Goal: Task Accomplishment & Management: Manage account settings

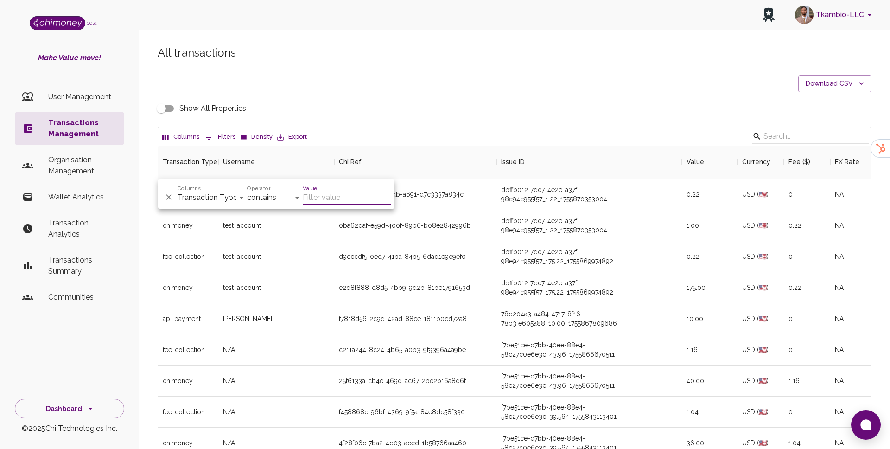
scroll to position [344, 713]
click at [205, 194] on select "Transaction Type Username Chi Ref Issue ID Value Amount Currency Fee ($) FX Rat…" at bounding box center [213, 197] width 70 height 15
select select "email"
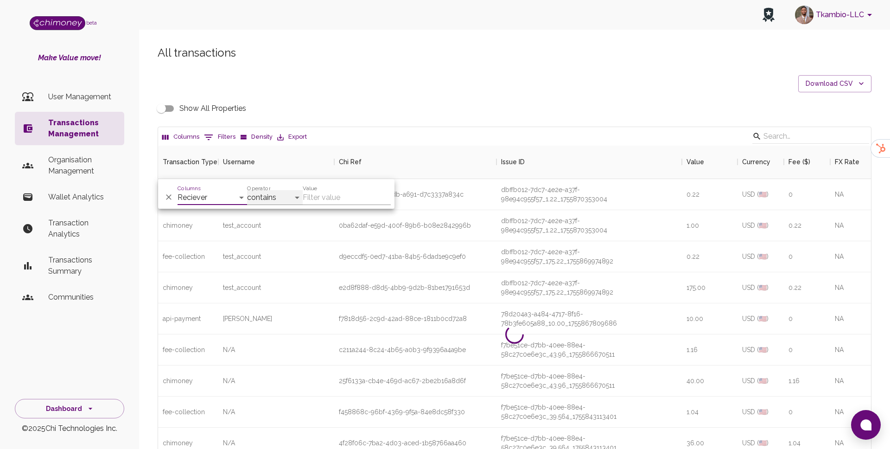
click at [267, 197] on select "contains equals starts with ends with is empty is not empty is any of" at bounding box center [275, 197] width 56 height 15
select select "equals"
click at [337, 200] on input "Value" at bounding box center [347, 197] width 88 height 15
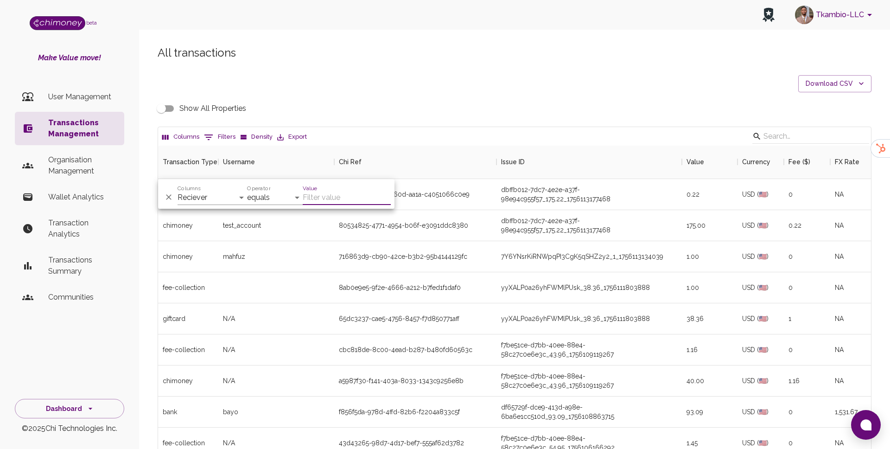
paste input "adayimani6@gmail.com"
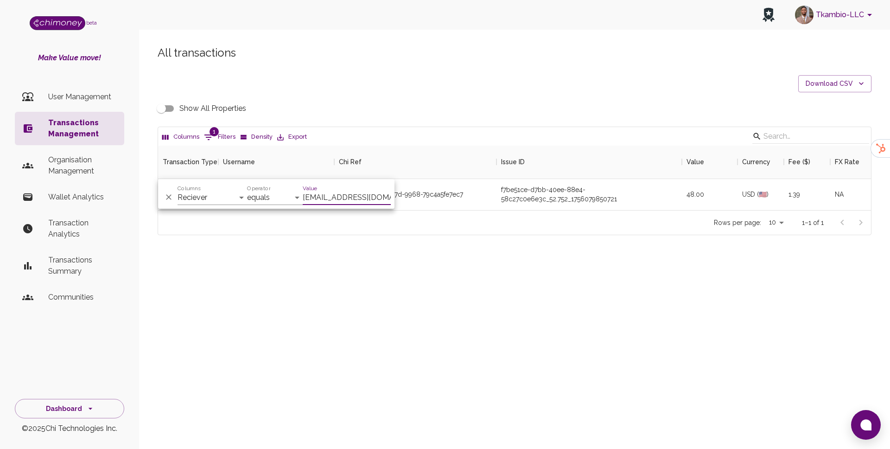
scroll to position [64, 713]
type input "adayimani6@gmail.com"
click at [445, 326] on div "Tkambio-LLC beta Make Value move! User Management Transactions Management Organ…" at bounding box center [445, 224] width 890 height 449
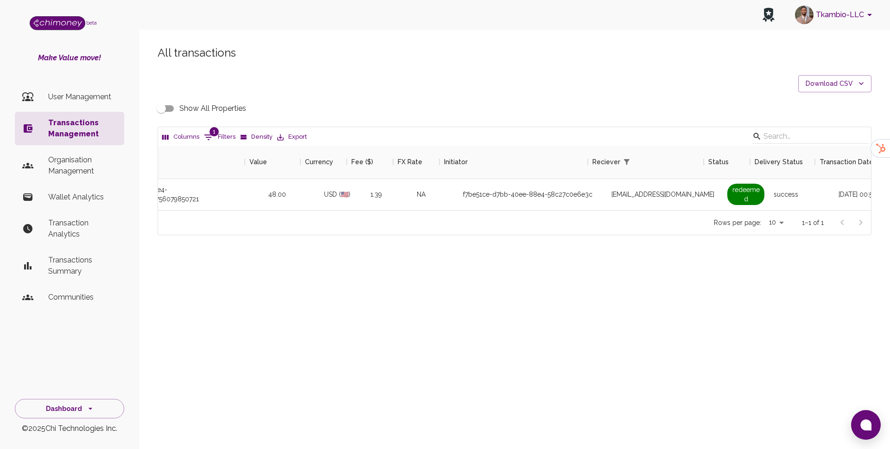
scroll to position [0, 445]
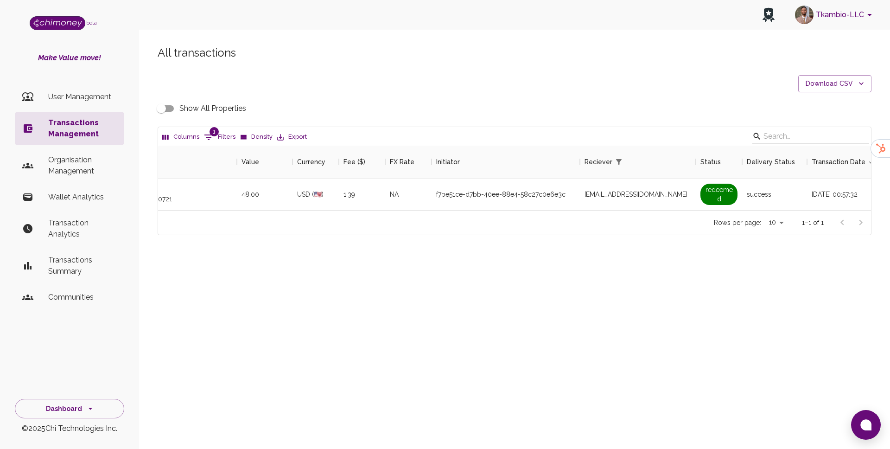
click at [175, 110] on input "Show All Properties" at bounding box center [161, 109] width 53 height 18
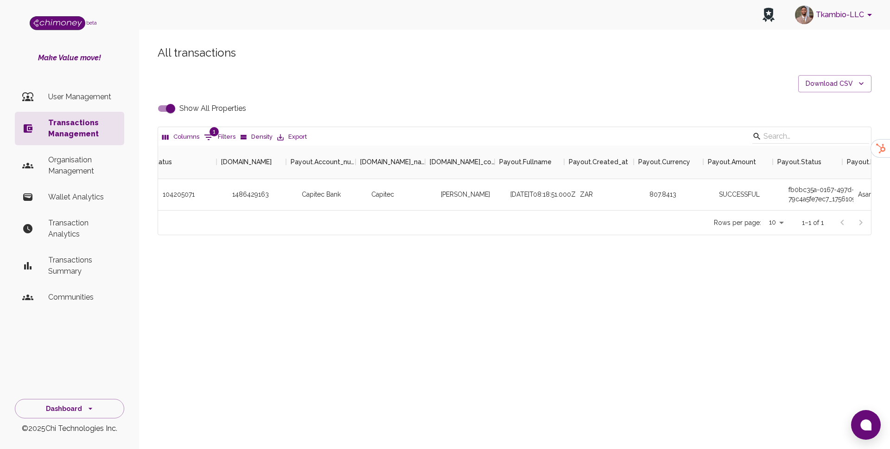
scroll to position [0, 2053]
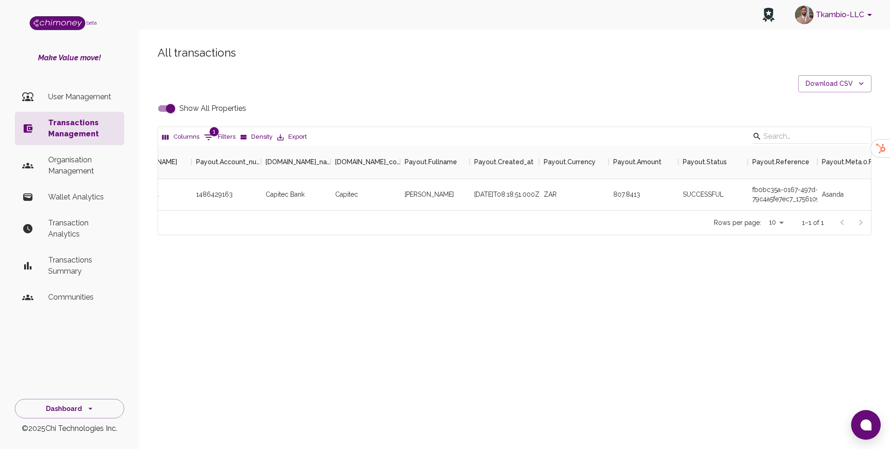
click at [175, 113] on input "Show All Properties" at bounding box center [170, 109] width 53 height 18
checkbox input "false"
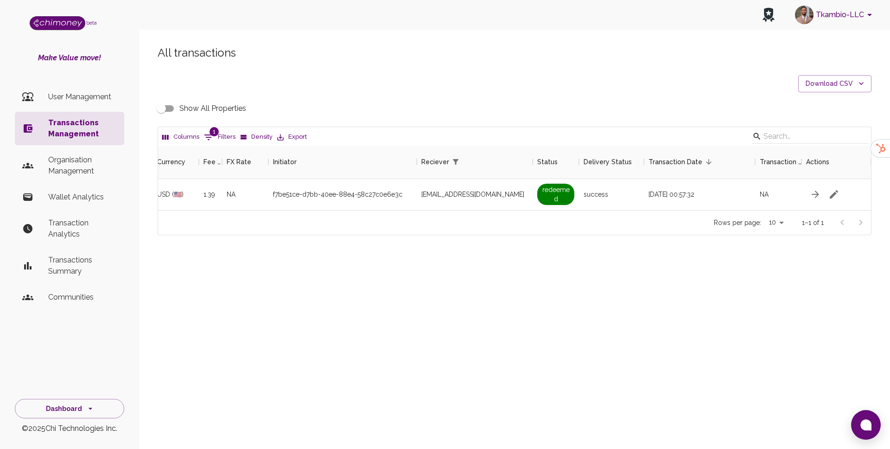
click at [212, 131] on span "1" at bounding box center [214, 131] width 9 height 9
select select "email"
select select "equals"
click at [355, 204] on input "adayimani6@gmail.com" at bounding box center [347, 197] width 88 height 15
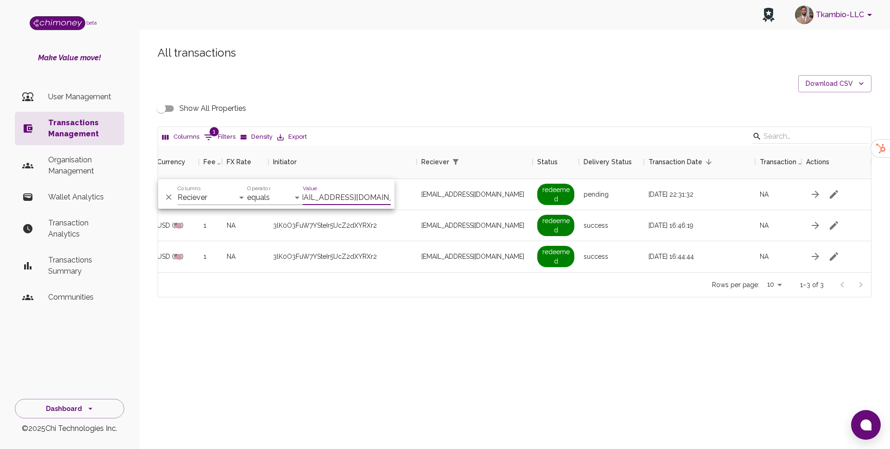
scroll to position [127, 713]
type input "khayaspears2001@gmail.com"
click at [448, 312] on div "All transactions Download CSV Show All Properties Columns 1 Filters Density Exp…" at bounding box center [514, 187] width 751 height 328
click at [167, 115] on input "Show All Properties" at bounding box center [161, 109] width 53 height 18
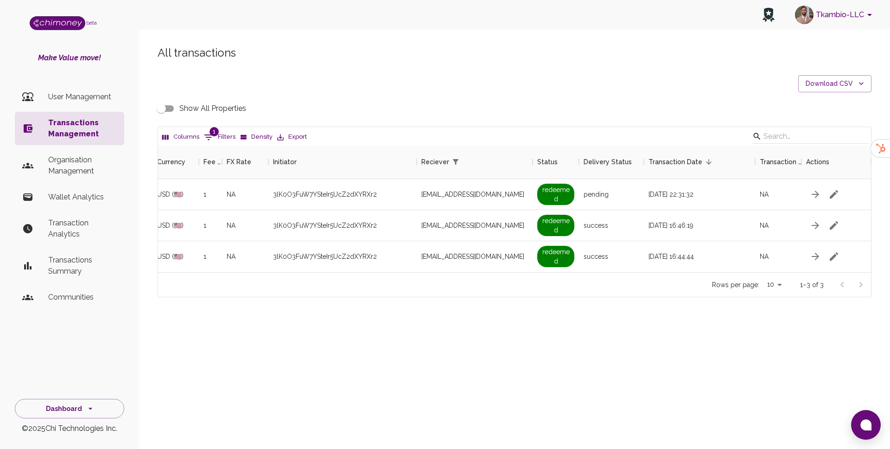
checkbox input "true"
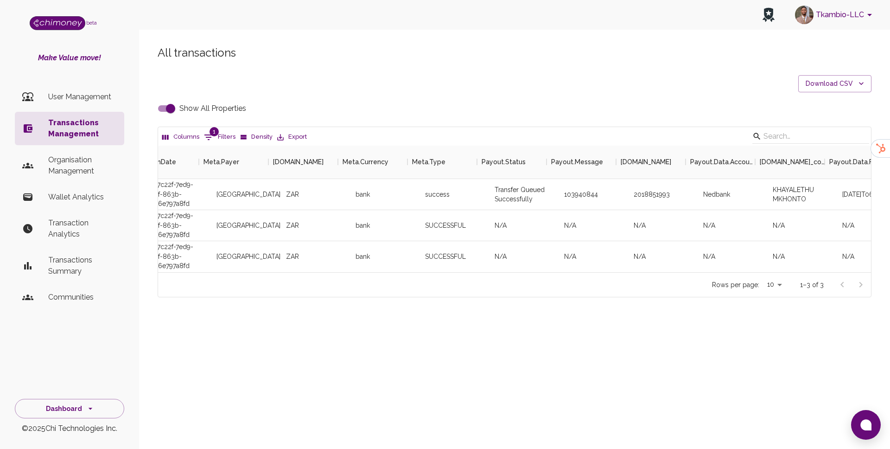
scroll to position [0, 1724]
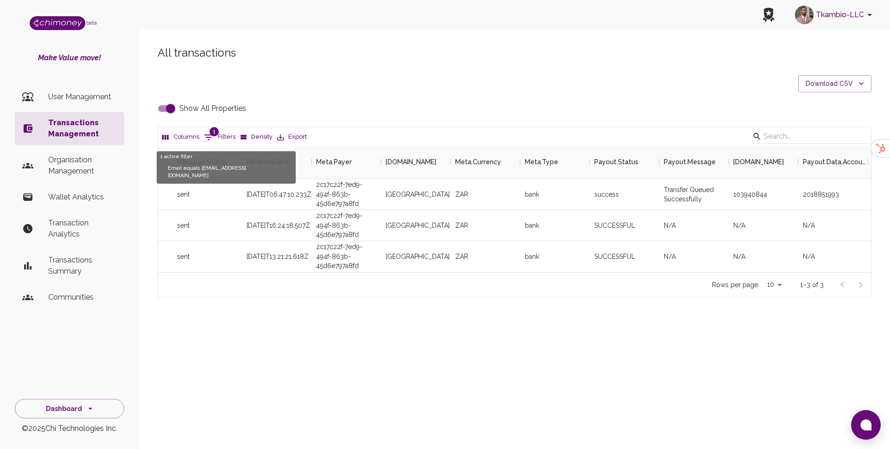
click at [214, 139] on button "1 Filters" at bounding box center [220, 137] width 36 height 15
select select "email"
select select "equals"
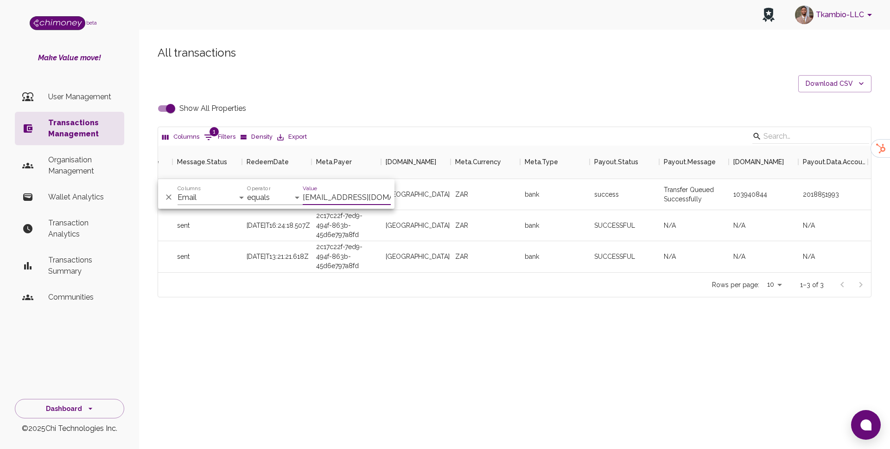
scroll to position [0, 13]
click at [342, 202] on input "khayaspears2001@gmail.com" at bounding box center [347, 197] width 88 height 15
type input "adayimani22@gmail.com"
click at [170, 112] on input "Show All Properties" at bounding box center [170, 109] width 53 height 18
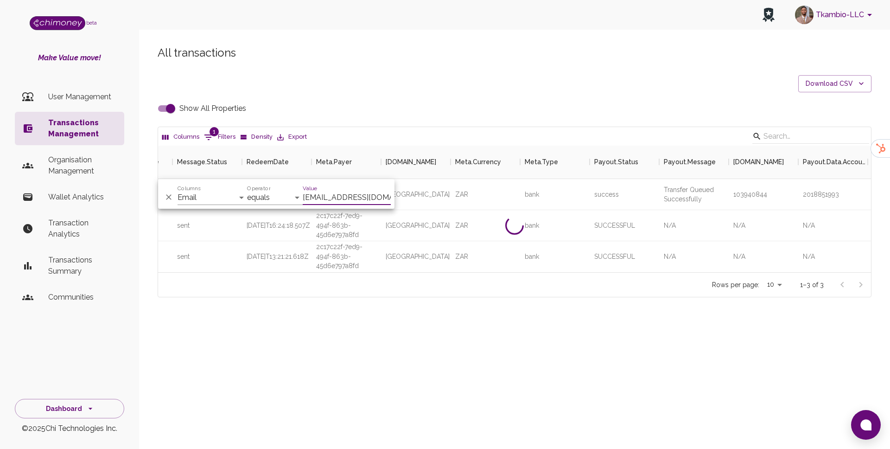
checkbox input "false"
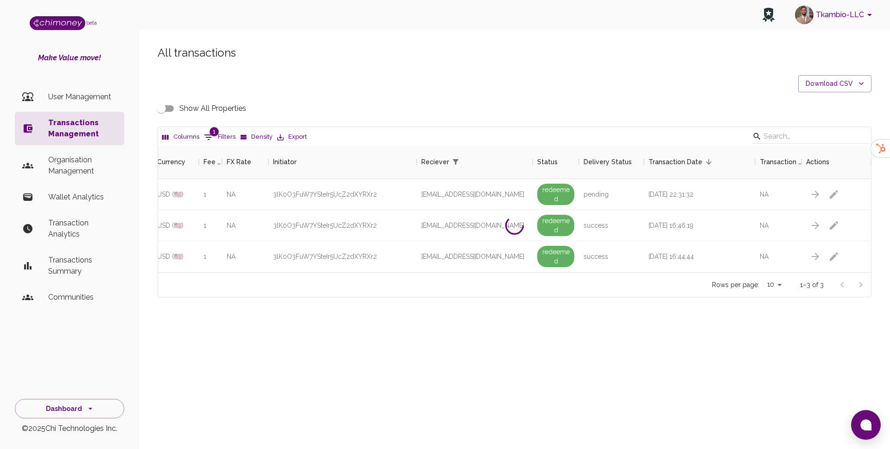
click at [227, 130] on button "1 Filters" at bounding box center [220, 137] width 36 height 15
select select "email"
select select "equals"
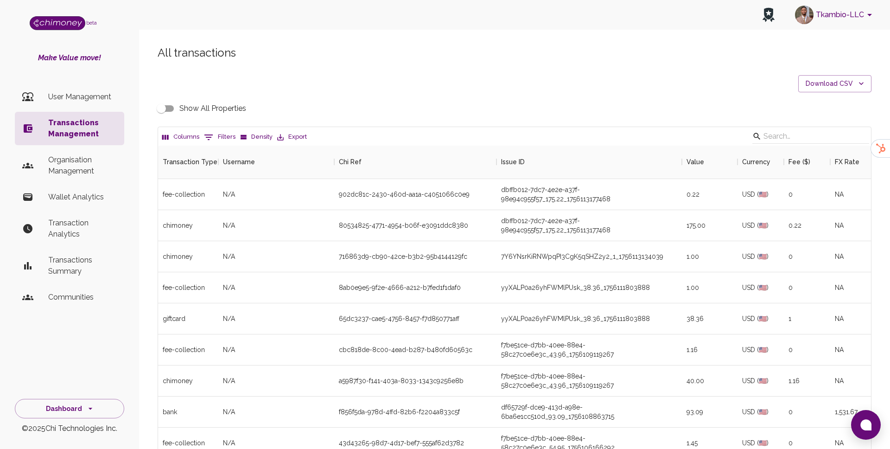
scroll to position [344, 713]
click at [220, 137] on button "0 Filters" at bounding box center [220, 137] width 36 height 15
click at [230, 193] on select "Transaction Type Username Chi Ref Issue ID Value Amount Currency Fee ($) FX Rat…" at bounding box center [213, 197] width 70 height 15
select select "email"
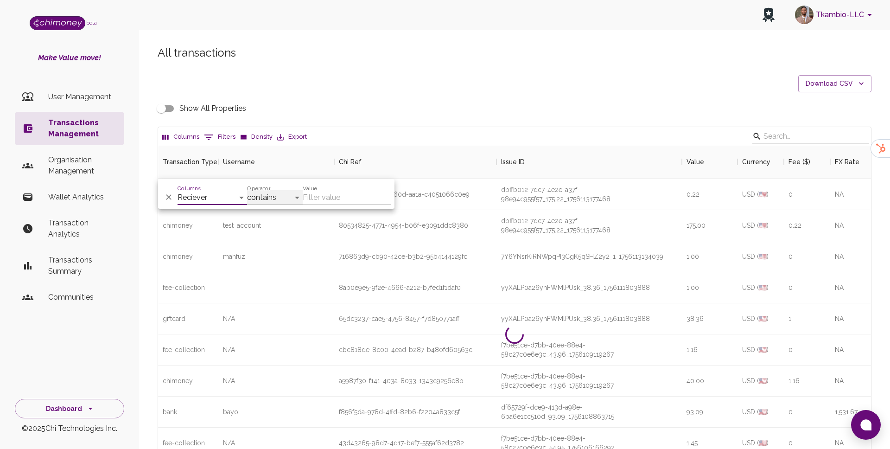
click at [260, 194] on select "contains equals starts with ends with is empty is not empty is any of" at bounding box center [275, 197] width 56 height 15
select select "equals"
click at [332, 201] on input "Value" at bounding box center [347, 197] width 88 height 15
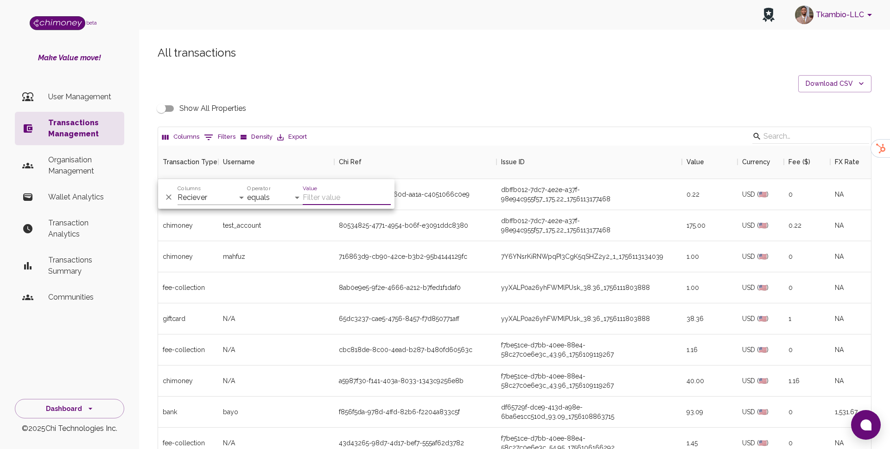
paste input "adayimani22@gmail.com"
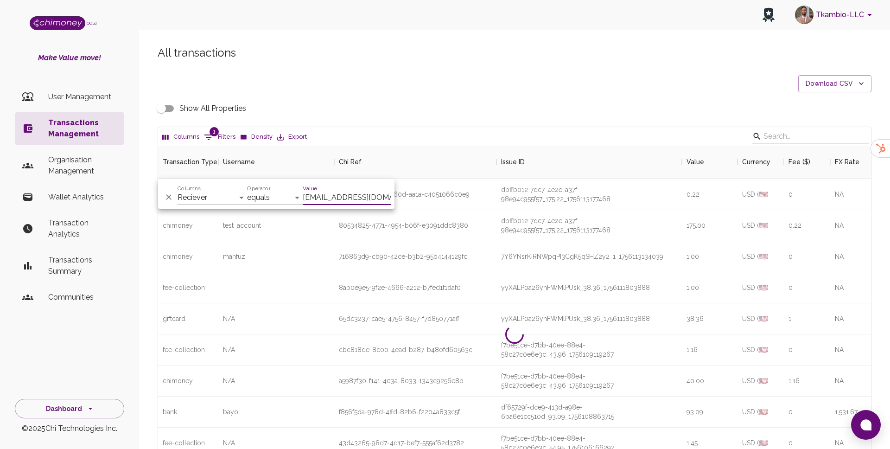
click at [368, 195] on input "adayimani22@gmail.com" at bounding box center [347, 197] width 88 height 15
click at [336, 189] on div "Value adayimani22@gmail.com" at bounding box center [347, 194] width 88 height 22
click at [334, 193] on input "adayimani22@gmail.com" at bounding box center [347, 197] width 88 height 15
paste input "mattblair707"
click at [327, 201] on input "mattblair707@gmail.com" at bounding box center [347, 197] width 88 height 15
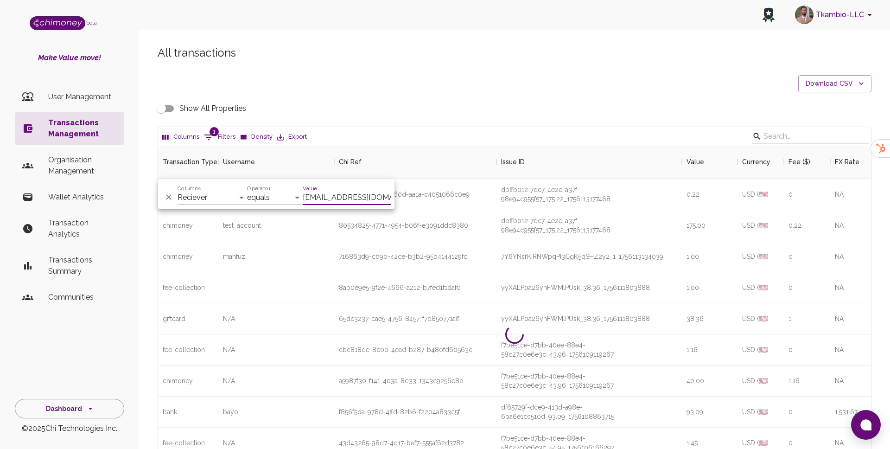
paste input "2024bigtenx"
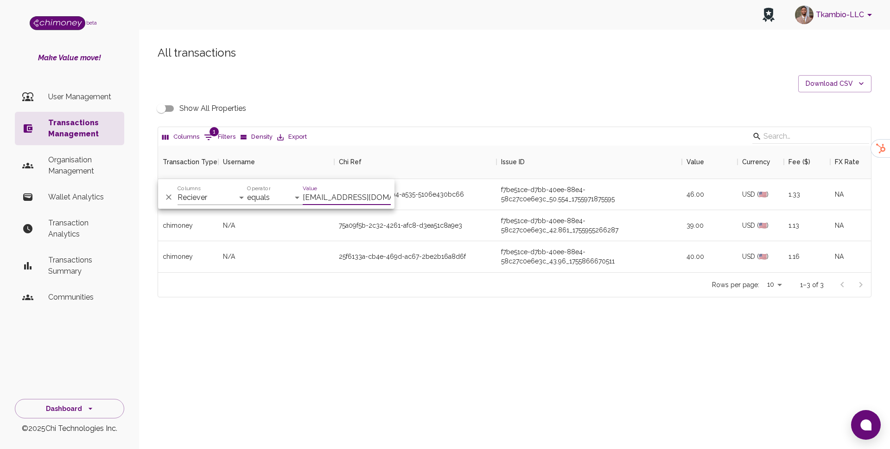
type input "2024bigtenx@gmail.com"
click at [347, 316] on div "All transactions Download CSV Show All Properties Columns 1 Filters Density Exp…" at bounding box center [514, 187] width 751 height 328
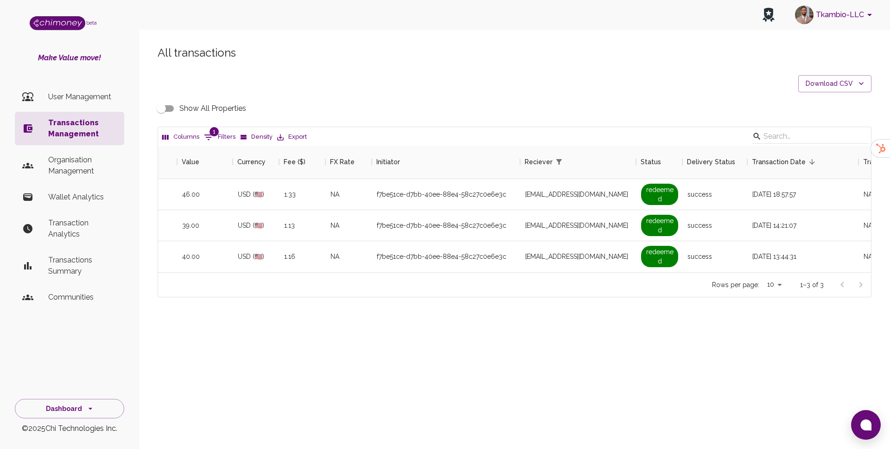
scroll to position [0, 505]
click at [158, 112] on input "Show All Properties" at bounding box center [161, 109] width 53 height 18
checkbox input "true"
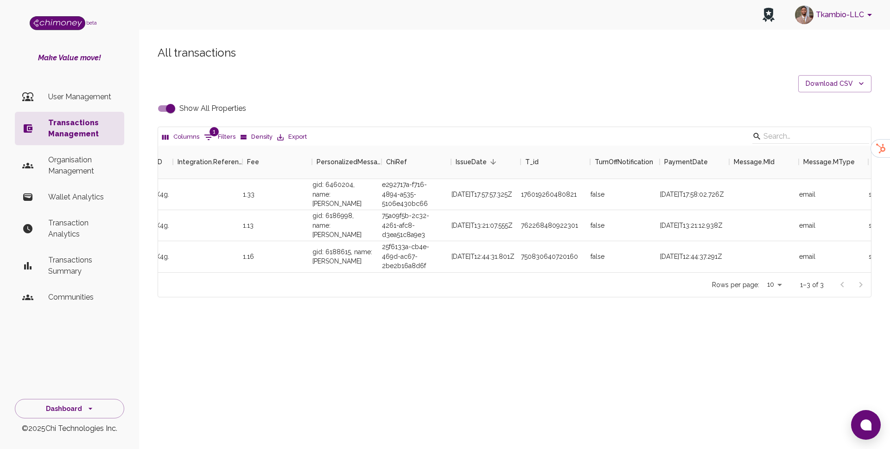
scroll to position [0, 747]
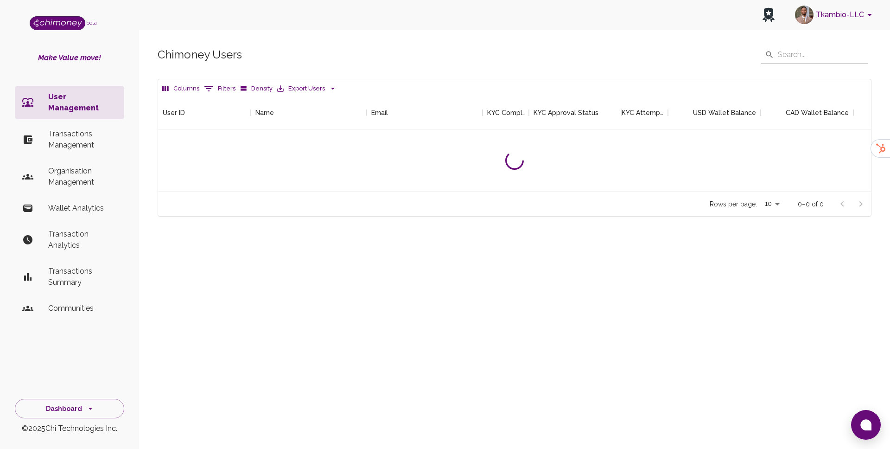
scroll to position [95, 713]
click at [211, 85] on icon "Show filters" at bounding box center [208, 88] width 11 height 11
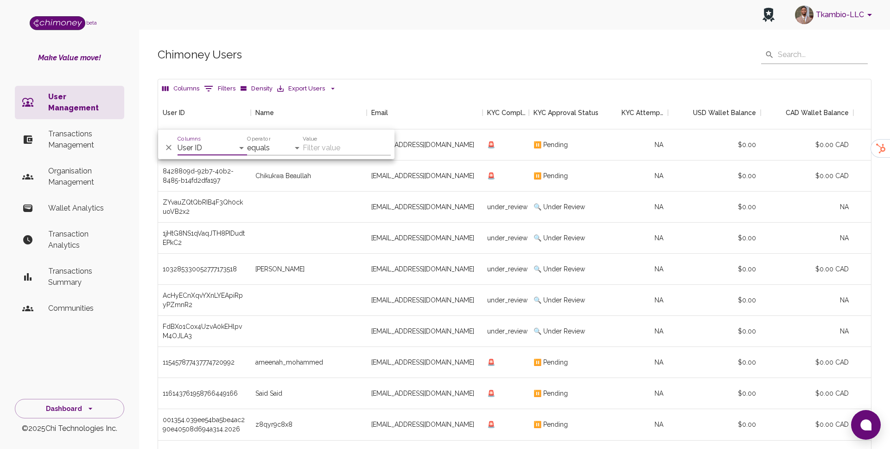
scroll to position [344, 713]
click at [87, 129] on p "Transactions Management" at bounding box center [82, 139] width 69 height 22
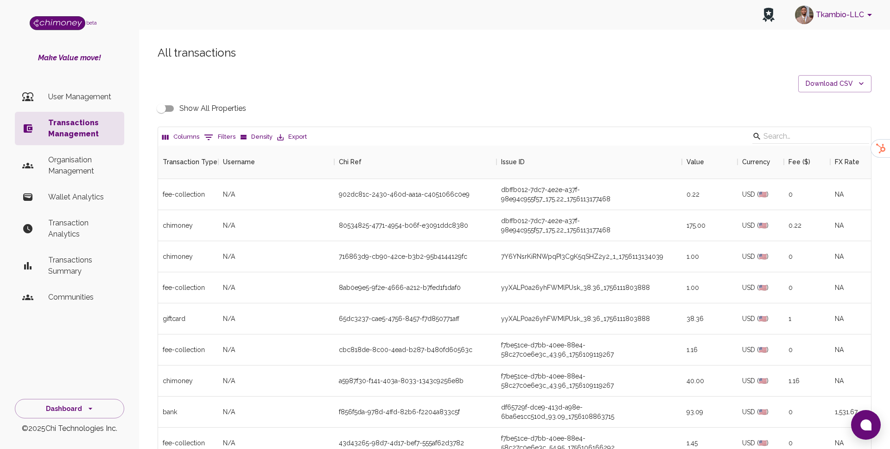
scroll to position [344, 713]
click at [228, 135] on button "0 Filters" at bounding box center [220, 137] width 36 height 15
click at [220, 197] on select "Transaction Type Username Chi Ref Issue ID Value Amount Currency Fee ($) FX Rat…" at bounding box center [213, 197] width 70 height 15
select select "email"
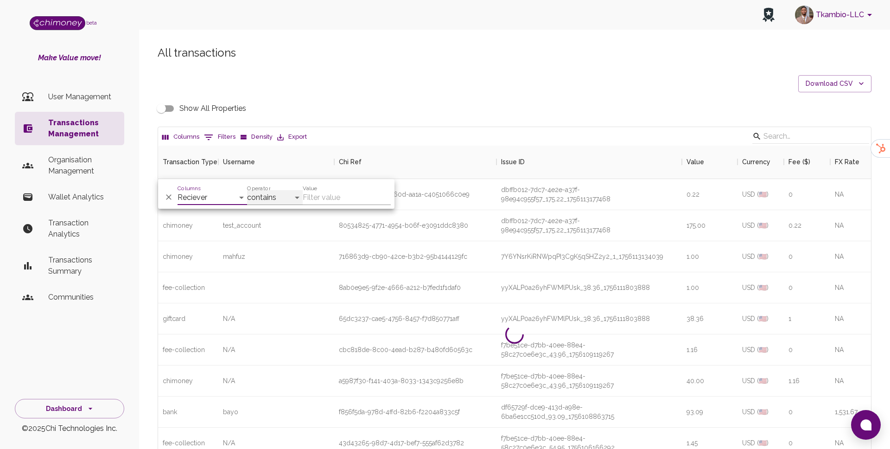
click at [277, 196] on select "contains equals starts with ends with is empty is not empty is any of" at bounding box center [275, 197] width 56 height 15
select select "equals"
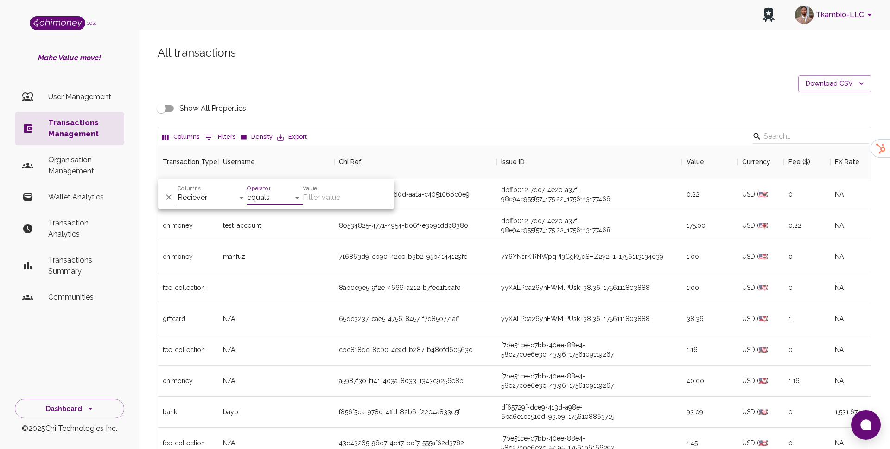
click at [369, 204] on input "Value" at bounding box center [347, 197] width 88 height 15
paste input "2024bigtenx@gmail.com"
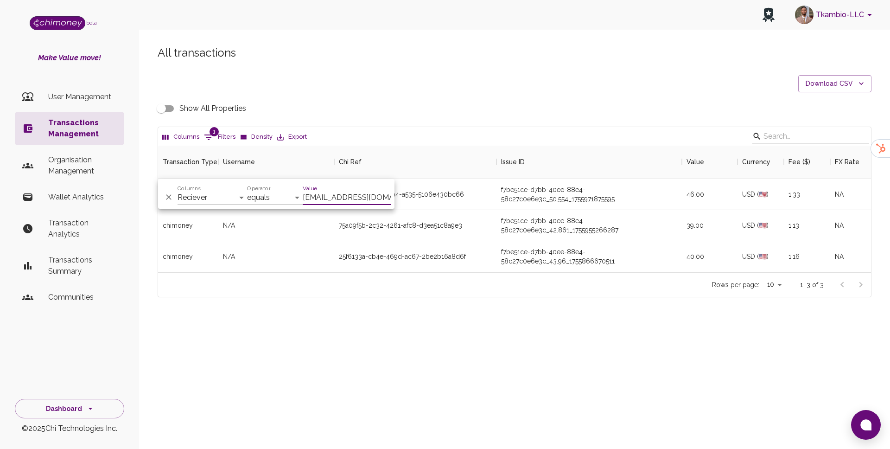
scroll to position [127, 713]
type input "2024bigtenx@gmail.com"
click at [408, 293] on div "Rows per page: 10 10 1–3 of 3" at bounding box center [514, 284] width 713 height 25
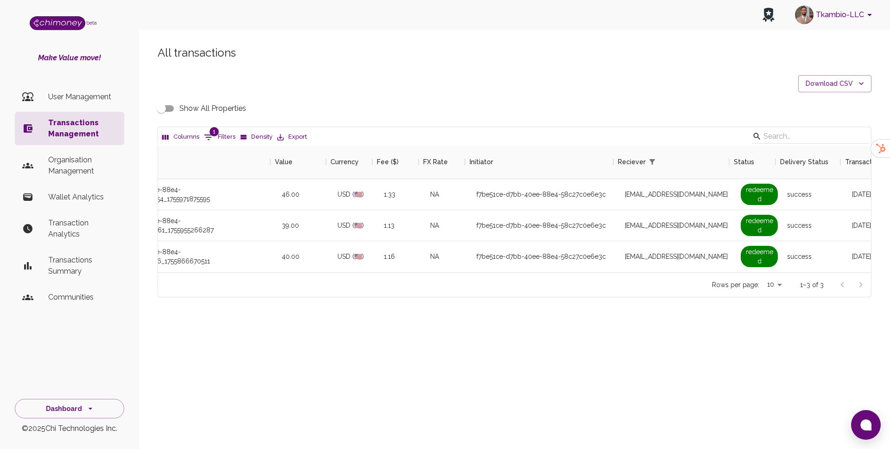
scroll to position [0, 608]
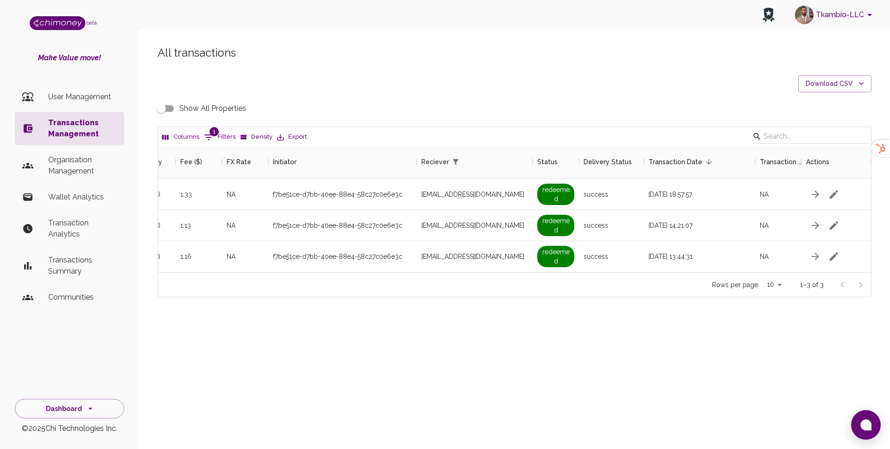
click at [163, 104] on input "Show All Properties" at bounding box center [161, 109] width 53 height 18
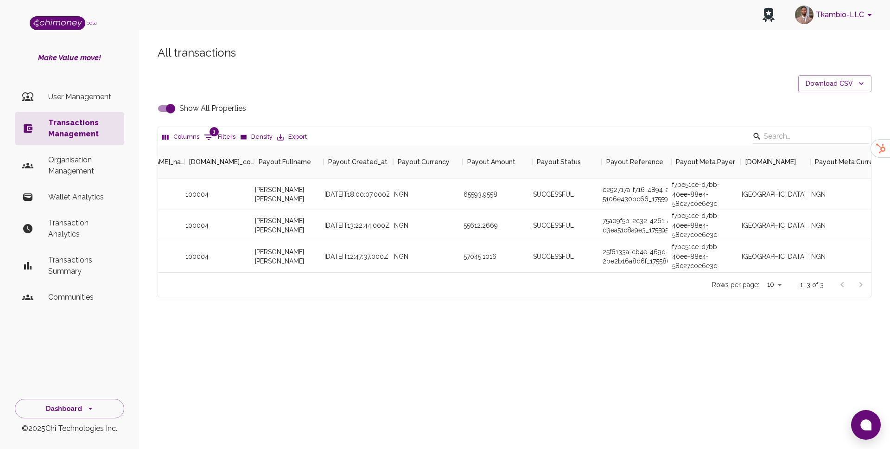
scroll to position [0, 2205]
click at [630, 198] on div "e292717a-f716-4894-a535-5106e430bc66_1755972006273" at bounding box center [631, 194] width 70 height 31
copy div "e292717a-f716-4894-a535-5106e430bc66_1755972006273"
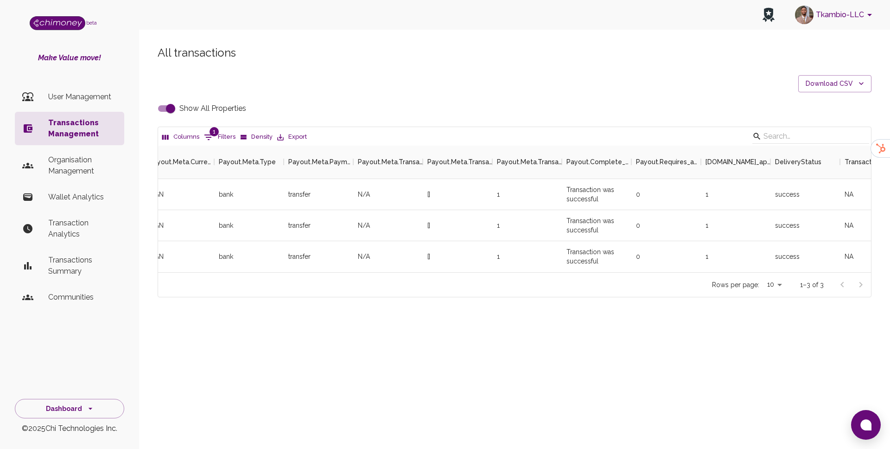
scroll to position [0, 2949]
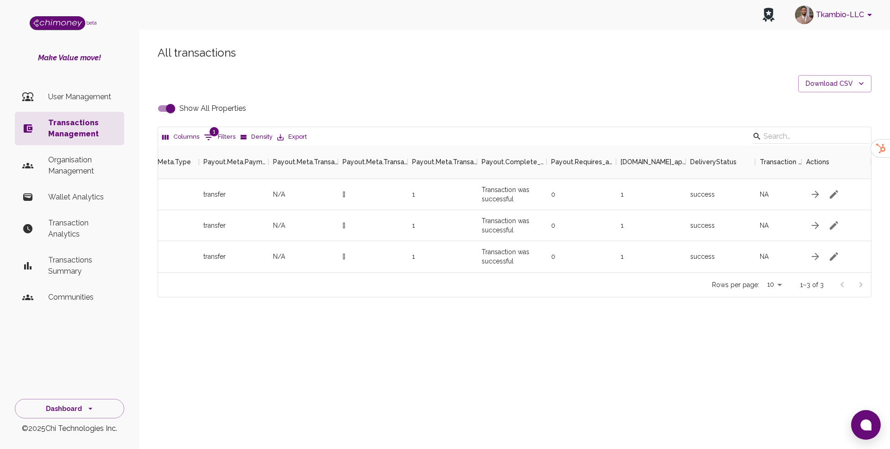
click at [165, 102] on input "Show All Properties" at bounding box center [170, 109] width 53 height 18
checkbox input "false"
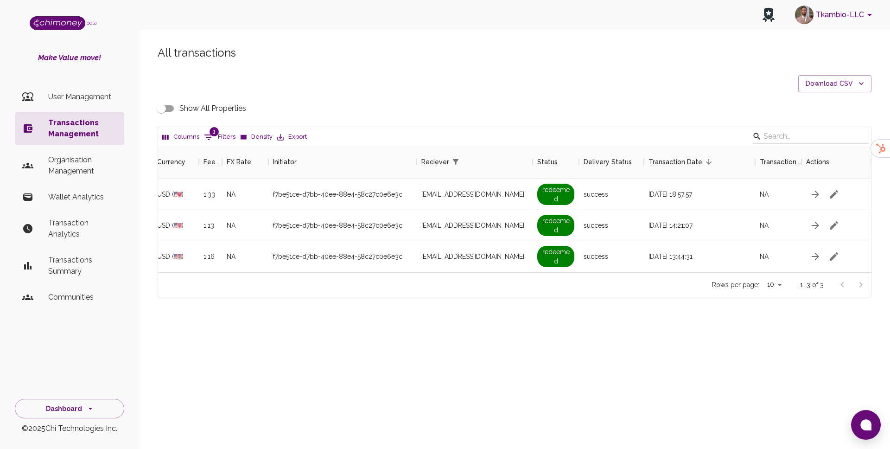
scroll to position [0, 585]
click at [220, 124] on div "All transactions Download CSV Show All Properties Columns 1 Filters Density Exp…" at bounding box center [514, 171] width 736 height 252
click at [211, 137] on icon "Show filters" at bounding box center [208, 137] width 11 height 11
select select "email"
select select "equals"
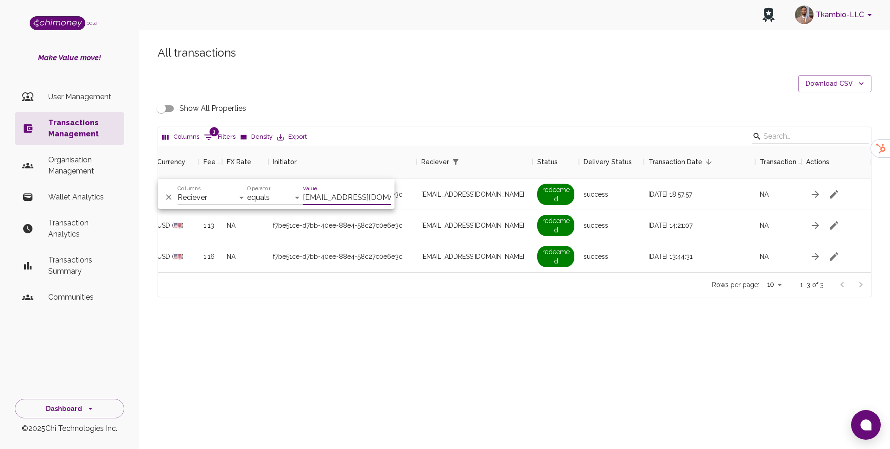
click at [315, 194] on input "2024bigtenx@gmail.com" at bounding box center [347, 197] width 88 height 15
type input "fundiswadlamini210@gmail.com"
click at [454, 221] on span "fundiswadlamini210@gmail.com" at bounding box center [472, 225] width 103 height 9
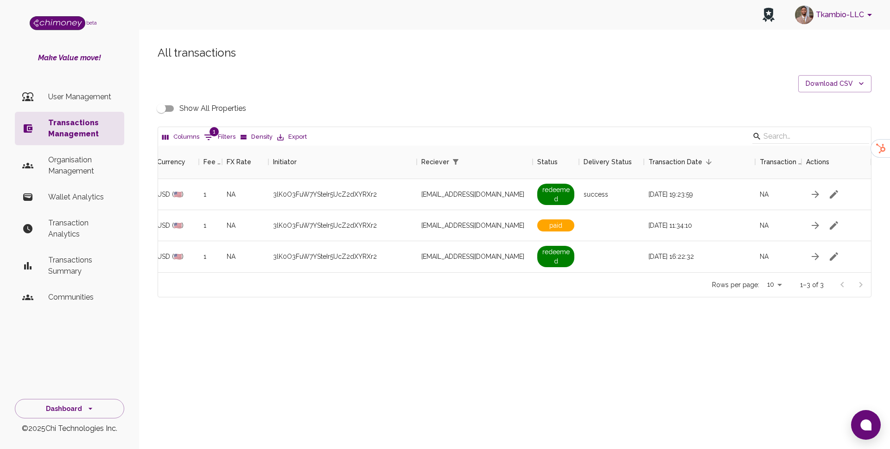
click at [163, 108] on input "Show All Properties" at bounding box center [161, 109] width 53 height 18
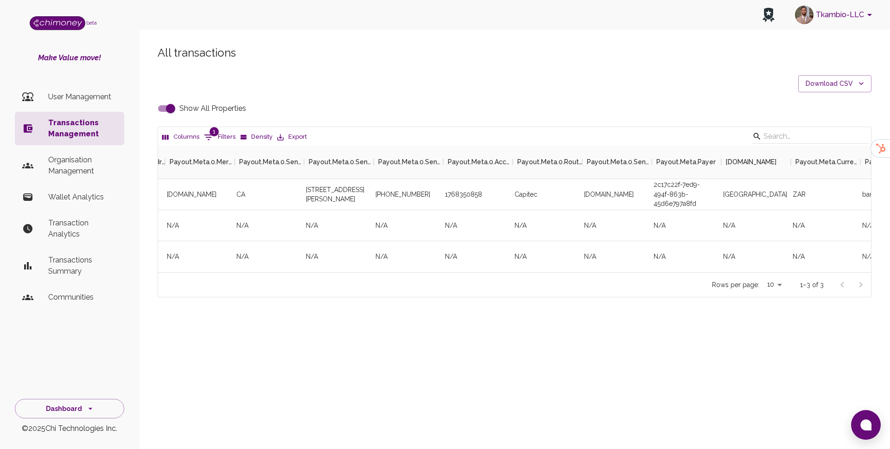
scroll to position [0, 3334]
click at [669, 187] on div "2c17c22f-7ed9-494f-863b-45d6e797a8fd" at bounding box center [684, 194] width 70 height 31
click at [666, 188] on div "2c17c22f-7ed9-494f-863b-45d6e797a8fd" at bounding box center [684, 194] width 70 height 31
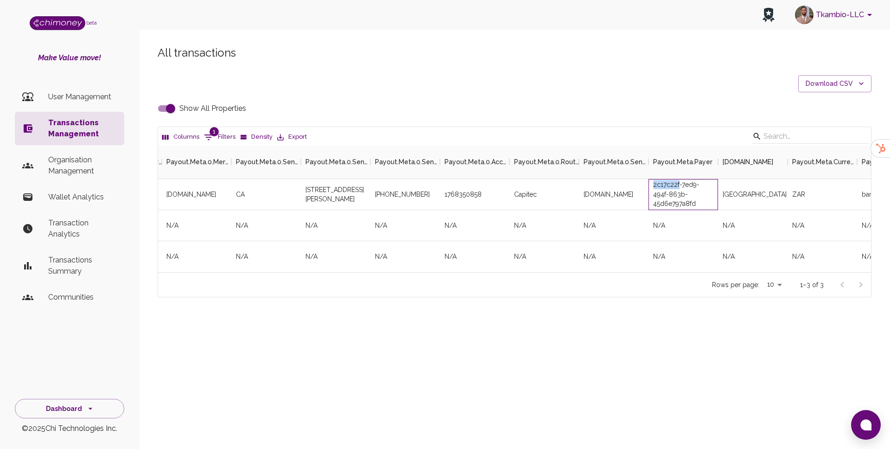
click at [666, 188] on div "2c17c22f-7ed9-494f-863b-45d6e797a8fd" at bounding box center [684, 194] width 70 height 31
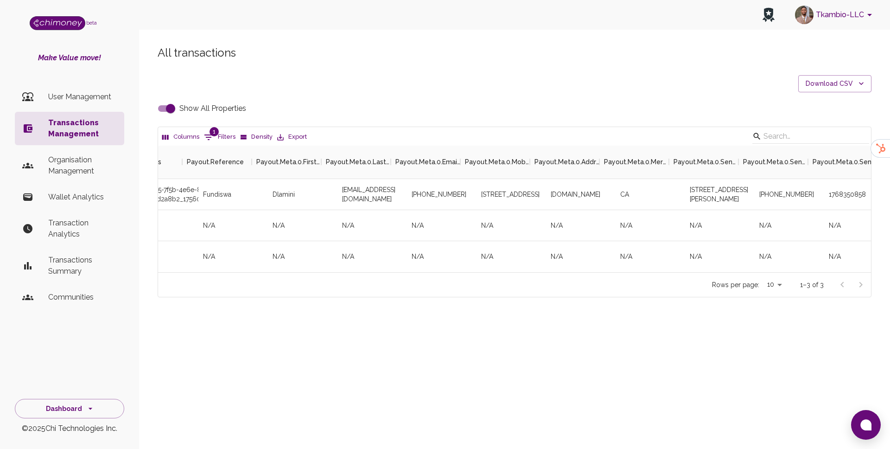
scroll to position [0, 2703]
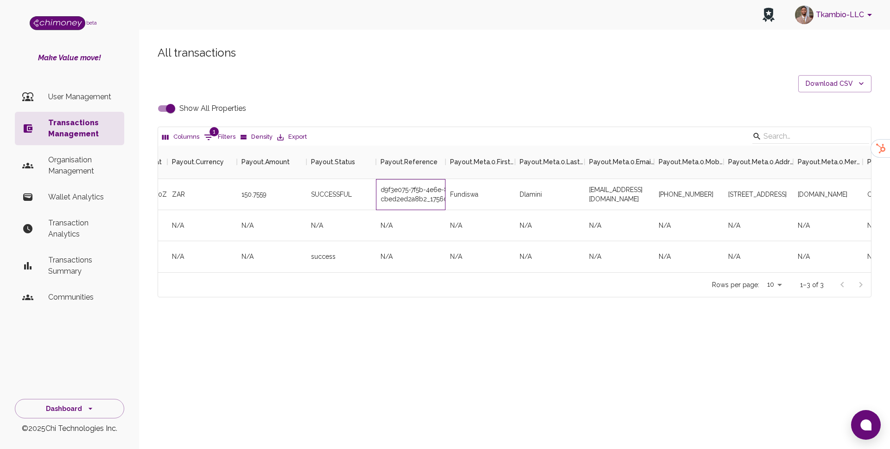
click at [400, 197] on div "d9f3e075-7f5b-4e6e-8425-cbed2ed2a8b2_1756019556199" at bounding box center [411, 194] width 70 height 31
copy div "d9f3e075-7f5b-4e6e-8425-cbed2ed2a8b2_1756019556199"
click at [170, 109] on input "Show All Properties" at bounding box center [170, 109] width 53 height 18
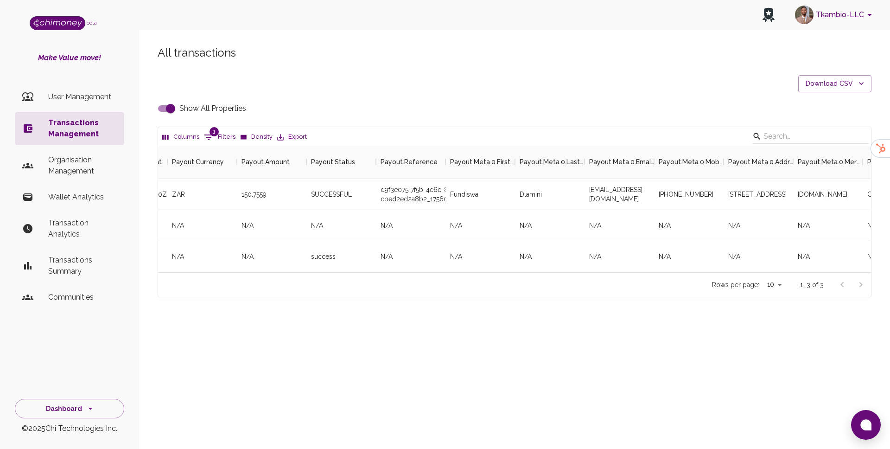
checkbox input "false"
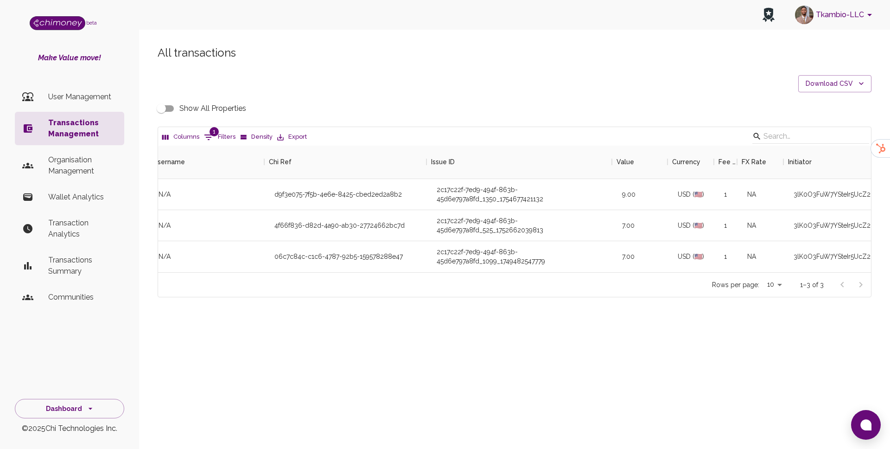
scroll to position [0, 66]
click at [349, 223] on div "4f66f836-d82d-4a90-ab30-27724662bc7d" at bounding box center [349, 225] width 162 height 31
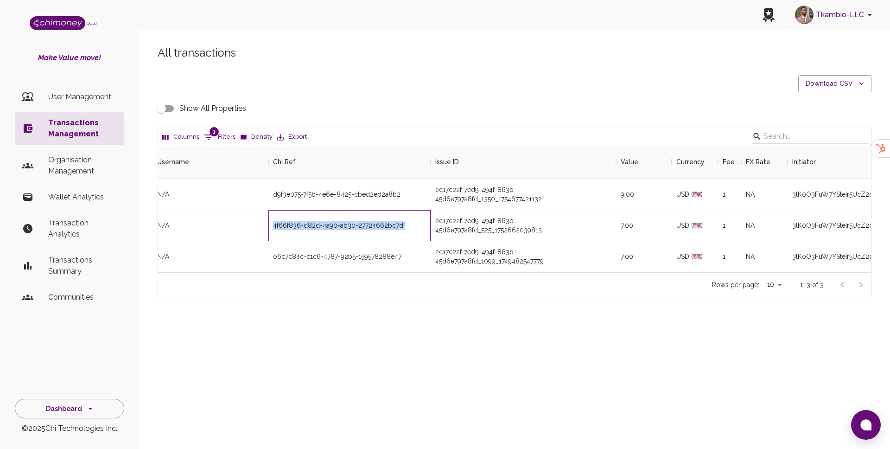
copy div "4f66f836-d82d-4a90-ab30-27724662bc7d"
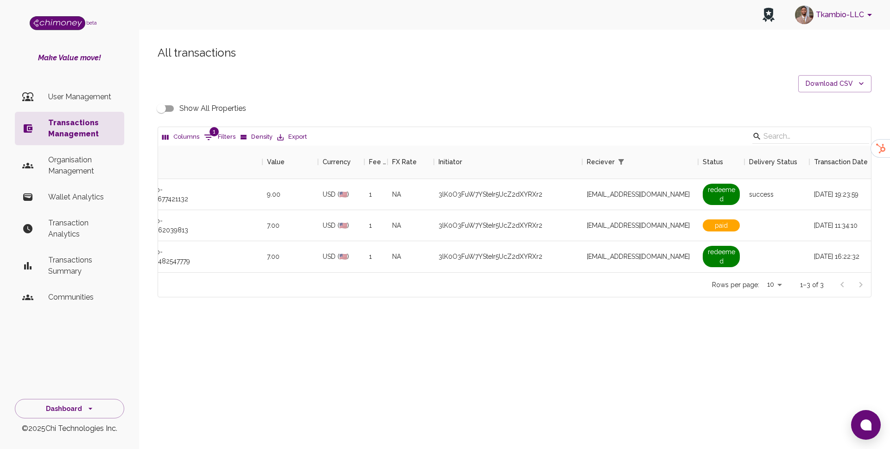
scroll to position [0, 585]
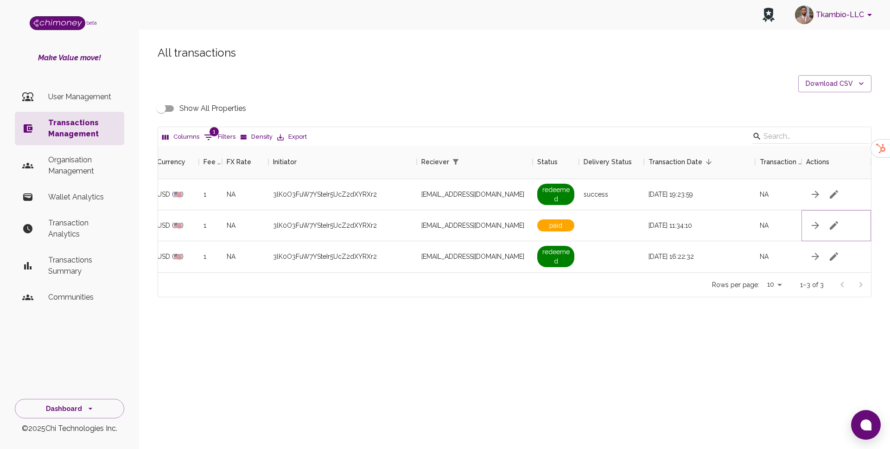
click at [837, 224] on icon "button" at bounding box center [833, 225] width 11 height 11
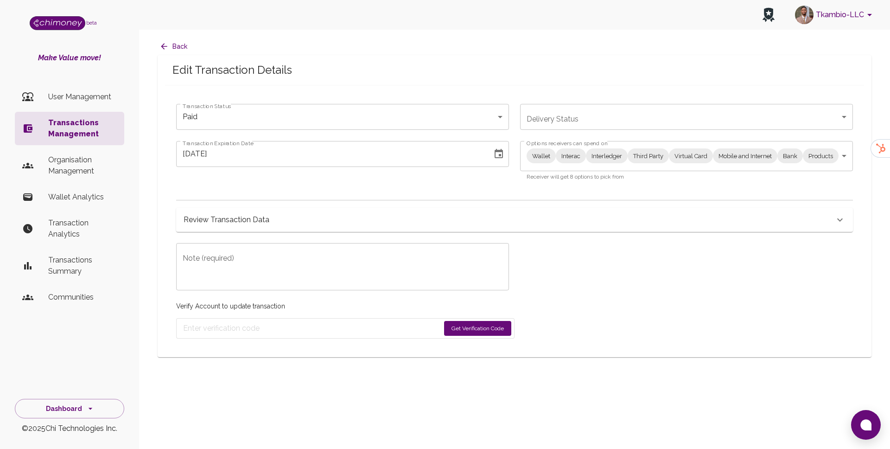
click at [553, 154] on body "Tkambio-LLC beta Make Value move! User Management Transactions Management Organ…" at bounding box center [445, 224] width 890 height 449
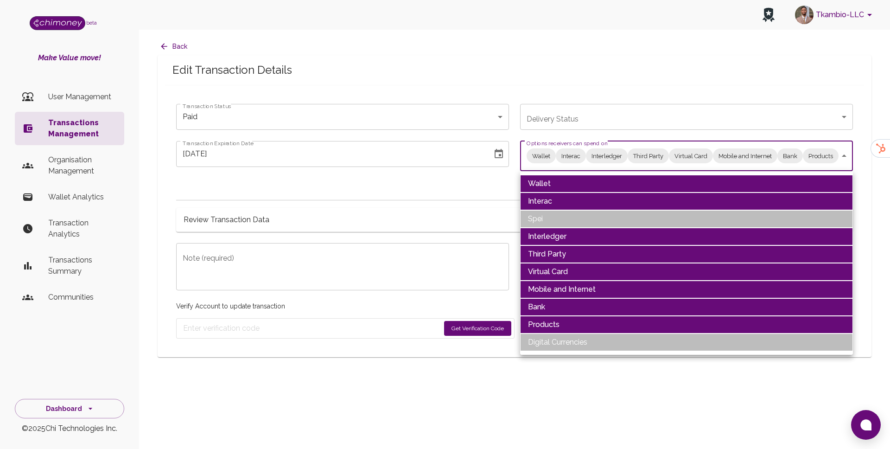
click at [566, 182] on li "Wallet" at bounding box center [686, 184] width 333 height 18
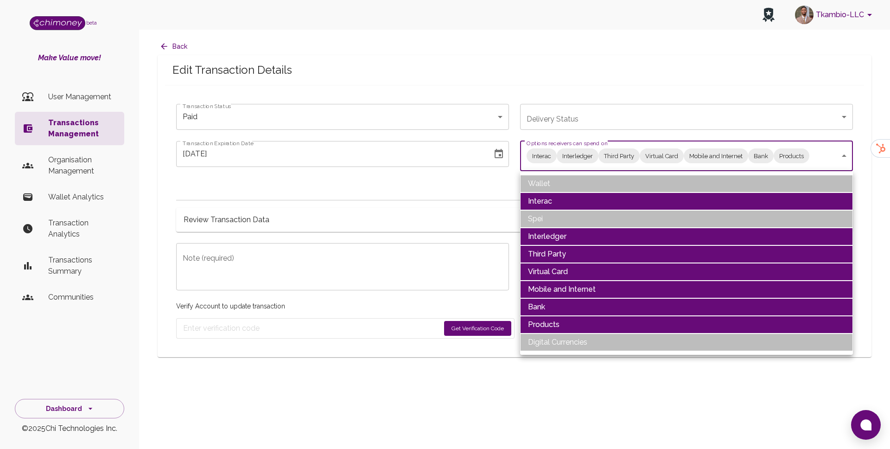
click at [561, 199] on li "Interac" at bounding box center [686, 201] width 333 height 18
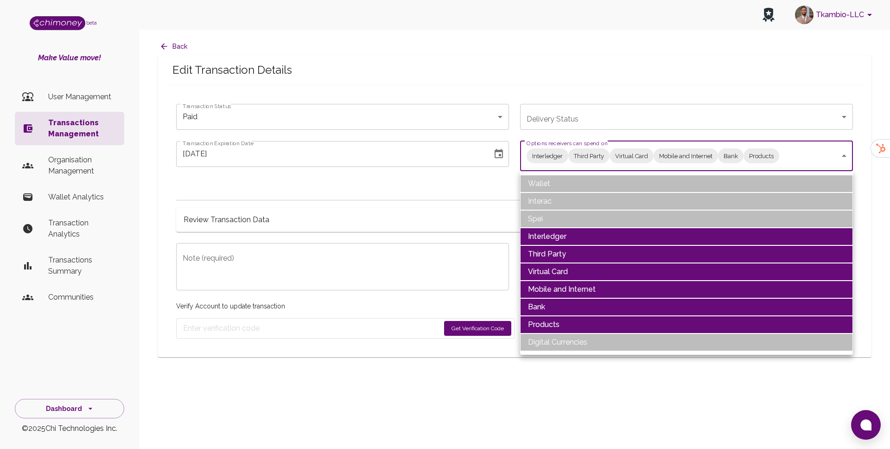
click at [553, 240] on li "Interledger" at bounding box center [686, 237] width 333 height 18
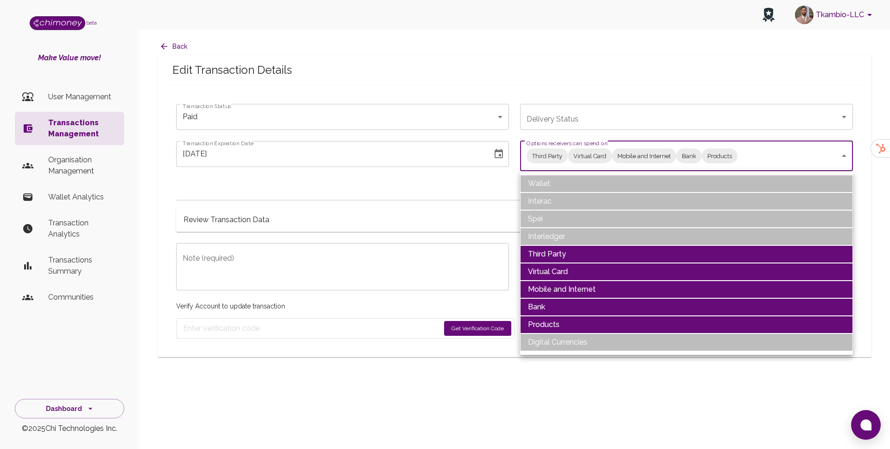
click at [550, 268] on li "Virtual Card" at bounding box center [686, 272] width 333 height 18
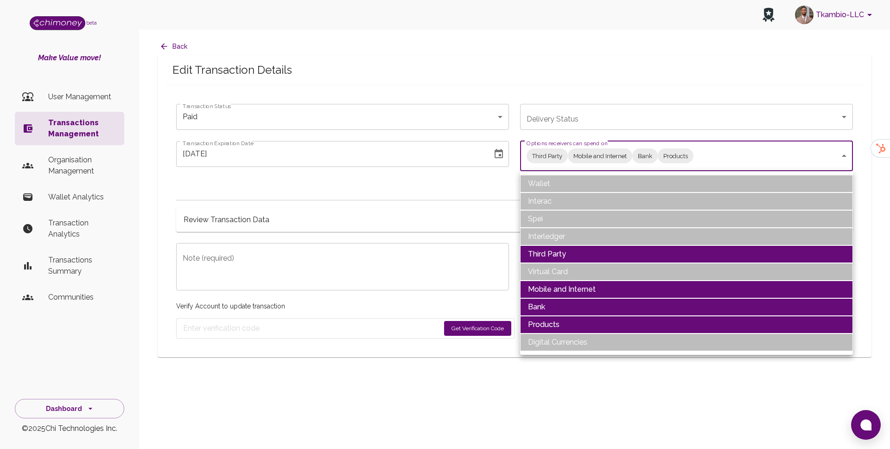
click at [550, 253] on li "Third Party" at bounding box center [686, 254] width 333 height 18
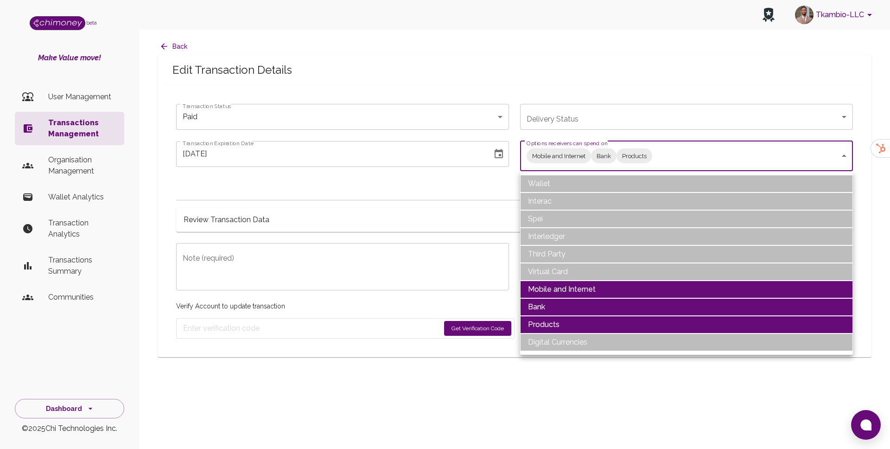
click at [550, 322] on li "Products" at bounding box center [686, 325] width 333 height 18
type input "Mobile and Internet,Bank"
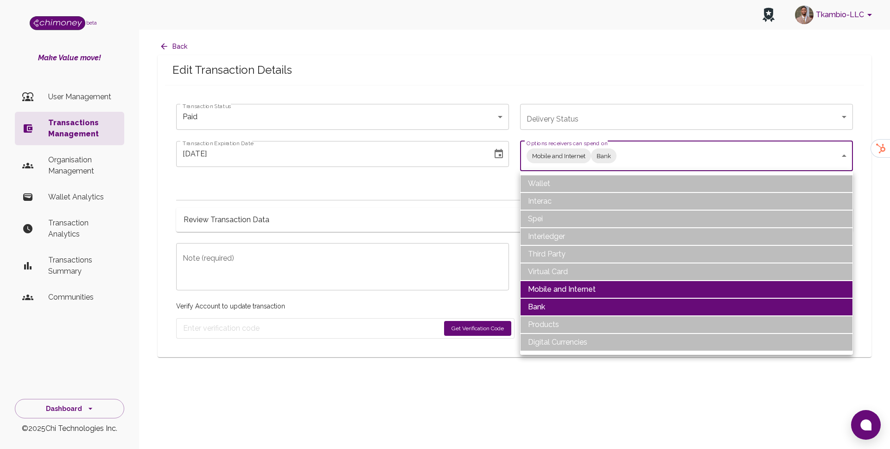
click at [270, 178] on div at bounding box center [445, 224] width 890 height 449
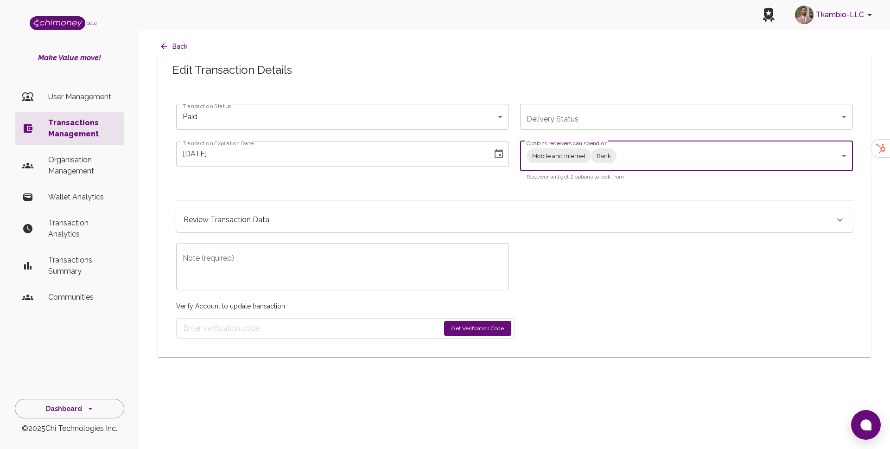
click at [501, 153] on icon "Choose date, selected date is Jul 16, 2025" at bounding box center [498, 153] width 11 height 11
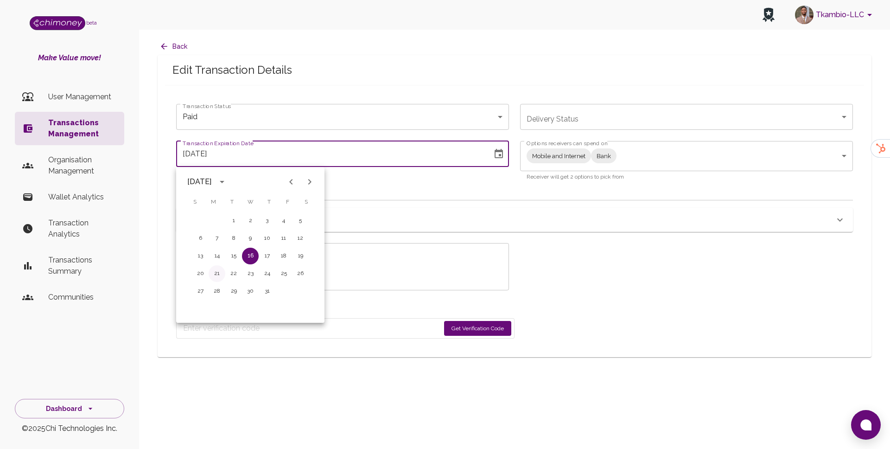
click at [209, 276] on button "21" at bounding box center [217, 273] width 17 height 17
type input "07/21/2025"
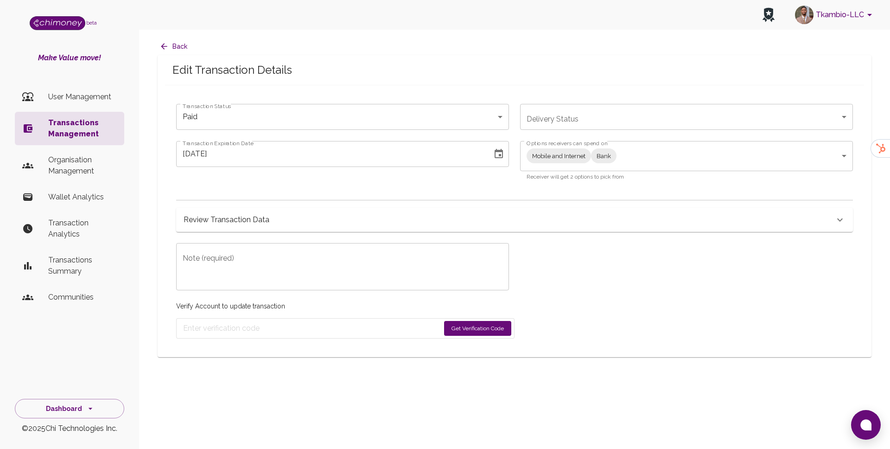
click at [279, 271] on textarea "Note (required)" at bounding box center [343, 267] width 320 height 32
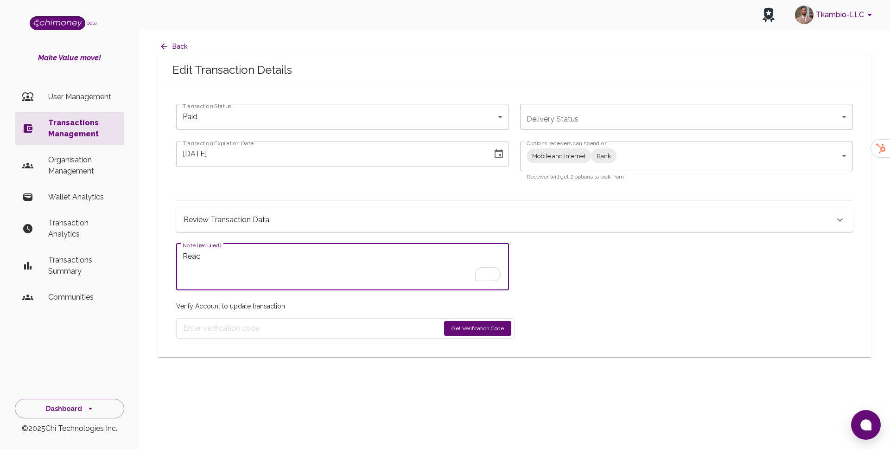
type textarea "Reac"
click at [502, 160] on button "Choose date, selected date is Jul 21, 2025" at bounding box center [499, 154] width 19 height 19
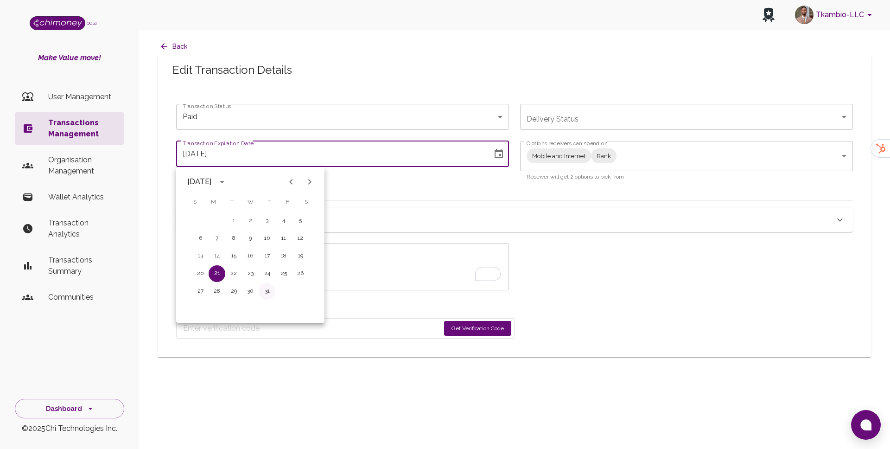
click at [269, 294] on button "31" at bounding box center [267, 291] width 17 height 17
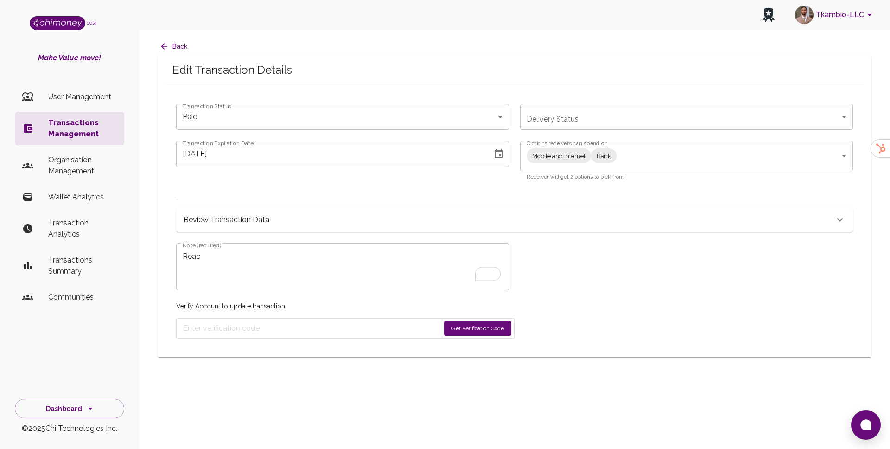
click at [495, 150] on icon "Choose date, selected date is Jul 31, 2025" at bounding box center [499, 153] width 8 height 9
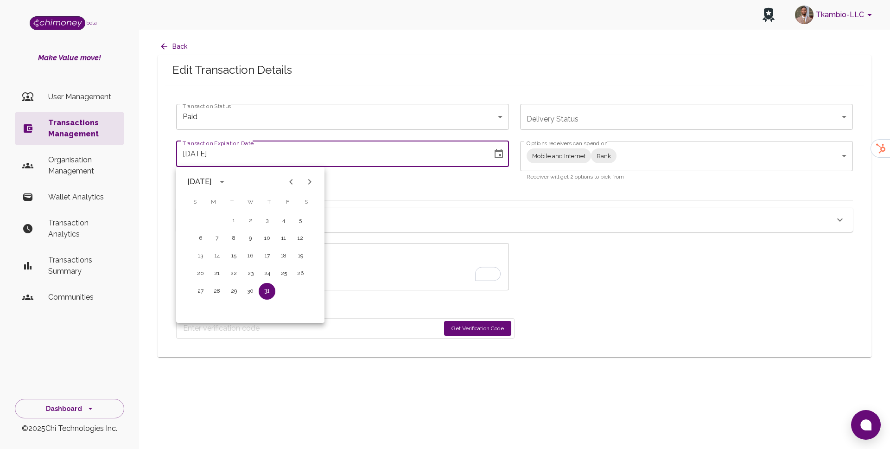
click at [310, 180] on icon "Next month" at bounding box center [309, 182] width 3 height 6
click at [201, 305] on button "31" at bounding box center [200, 308] width 17 height 17
type input "08/31/2025"
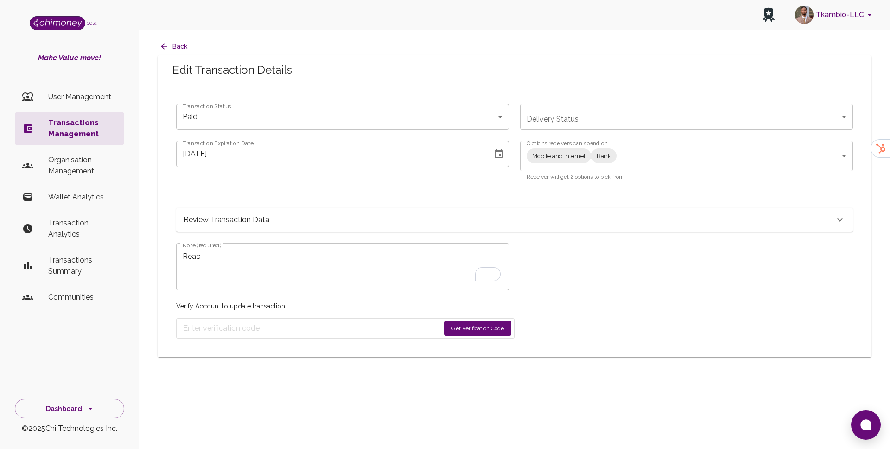
click at [291, 266] on textarea "Reac" at bounding box center [343, 267] width 320 height 32
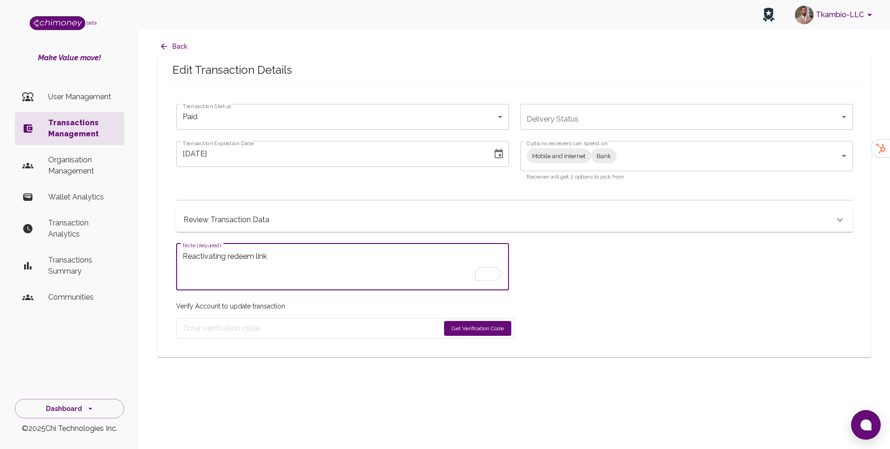
type textarea "Reactivating redeem link"
click at [496, 335] on button "Get Verification Code" at bounding box center [477, 328] width 67 height 15
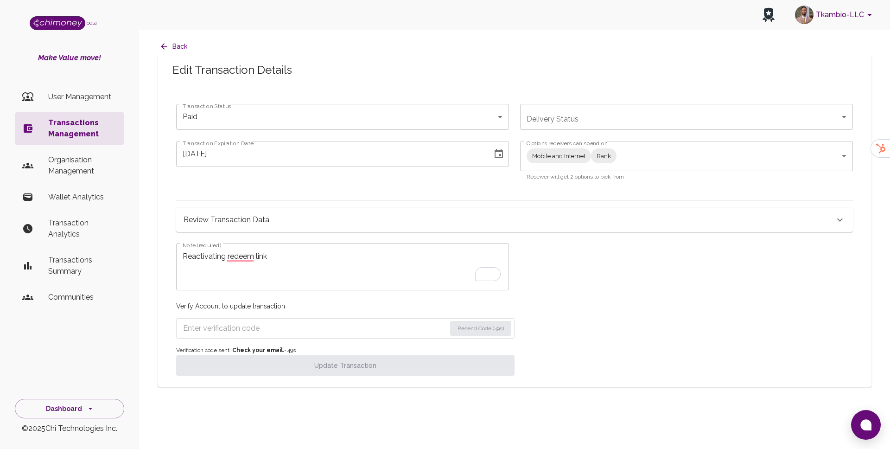
click at [230, 332] on input "Enter verification code" at bounding box center [314, 328] width 263 height 15
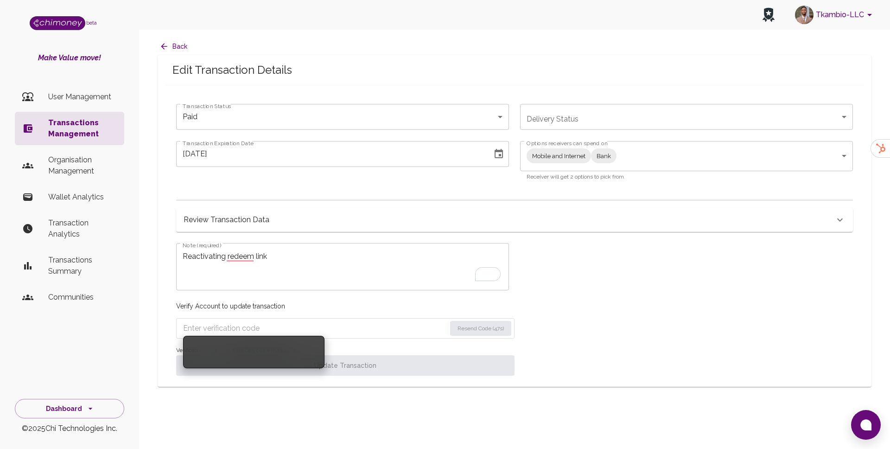
paste input "2489"
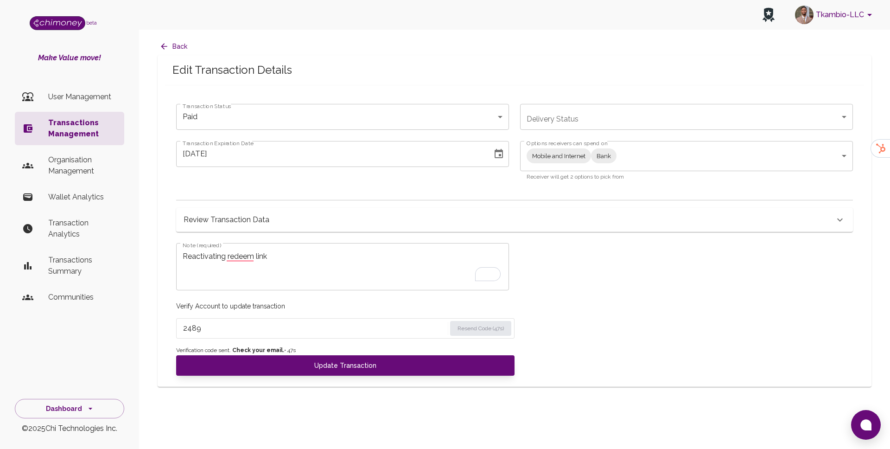
type input "2489"
click at [266, 355] on span "Verification code sent. Check your email. • 47 s" at bounding box center [345, 350] width 338 height 9
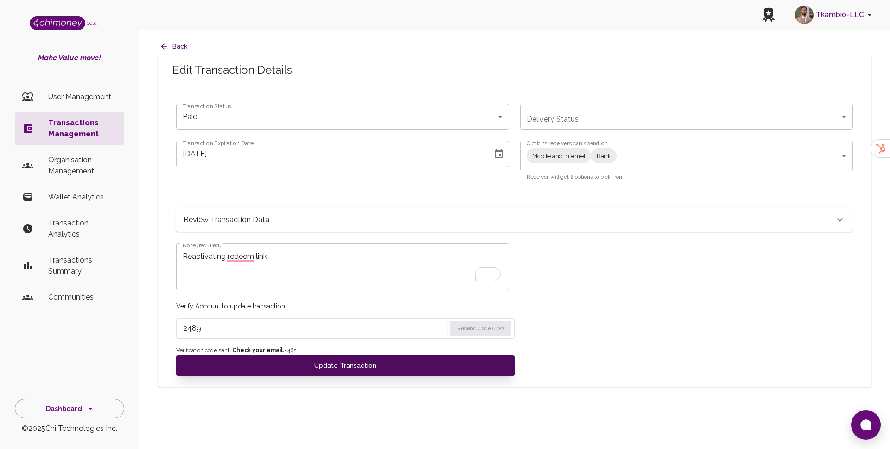
click at [269, 364] on button "Update Transaction" at bounding box center [345, 365] width 338 height 20
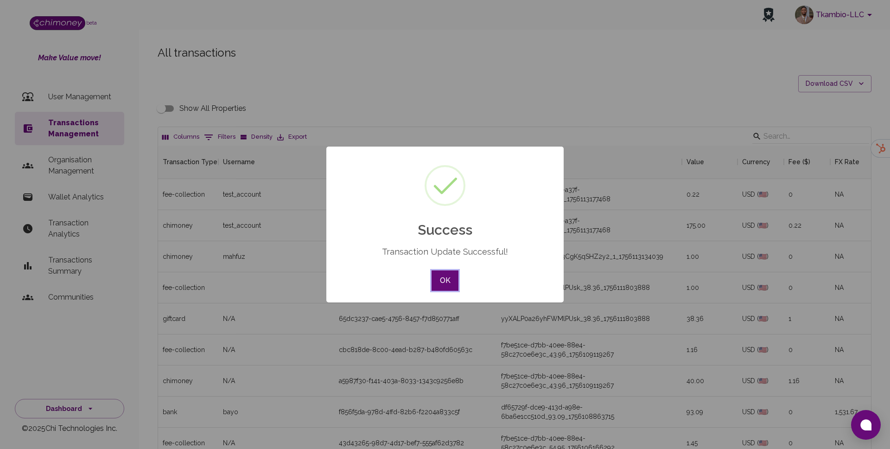
scroll to position [344, 713]
click at [445, 294] on div "× Success Transaction Update Successful! OK No Cancel" at bounding box center [444, 224] width 237 height 156
click at [445, 281] on button "OK" at bounding box center [445, 280] width 27 height 20
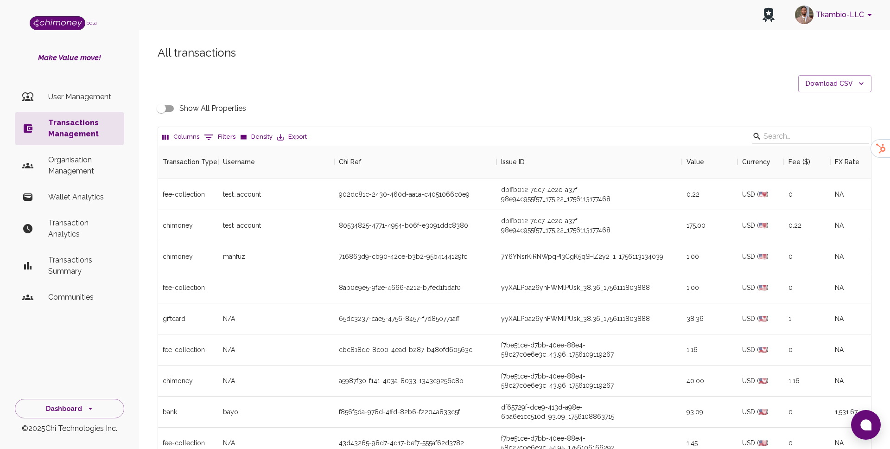
click at [210, 136] on icon "Show filters" at bounding box center [208, 137] width 11 height 11
click at [218, 195] on select "Transaction Type Username Chi Ref Issue ID Value Amount Currency Fee ($) FX Rat…" at bounding box center [213, 197] width 70 height 15
select select "email"
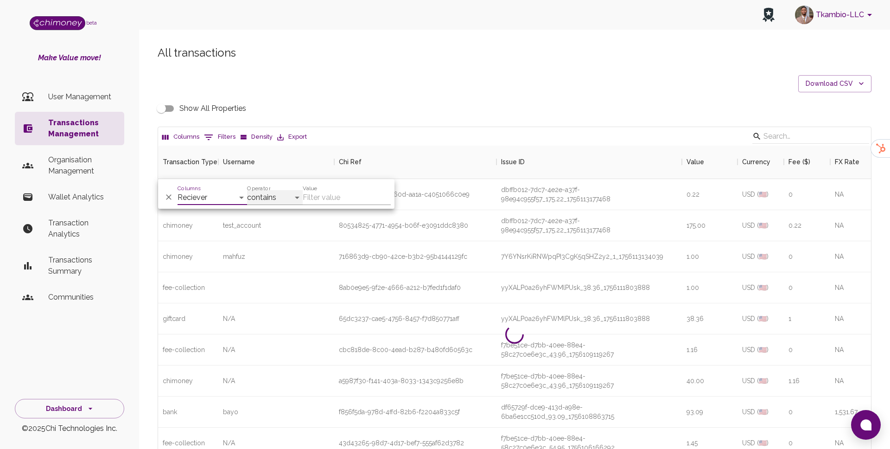
click at [274, 204] on select "contains equals starts with ends with is empty is not empty is any of" at bounding box center [275, 197] width 56 height 15
select select "equals"
click at [325, 193] on input "Value" at bounding box center [347, 197] width 88 height 15
paste input "2024bigtenx@gmail.com"
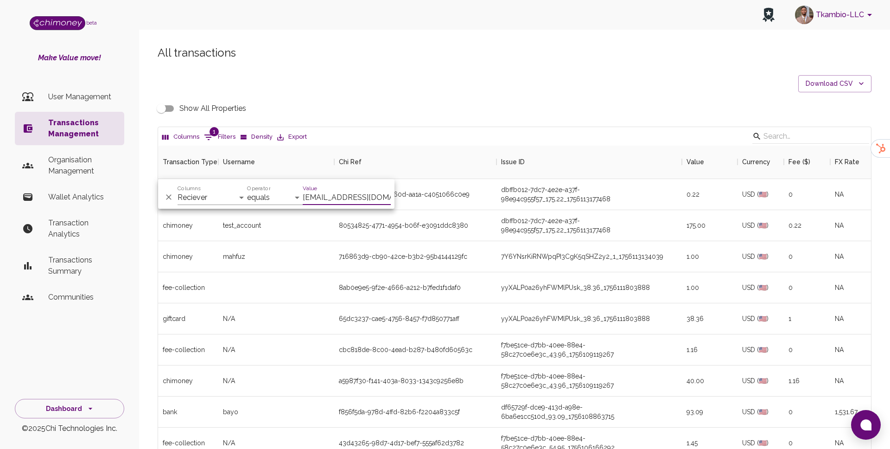
scroll to position [127, 713]
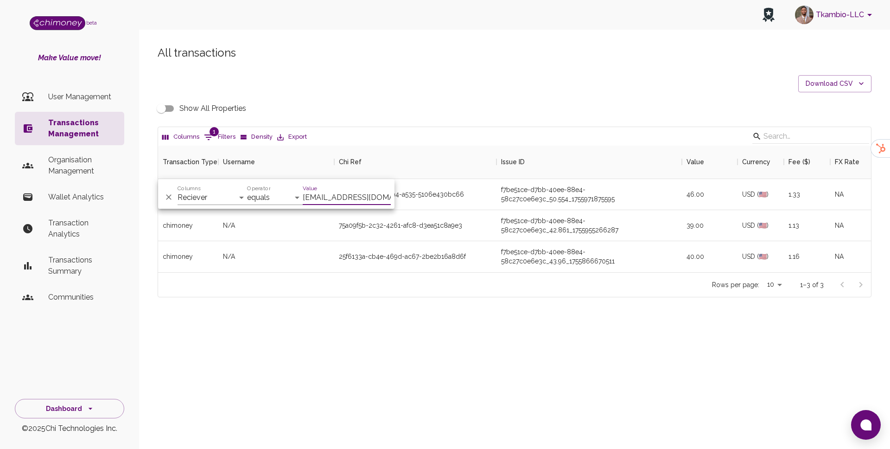
type input "2024bigtenx@gmail.com"
click at [410, 355] on div "Tkambio-LLC beta Make Value move! User Management Transactions Management Organ…" at bounding box center [445, 224] width 890 height 449
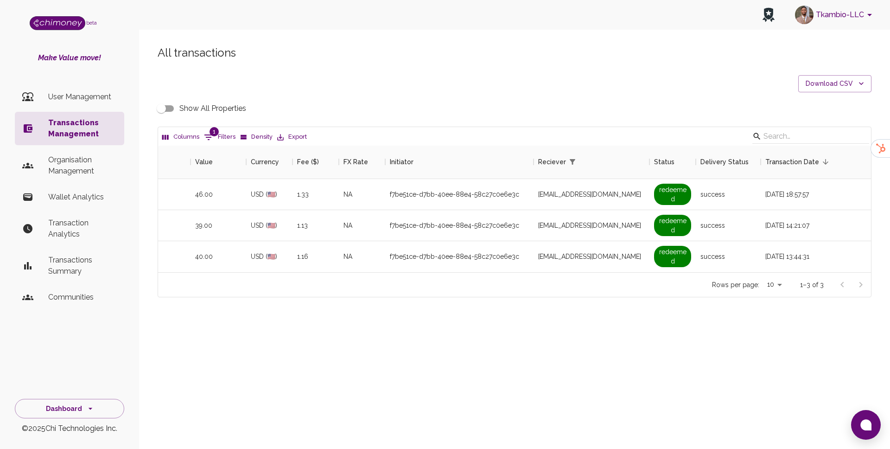
scroll to position [0, 486]
click at [165, 108] on input "Show All Properties" at bounding box center [161, 109] width 53 height 18
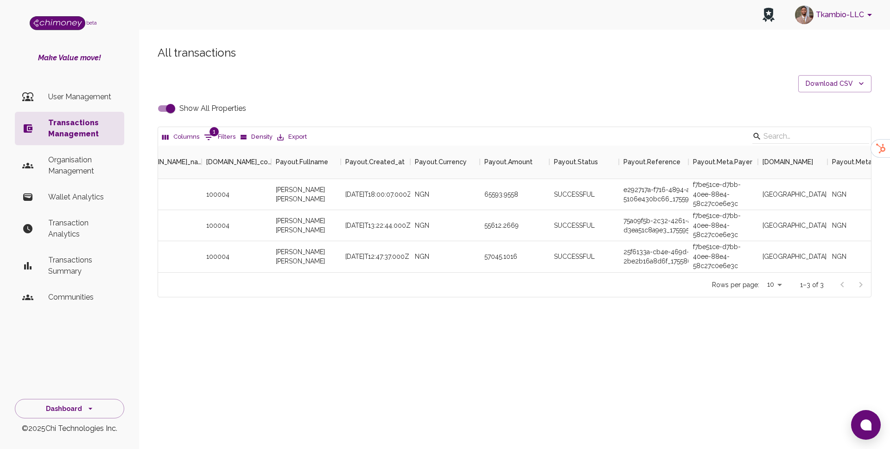
scroll to position [0, 2244]
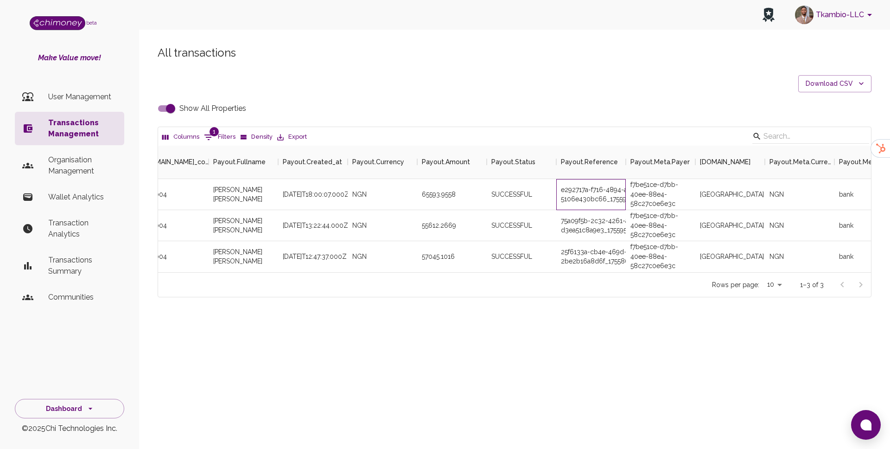
click at [595, 196] on div "e292717a-f716-4894-a535-5106e430bc66_1755972006273" at bounding box center [591, 194] width 70 height 31
copy div "e292717a-f716-4894-a535-5106e430bc66_1755972006273"
click at [176, 112] on input "Show All Properties" at bounding box center [170, 109] width 53 height 18
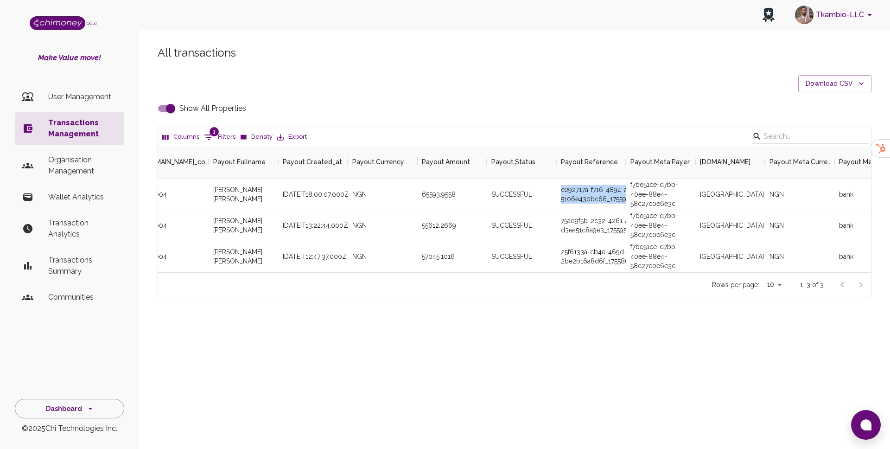
checkbox input "false"
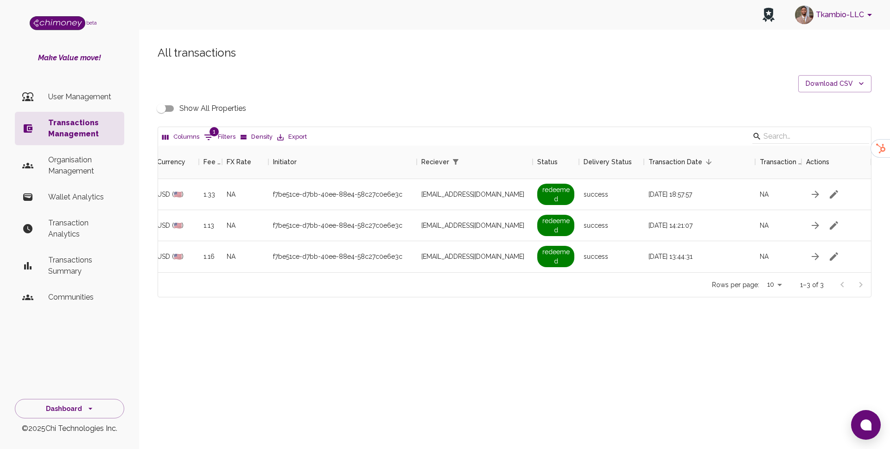
click at [227, 134] on button "1 Filters" at bounding box center [220, 137] width 36 height 15
select select "email"
select select "equals"
click at [334, 197] on input "2024bigtenx@gmail.com" at bounding box center [347, 197] width 88 height 15
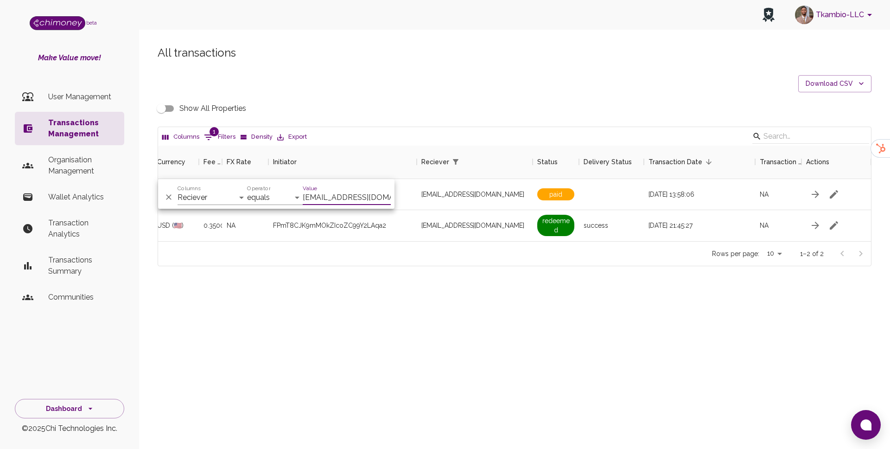
scroll to position [95, 713]
type input "williewongah@gmail.com"
click at [440, 266] on div "All transactions Download CSV Show All Properties Columns 1 Filters Density Exp…" at bounding box center [514, 171] width 751 height 297
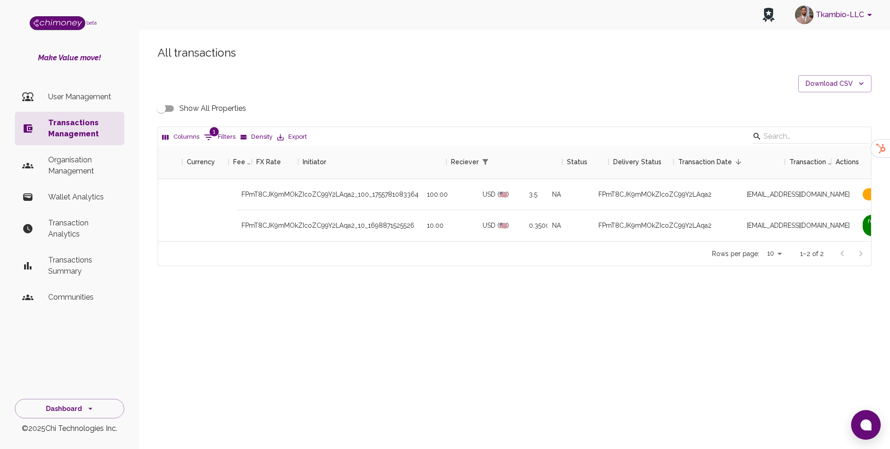
scroll to position [0, 0]
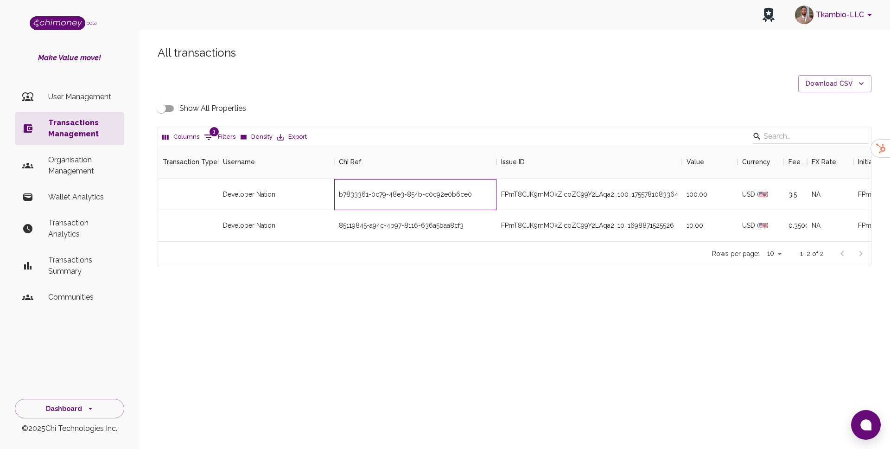
click at [404, 197] on div "b7833361-0c79-48e3-854b-c0c92e0b6ce0" at bounding box center [415, 194] width 162 height 31
copy div "b7833361-0c79-48e3-854b-c0c92e0b6ce0"
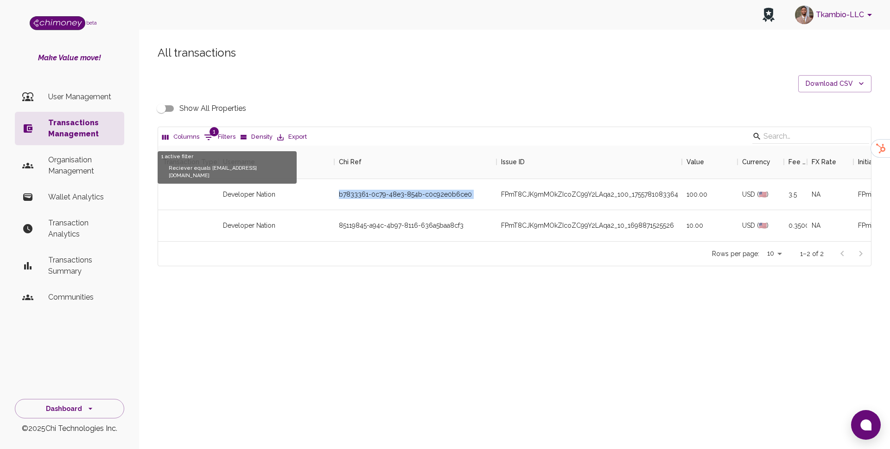
click at [214, 131] on span "1" at bounding box center [214, 131] width 9 height 9
select select "email"
select select "equals"
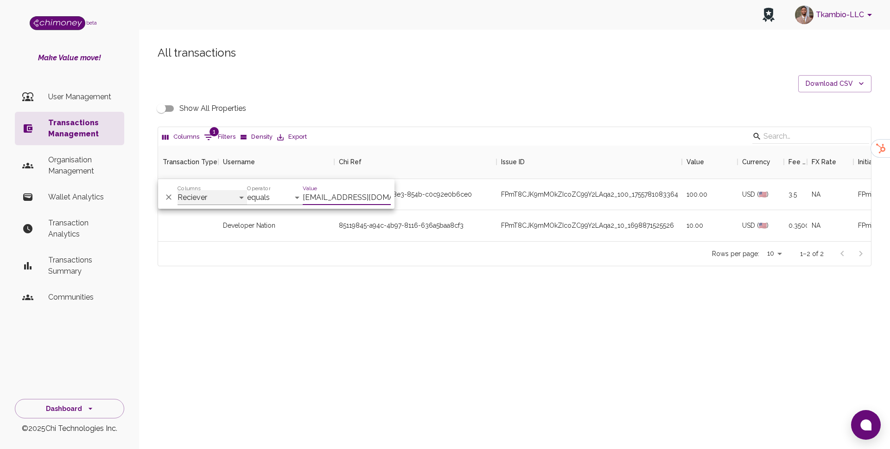
click at [204, 202] on select "Transaction Type Username Chi Ref Issue ID Value Amount Currency Fee ($) FX Rat…" at bounding box center [213, 197] width 70 height 15
select select "chiRef"
click at [335, 194] on input "williewongah@gmail.com" at bounding box center [347, 197] width 88 height 15
paste input "65dc3237-cae5-4756-8457-f7d850771aff"
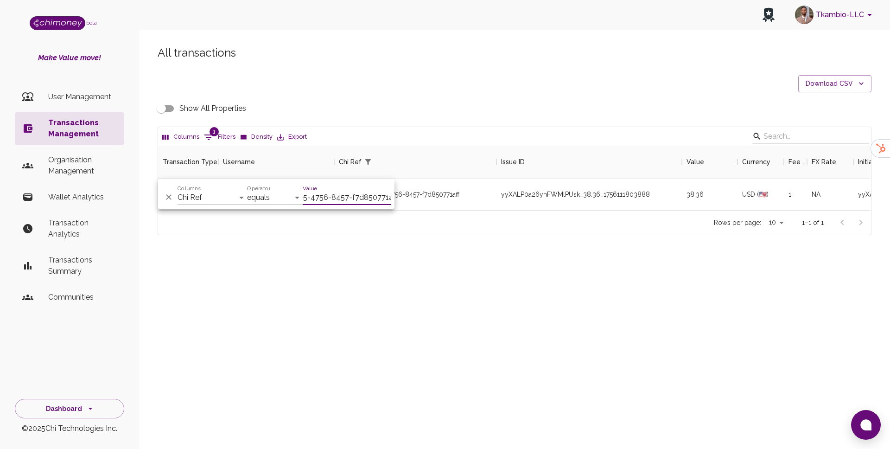
type input "65dc3237-cae5-4756-8457-f7d850771aff"
click at [499, 280] on div "All transactions Download CSV Show All Properties Columns 1 Filters Density Exp…" at bounding box center [514, 156] width 751 height 266
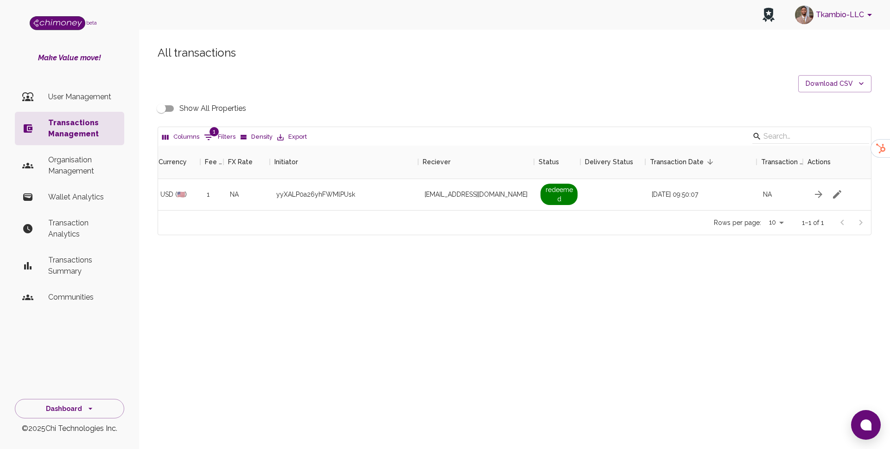
scroll to position [0, 585]
click at [161, 100] on input "Show All Properties" at bounding box center [161, 109] width 53 height 18
checkbox input "true"
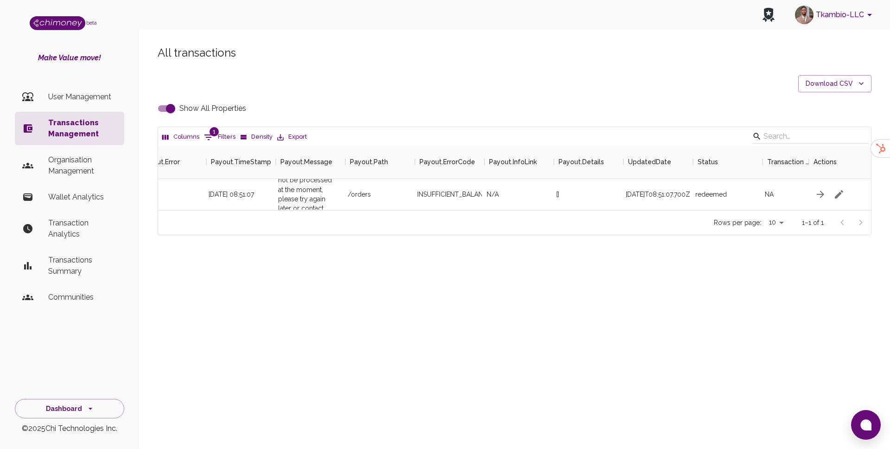
scroll to position [0, 4684]
click at [832, 194] on icon "button" at bounding box center [837, 194] width 11 height 11
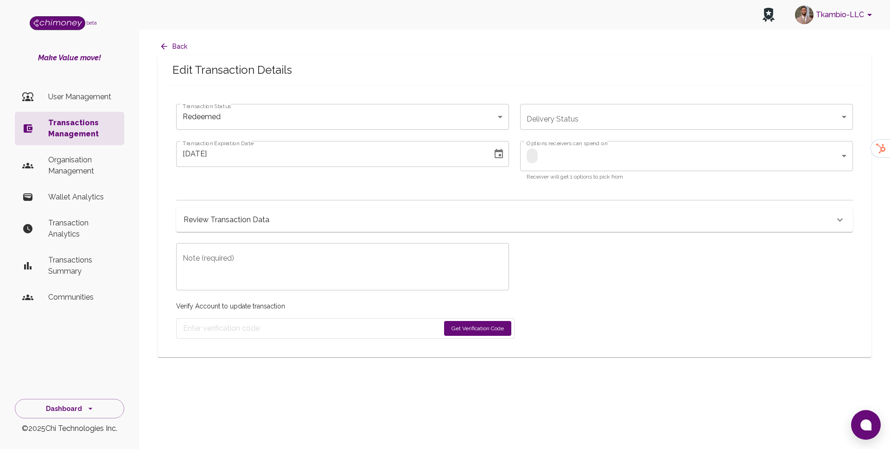
click at [280, 229] on div "Review Transaction Data" at bounding box center [514, 220] width 677 height 24
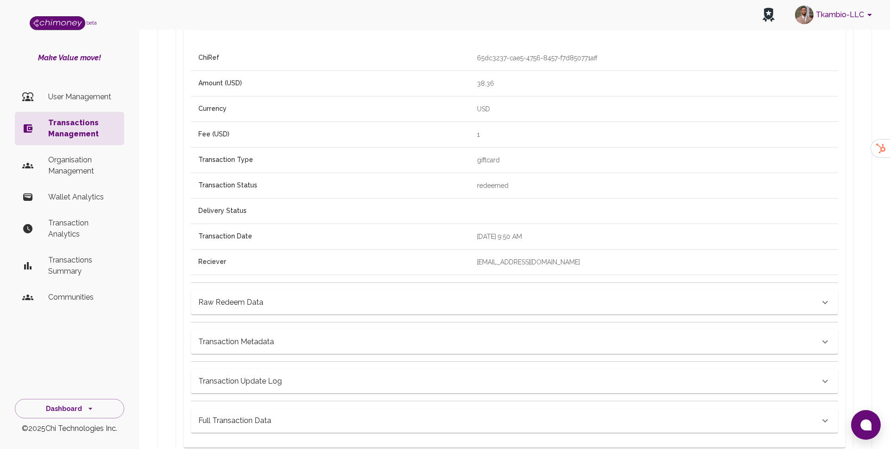
scroll to position [267, 0]
click at [292, 299] on div "Raw Redeem Data" at bounding box center [508, 299] width 621 height 13
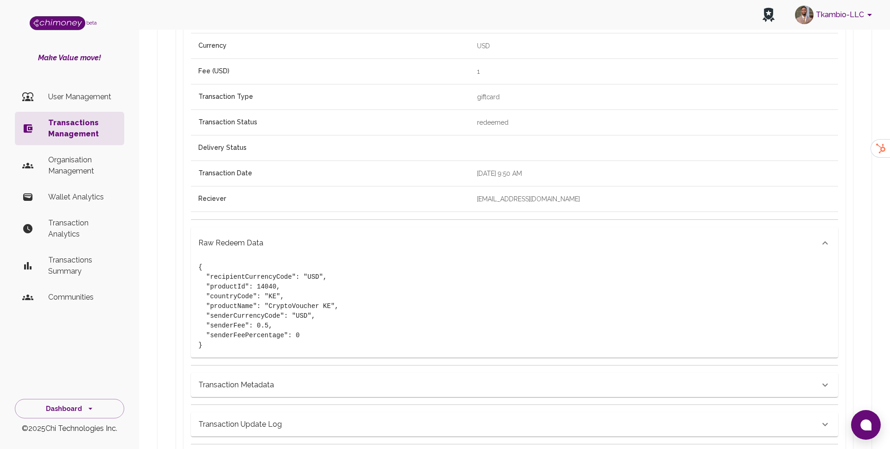
scroll to position [383, 0]
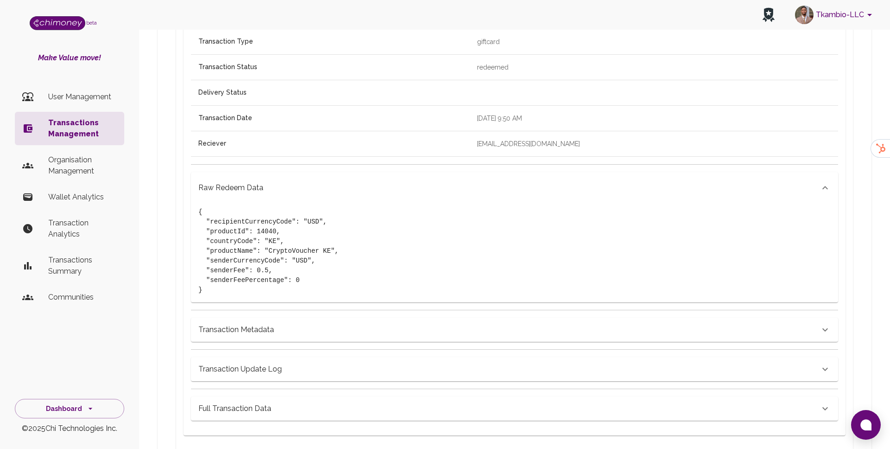
click at [51, 125] on p "Transactions Management" at bounding box center [82, 128] width 69 height 22
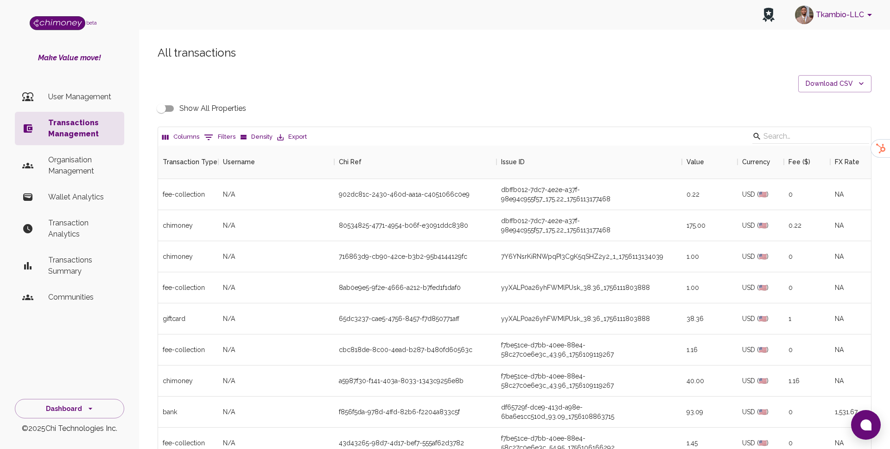
scroll to position [344, 713]
click at [223, 131] on button "0 Filters" at bounding box center [220, 137] width 36 height 15
click at [218, 189] on div "Columns Transaction Type Username Chi Ref Issue ID Value Amount Currency Fee ($…" at bounding box center [213, 194] width 70 height 22
click at [216, 195] on select "Transaction Type Username Chi Ref Issue ID Value Amount Currency Fee ($) FX Rat…" at bounding box center [213, 197] width 70 height 15
select select "email"
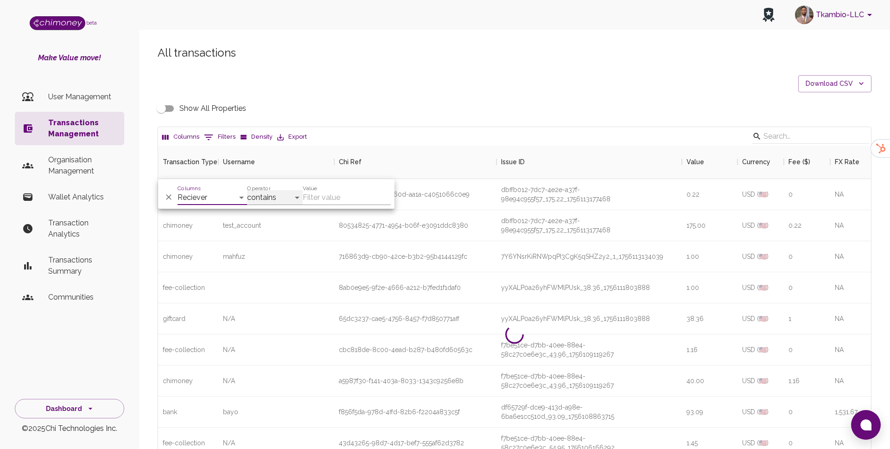
click at [263, 197] on select "contains equals starts with ends with is empty is not empty is any of" at bounding box center [275, 197] width 56 height 15
select select "equals"
click at [322, 200] on input "Value" at bounding box center [347, 197] width 88 height 15
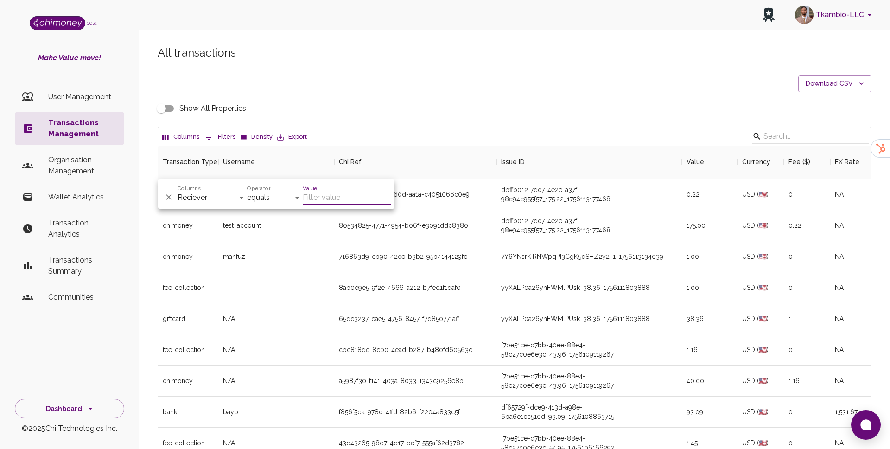
paste input "brent.beckett82@googlemail.com"
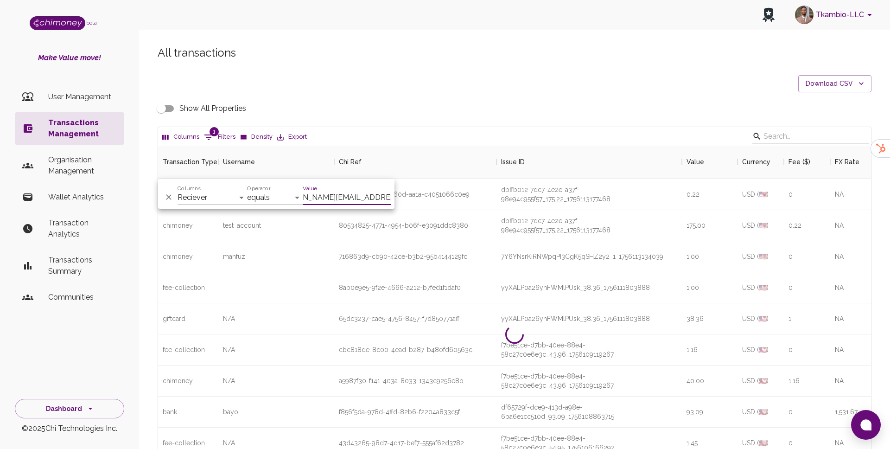
scroll to position [127, 713]
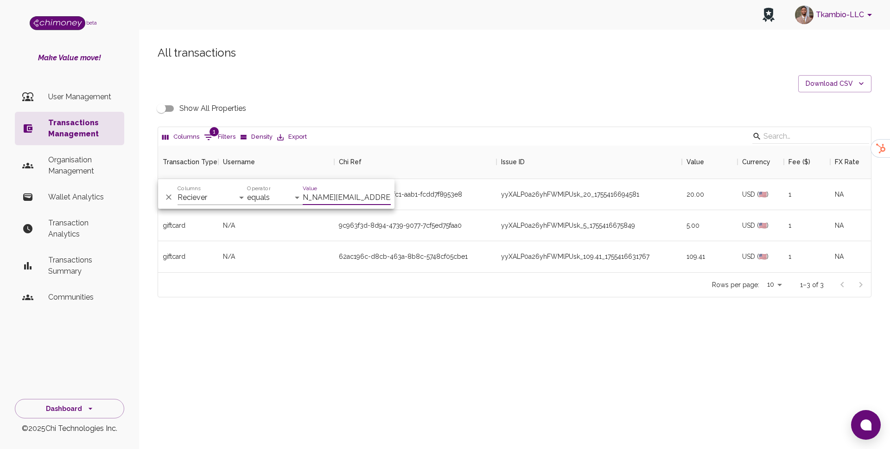
type input "brent.beckett82@googlemail.com"
click at [482, 376] on div "Tkambio-LLC beta Make Value move! User Management Transactions Management Organ…" at bounding box center [445, 224] width 890 height 449
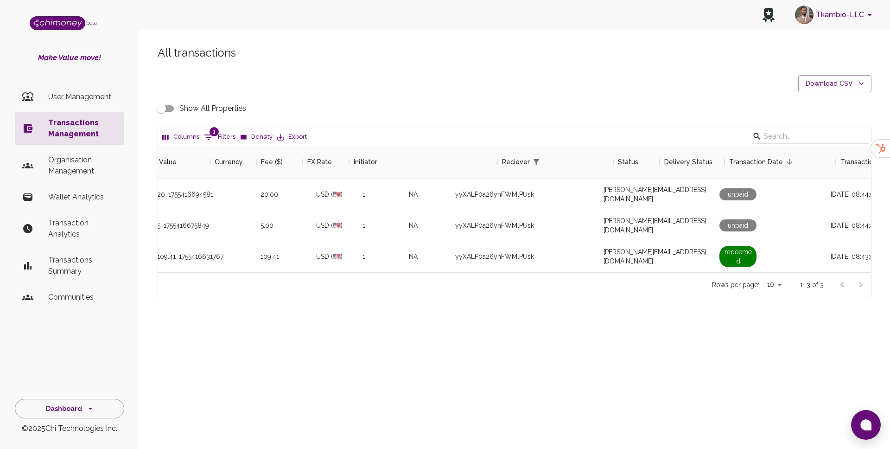
scroll to position [0, 528]
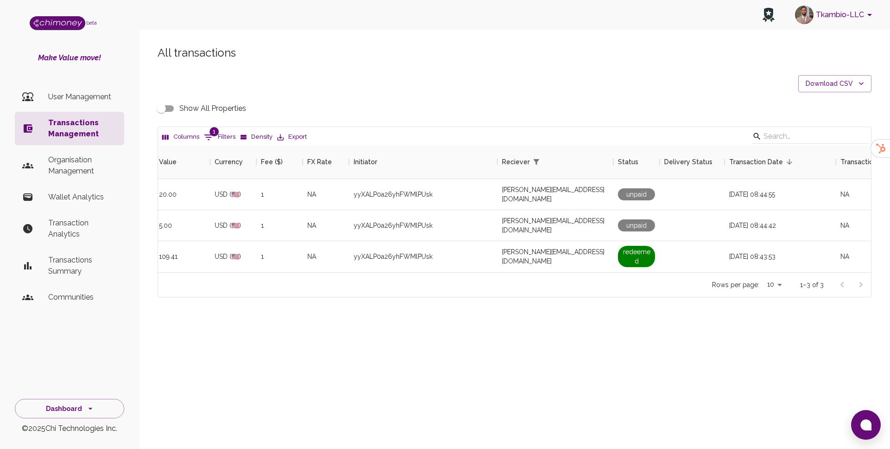
click at [154, 107] on input "Show All Properties" at bounding box center [161, 109] width 53 height 18
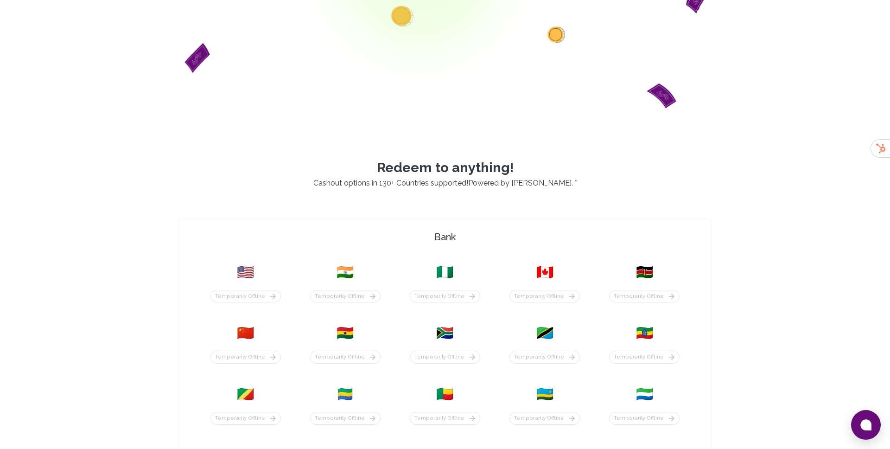
scroll to position [202, 0]
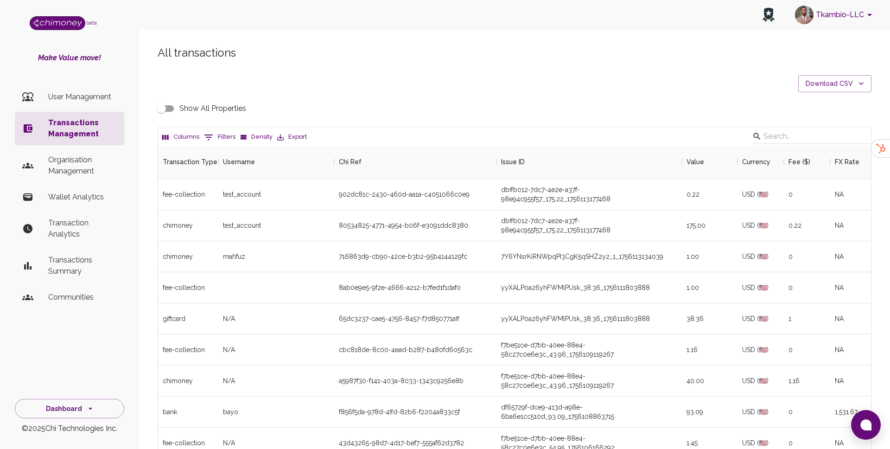
scroll to position [344, 713]
click at [226, 137] on button "0 Filters" at bounding box center [220, 137] width 36 height 15
click at [227, 199] on select "Transaction Type Username Chi Ref Issue ID Value Amount Currency Fee ($) FX Rat…" at bounding box center [213, 197] width 70 height 15
select select "email"
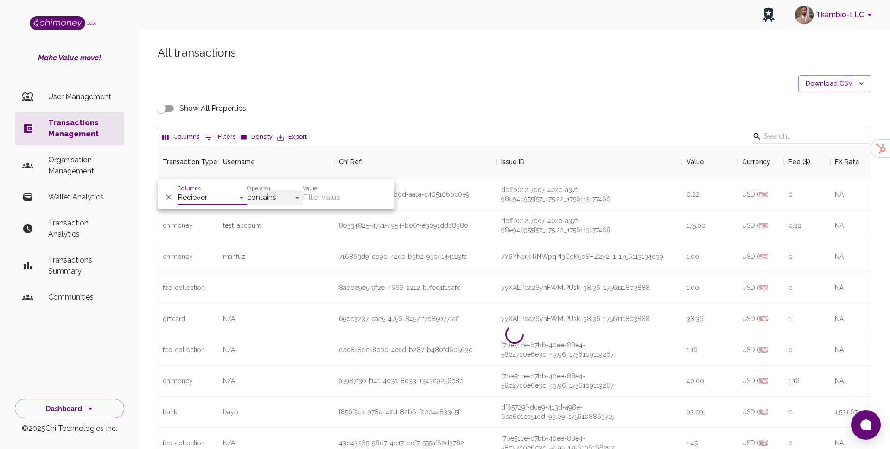
click at [288, 201] on select "contains equals starts with ends with is empty is not empty is any of" at bounding box center [275, 197] width 56 height 15
select select "equals"
click at [332, 191] on input "Value" at bounding box center [347, 197] width 88 height 15
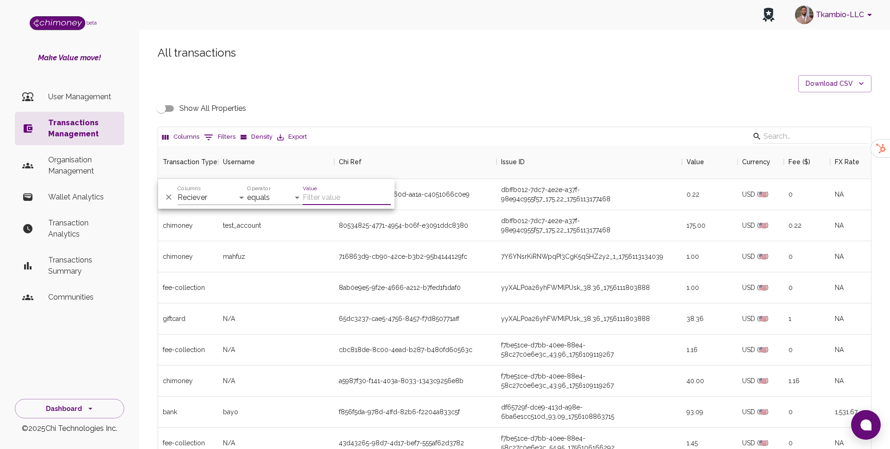
paste input "2024bigtenx@gmail.com"
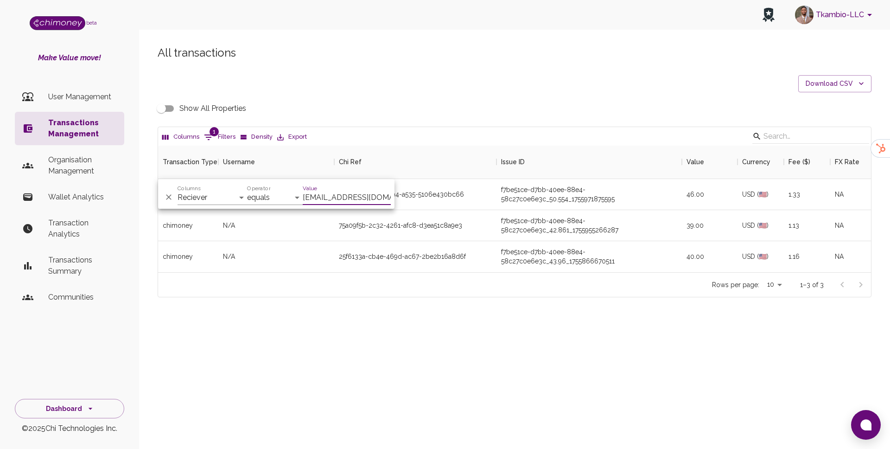
scroll to position [127, 713]
type input "2024bigtenx@gmail.com"
click at [558, 193] on div "f7be51ce-d7bb-40ee-88e4-58c27c0e6e3c_50.554_1755971875595" at bounding box center [589, 194] width 176 height 19
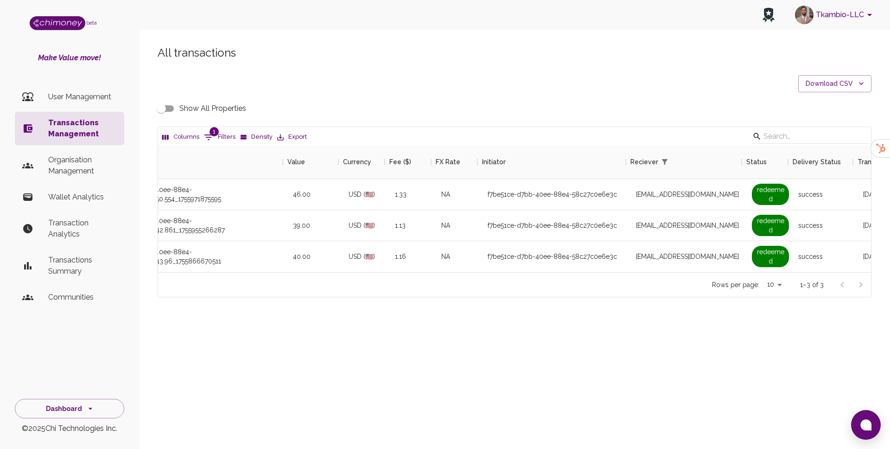
scroll to position [0, 406]
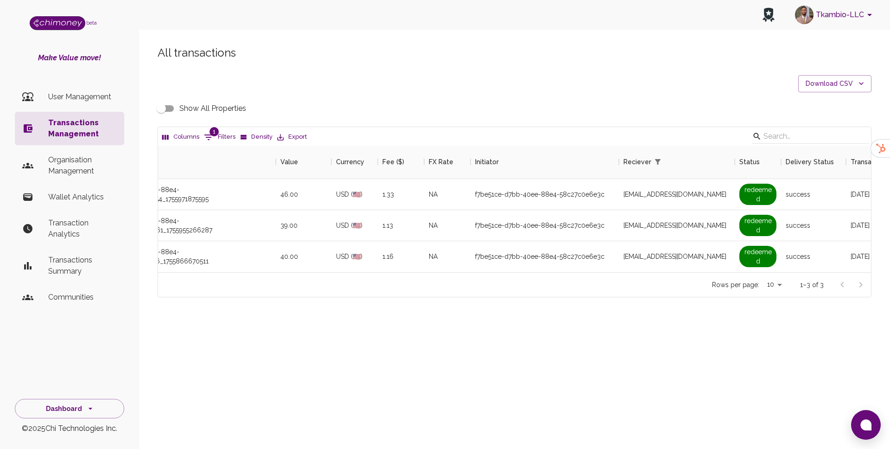
click at [164, 106] on input "Show All Properties" at bounding box center [161, 109] width 53 height 18
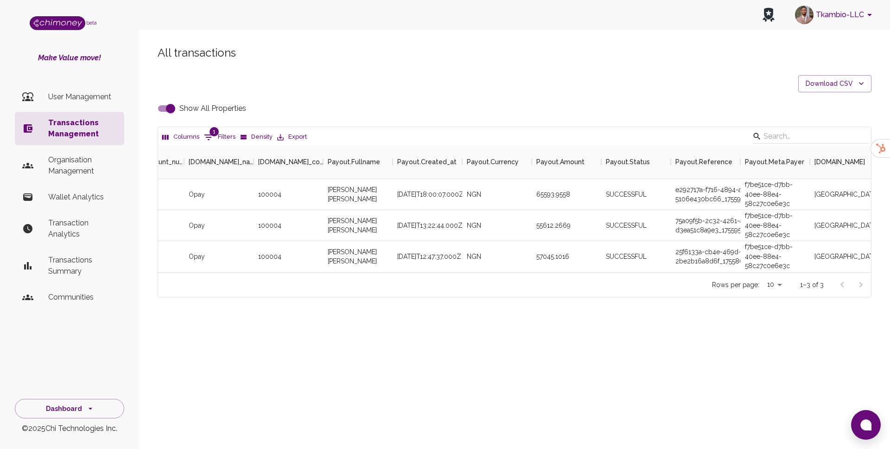
scroll to position [0, 2132]
click at [674, 202] on div "e292717a-f716-4894-a535-5106e430bc66_1755972006273" at bounding box center [703, 194] width 70 height 31
copy div "e292717a-f716-4894-a535-5106e430bc66_1755972006273"
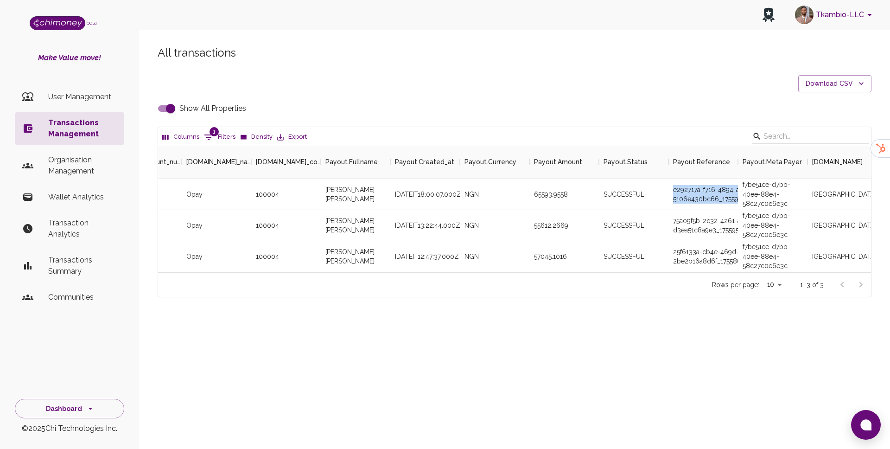
click at [172, 106] on input "Show All Properties" at bounding box center [170, 109] width 53 height 18
checkbox input "false"
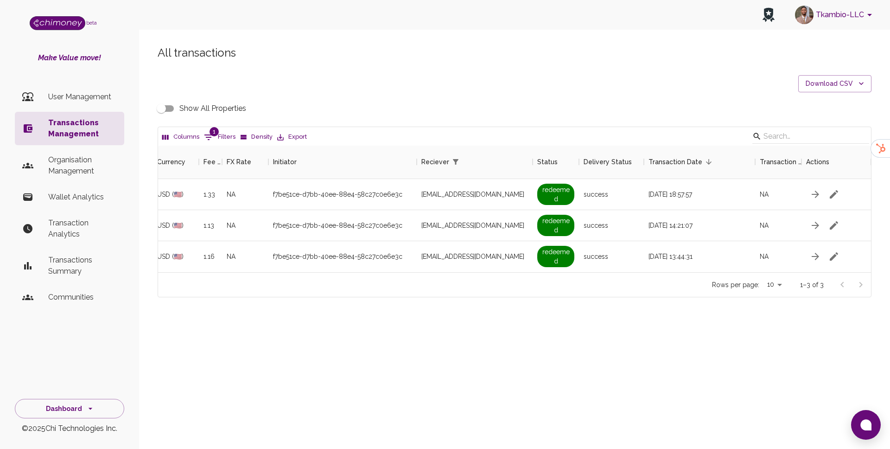
scroll to position [0, 585]
click at [212, 142] on icon "Show filters" at bounding box center [208, 137] width 11 height 11
select select "email"
select select "equals"
click at [214, 190] on select "Transaction Type Username Chi Ref Issue ID Value Amount Currency Fee ($) FX Rat…" at bounding box center [213, 197] width 70 height 15
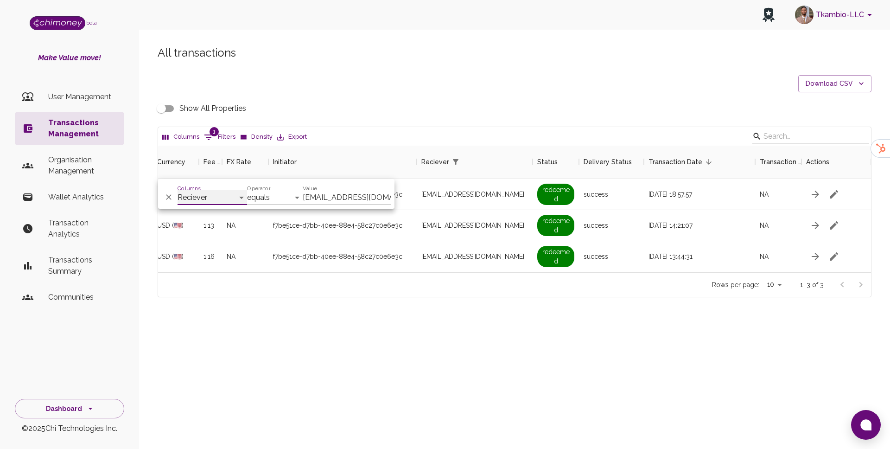
select select "chiRef"
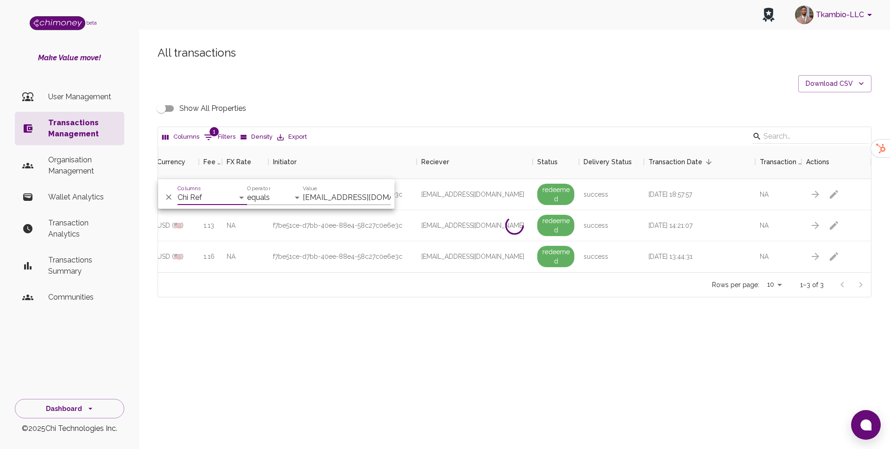
click at [358, 187] on div "Value 2024bigtenx@gmail.com" at bounding box center [347, 194] width 88 height 22
click at [354, 203] on input "2024bigtenx@gmail.com" at bounding box center [347, 197] width 88 height 15
paste input "bphate9"
type input "bphate9@gmail.com"
click at [228, 195] on select "Transaction Type Username Chi Ref Issue ID Value Amount Currency Fee ($) FX Rat…" at bounding box center [213, 197] width 70 height 15
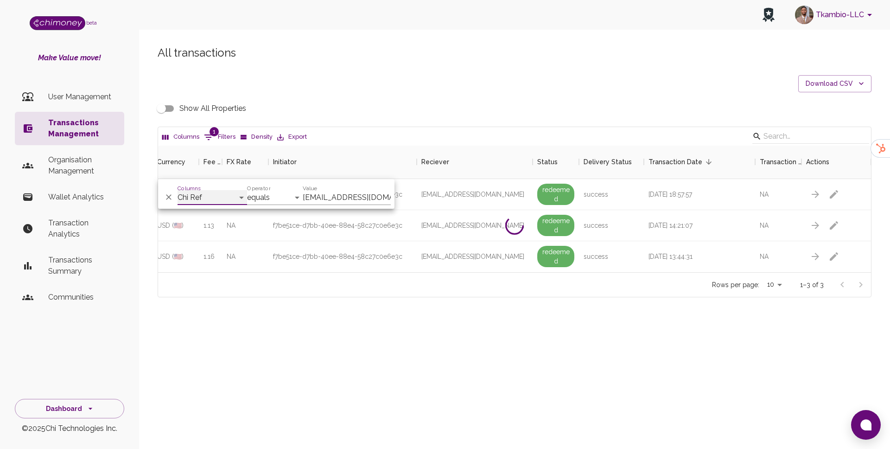
select select "email"
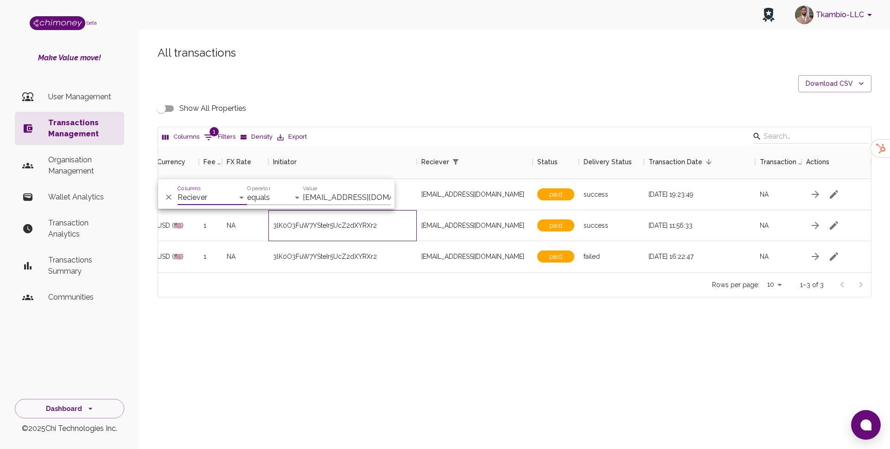
click at [402, 233] on div "3lK0O3FuW7YSteIr5UcZ2dXYRXr2" at bounding box center [342, 225] width 148 height 31
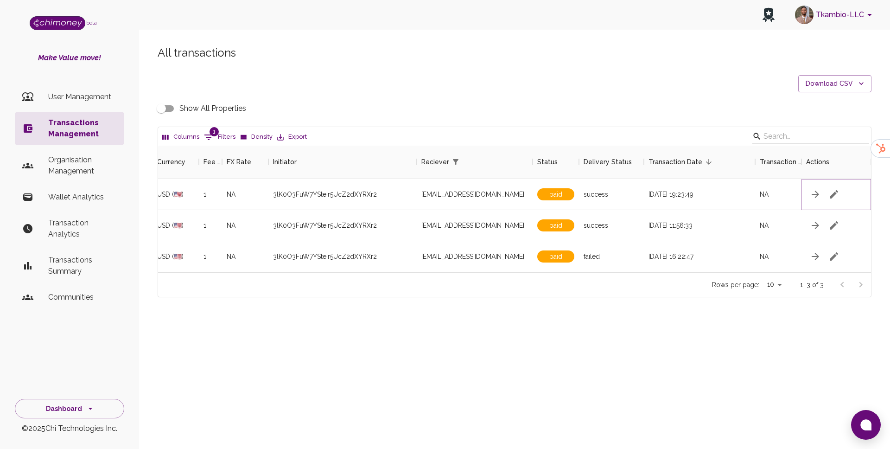
click at [834, 196] on icon "button" at bounding box center [833, 194] width 11 height 11
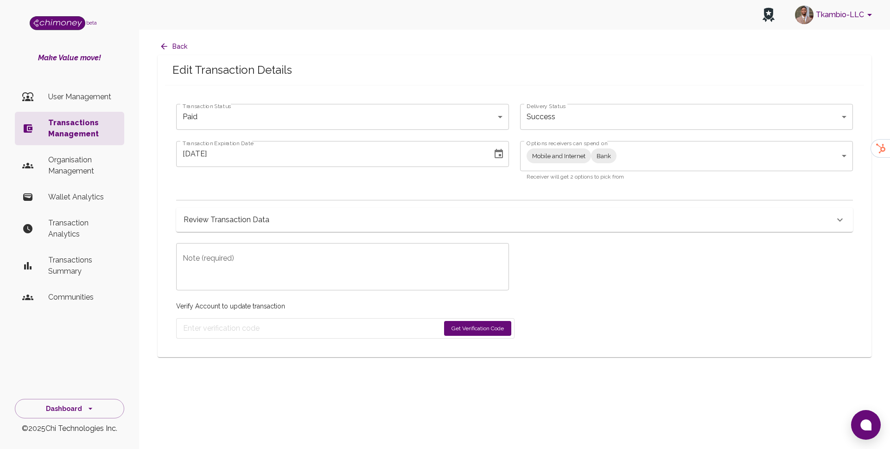
click at [502, 157] on icon "Choose date, selected date is Aug 31, 2025" at bounding box center [499, 153] width 8 height 9
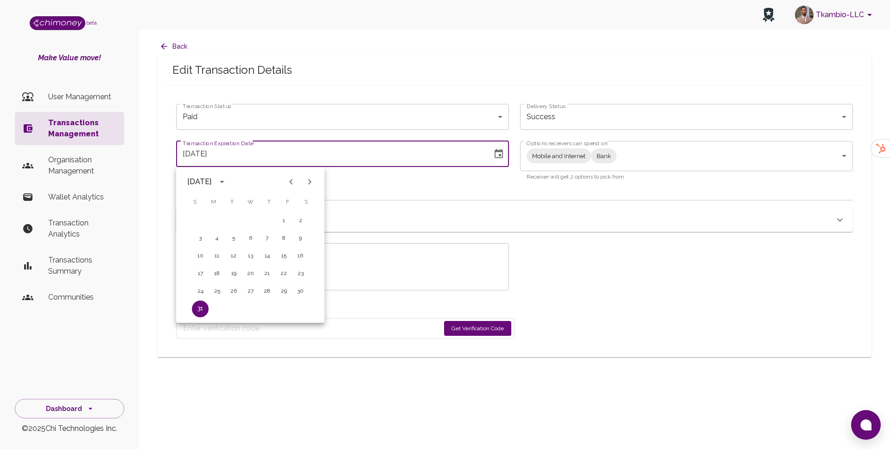
click at [384, 200] on hr at bounding box center [514, 200] width 677 height 0
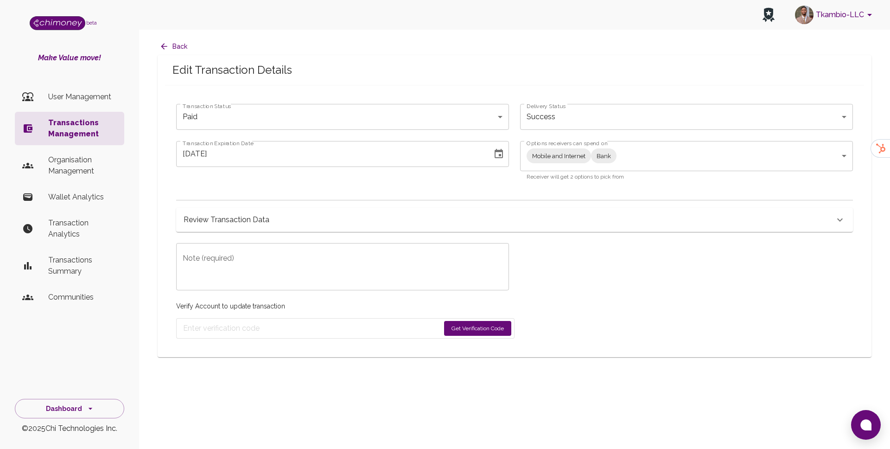
click at [500, 150] on icon "Choose date, selected date is Aug 31, 2025" at bounding box center [499, 153] width 8 height 9
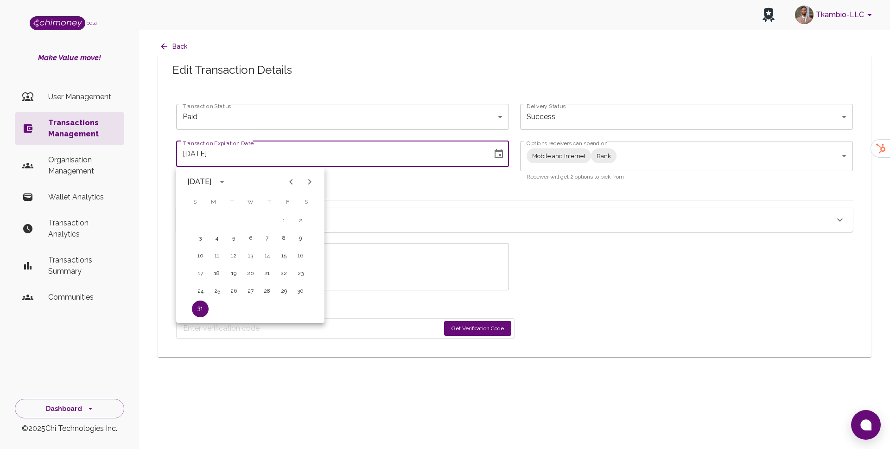
click at [310, 183] on icon "Next month" at bounding box center [309, 181] width 11 height 11
click at [218, 256] on button "15" at bounding box center [217, 256] width 17 height 17
type input "09/15/2025"
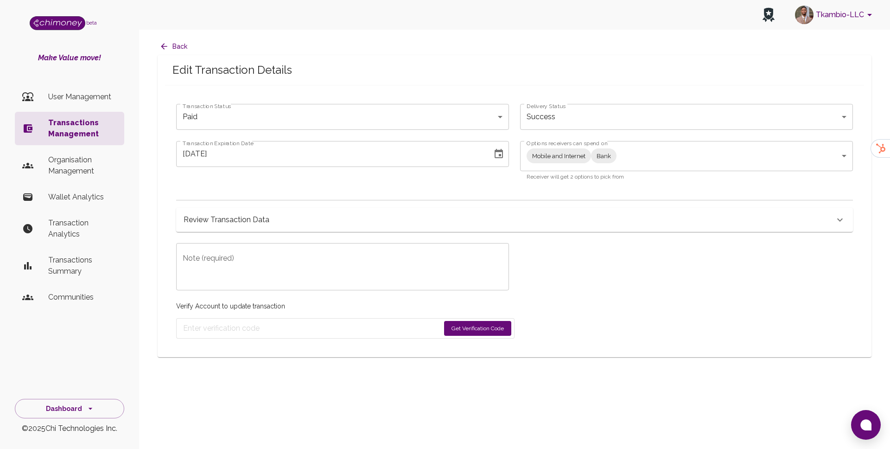
click at [371, 261] on textarea "Note (required)" at bounding box center [343, 267] width 320 height 32
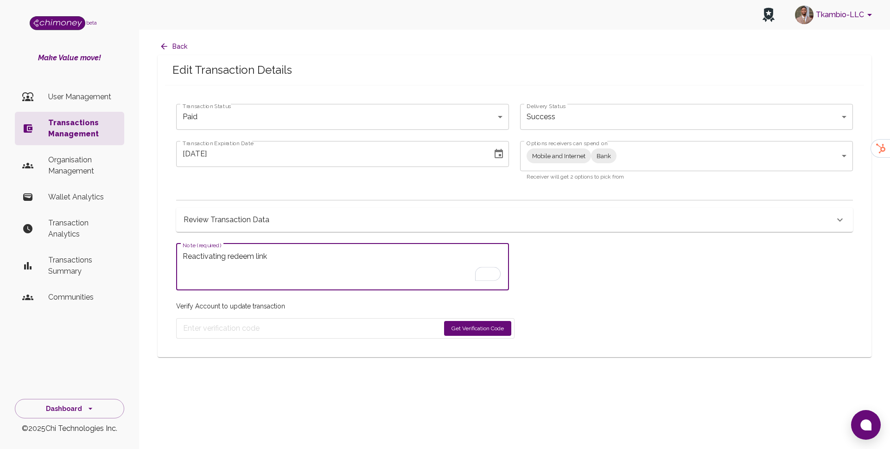
type textarea "Reactivating redeem link"
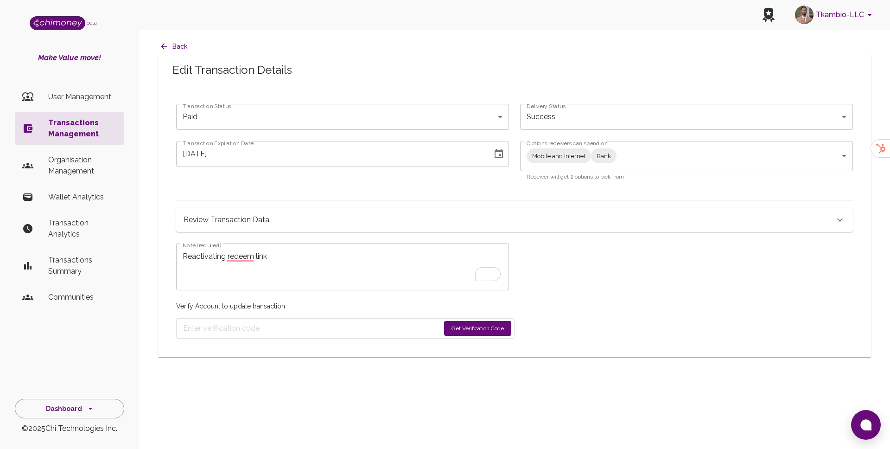
click at [491, 331] on button "Get Verification Code" at bounding box center [477, 328] width 67 height 15
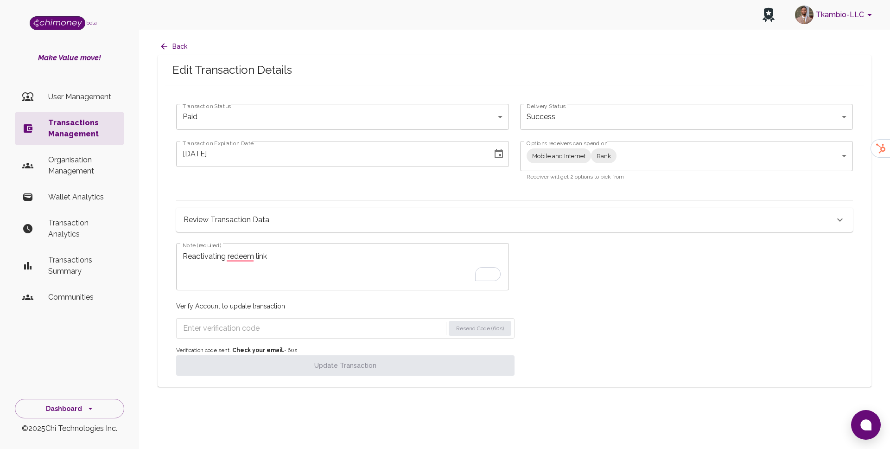
click at [242, 322] on input "Enter verification code" at bounding box center [313, 328] width 261 height 15
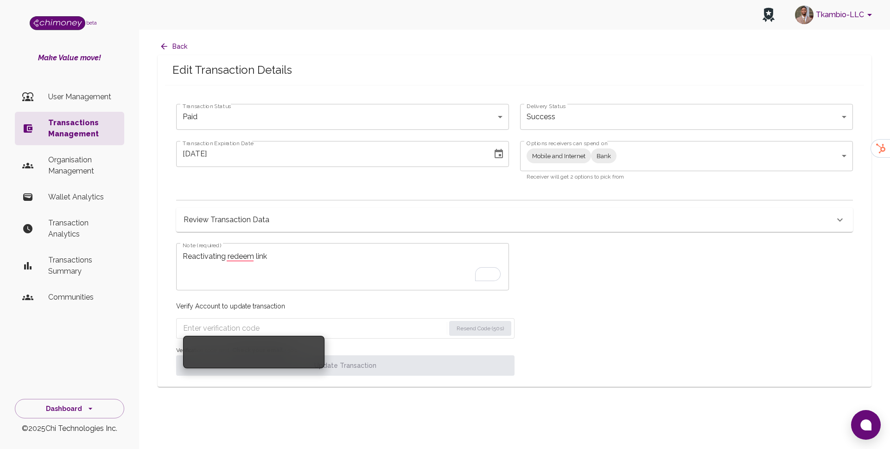
paste input "9139"
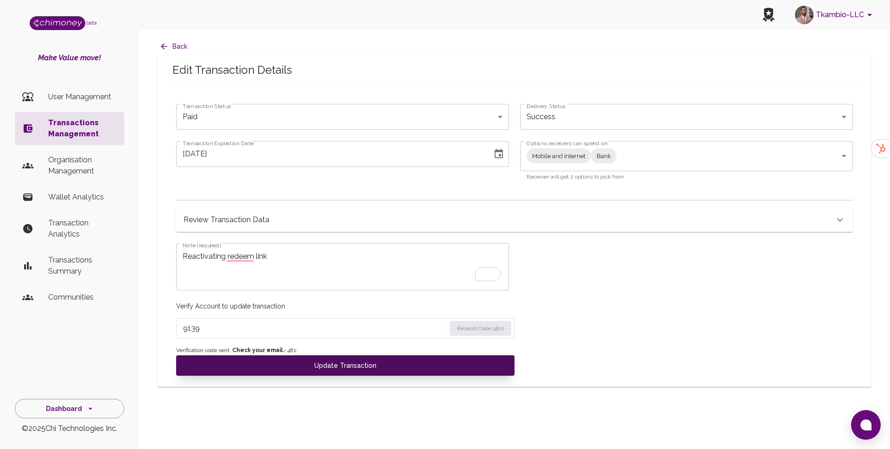
type input "9139"
click at [275, 361] on button "Update Transaction" at bounding box center [345, 365] width 338 height 20
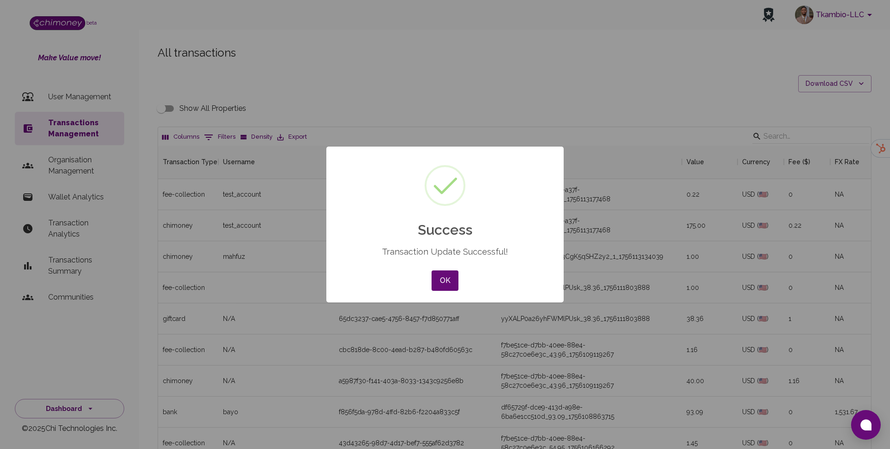
scroll to position [344, 713]
click at [454, 282] on button "OK" at bounding box center [445, 280] width 27 height 20
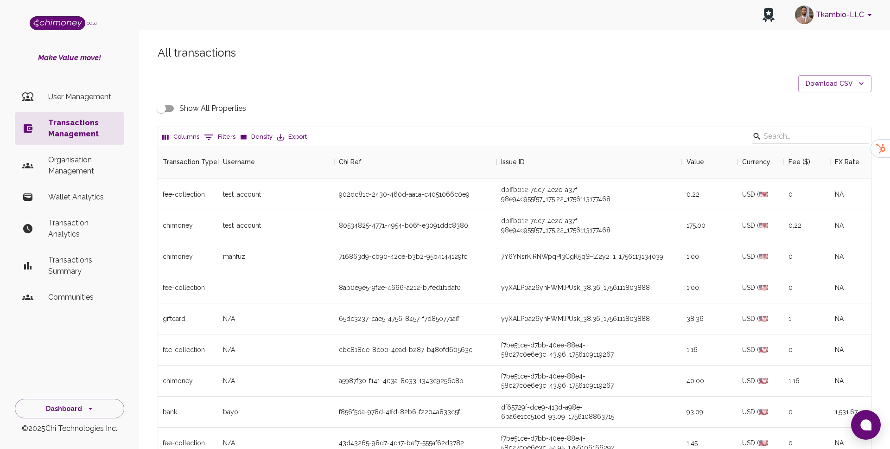
click at [217, 140] on button "0 Filters" at bounding box center [220, 137] width 36 height 15
click at [214, 198] on select "Transaction Type Username Chi Ref Issue ID Value Amount Currency Fee ($) FX Rat…" at bounding box center [213, 197] width 70 height 15
select select "email"
click at [280, 200] on select "contains equals starts with ends with is empty is not empty is any of" at bounding box center [275, 197] width 56 height 15
select select "equals"
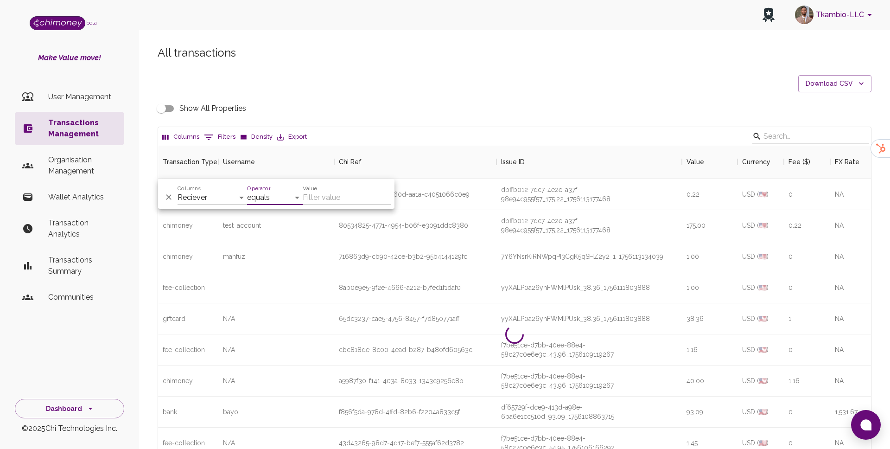
click at [319, 205] on div "And Or Columns Transaction Type Username Chi Ref Issue ID Value Amount Currency…" at bounding box center [276, 194] width 236 height 30
click at [324, 195] on input "Value" at bounding box center [347, 197] width 88 height 15
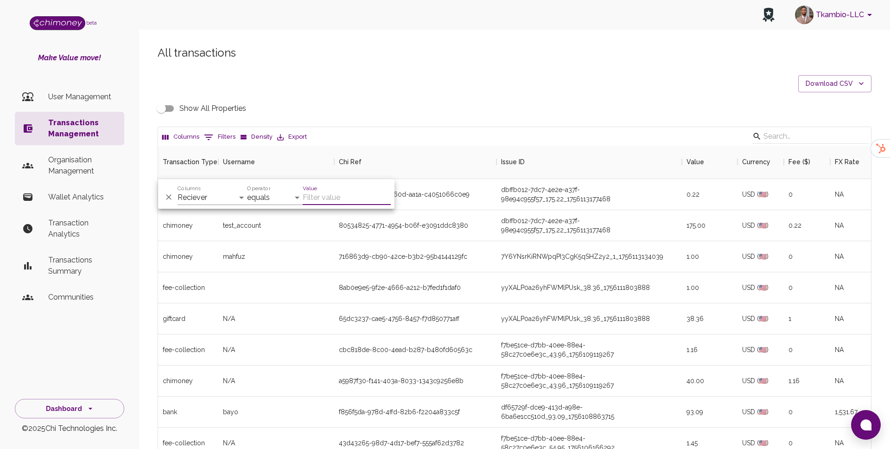
paste input "bphate9@gmail.com"
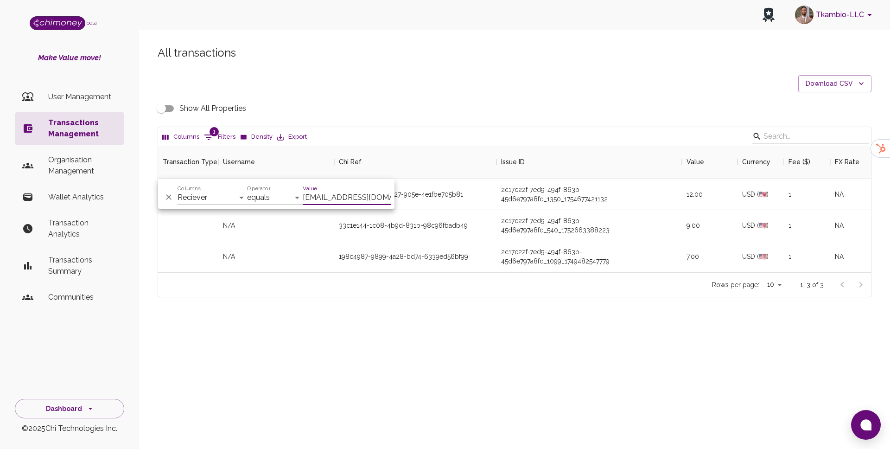
scroll to position [127, 713]
type input "bphate9@gmail.com"
click at [551, 239] on div "2c17c22f-7ed9-494f-863b-45d6e797a8fd_540_1752663388223" at bounding box center [588, 225] width 185 height 31
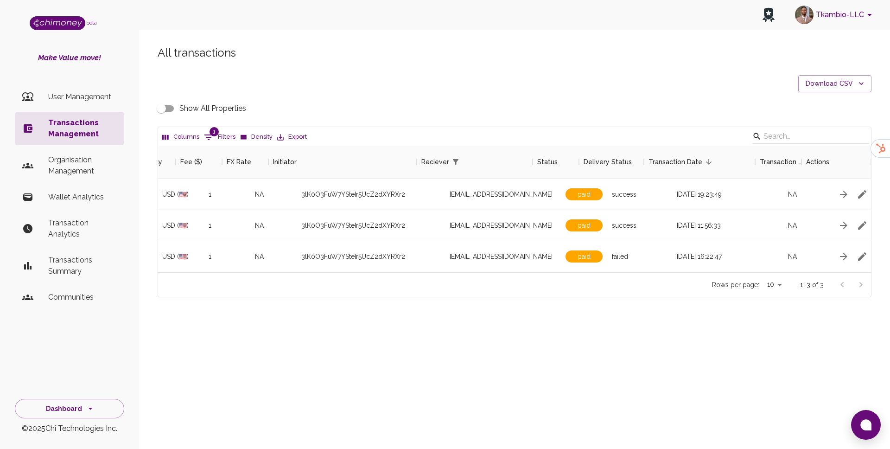
scroll to position [0, 608]
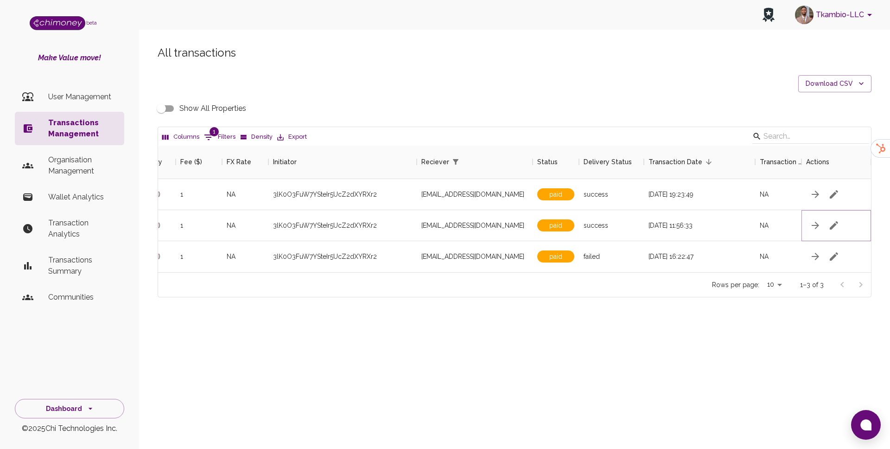
click at [826, 221] on button "button" at bounding box center [834, 225] width 19 height 19
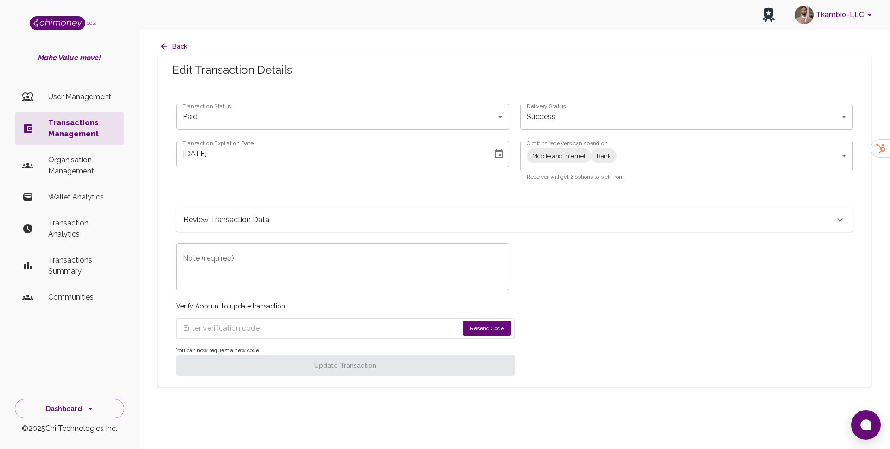
click at [70, 126] on p "Transactions Management" at bounding box center [82, 128] width 69 height 22
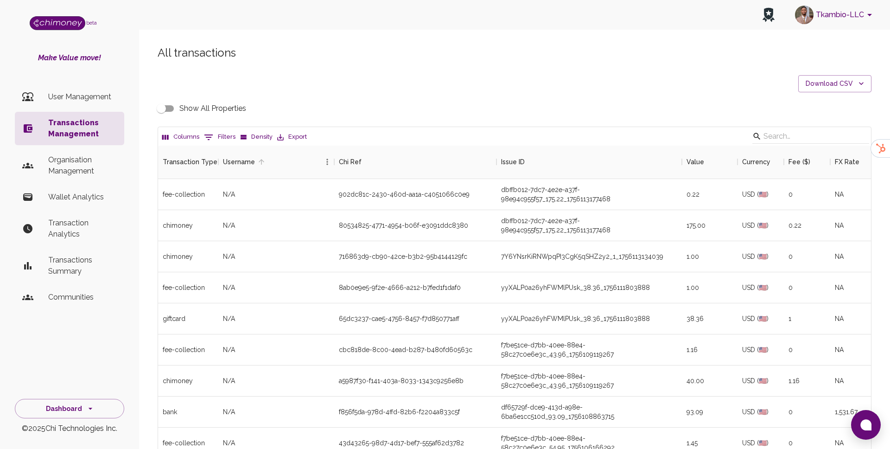
scroll to position [344, 713]
click at [225, 137] on button "0 Filters" at bounding box center [220, 137] width 36 height 15
click at [217, 196] on select "Transaction Type Username Chi Ref Issue ID Value Amount Currency Fee ($) FX Rat…" at bounding box center [213, 197] width 70 height 15
select select "email"
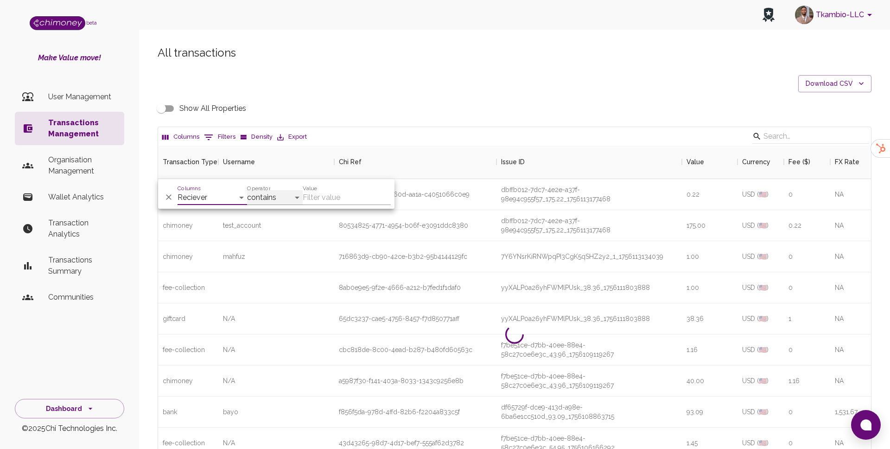
click at [275, 199] on select "contains equals starts with ends with is empty is not empty is any of" at bounding box center [275, 197] width 56 height 15
select select "equals"
click at [333, 198] on input "Value" at bounding box center [347, 197] width 88 height 15
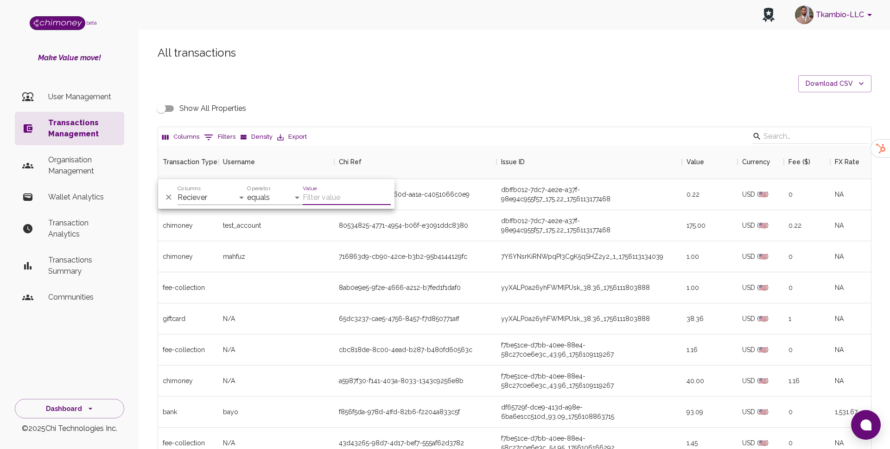
paste input "summerngcobo02@gmail.com"
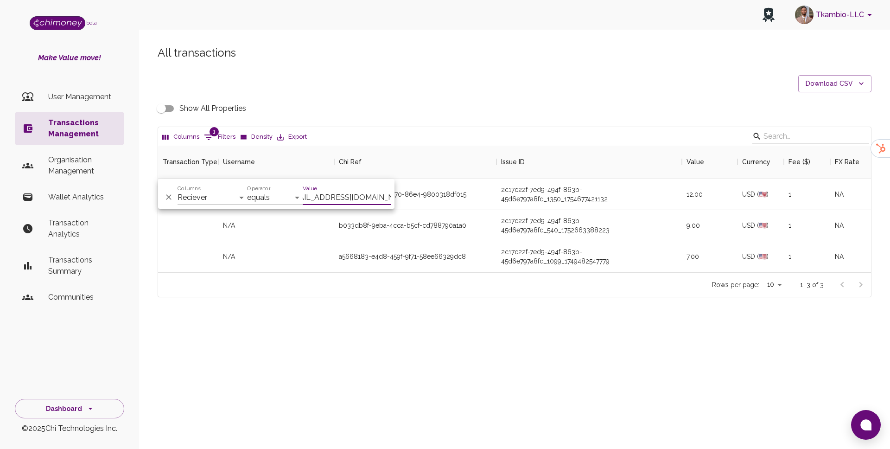
scroll to position [127, 713]
type input "summerngcobo02@gmail.com"
click at [569, 448] on div "Tkambio-LLC beta Make Value move! User Management Transactions Management Organ…" at bounding box center [445, 224] width 890 height 449
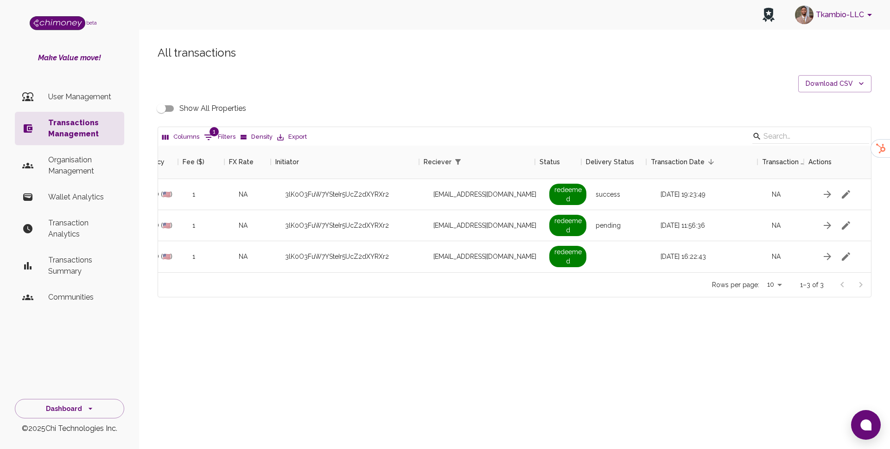
scroll to position [0, 608]
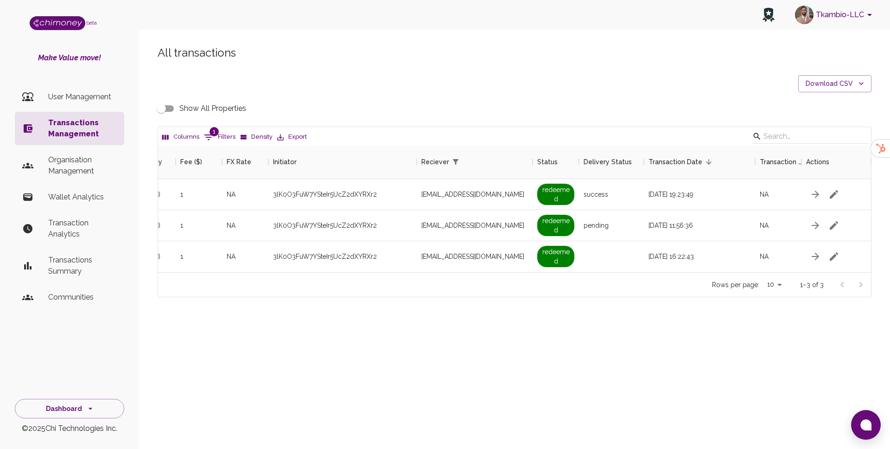
click at [168, 103] on input "Show All Properties" at bounding box center [161, 109] width 53 height 18
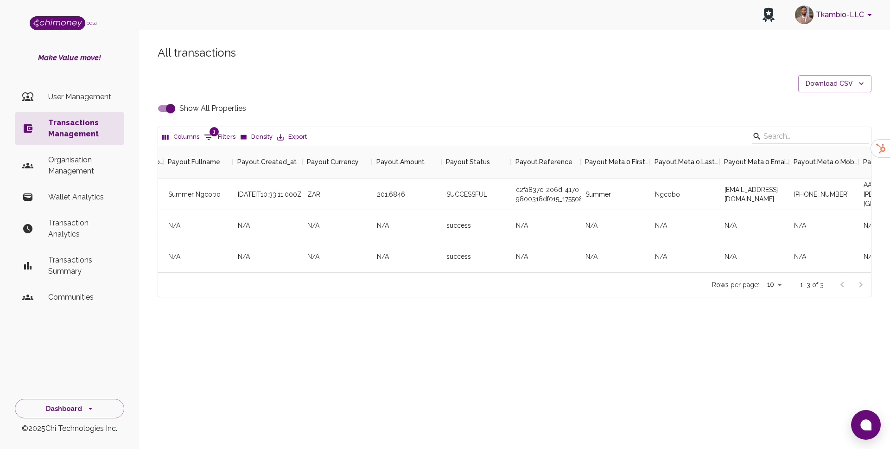
scroll to position [0, 2570]
click at [537, 196] on div "c2fa837c-206d-4170-86e4-9800318df015_1755081190760" at bounding box center [544, 194] width 70 height 31
copy div "c2fa837c-206d-4170-86e4-9800318df015_1755081190760"
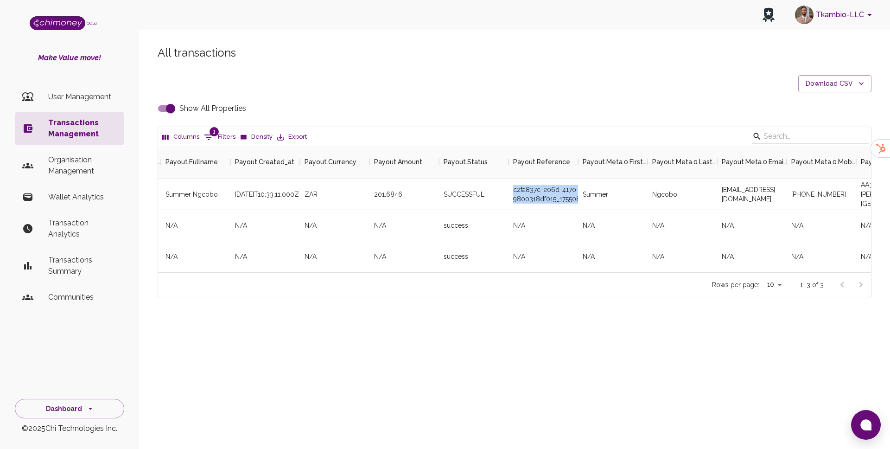
click at [170, 108] on input "Show All Properties" at bounding box center [170, 109] width 53 height 18
checkbox input "false"
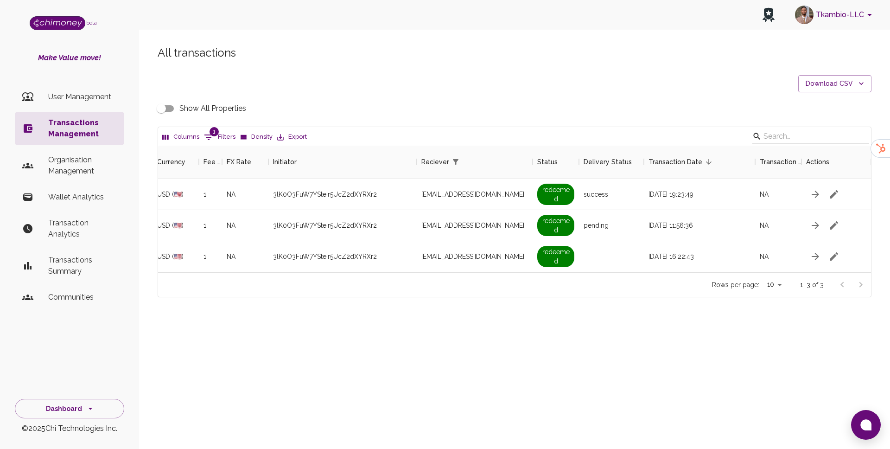
scroll to position [0, 585]
click at [219, 130] on button "1 Filters" at bounding box center [220, 137] width 36 height 15
select select "email"
select select "equals"
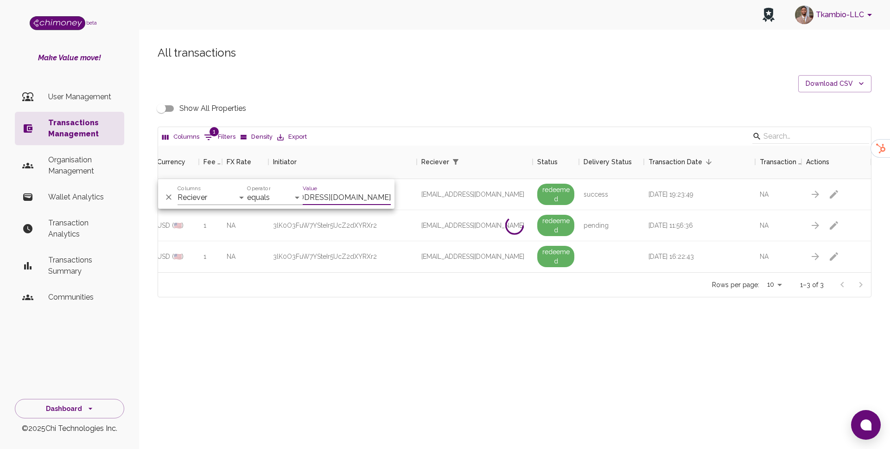
scroll to position [0, 30]
type input "chrisphineokothogallo@gmail.com"
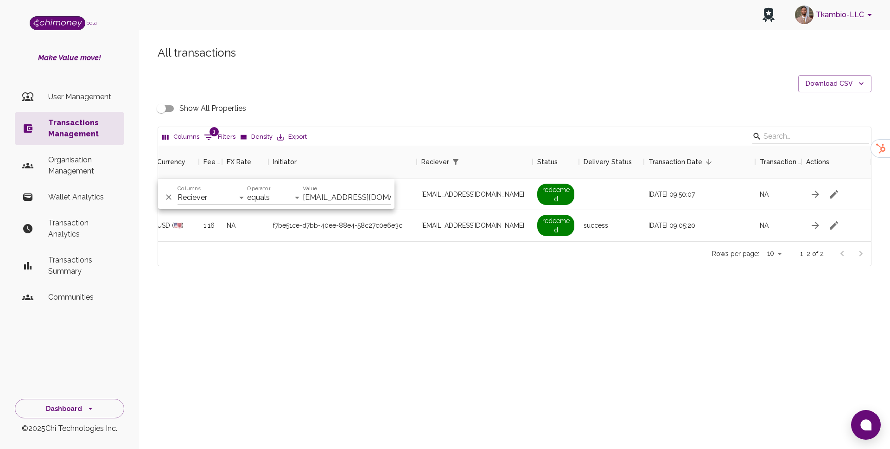
scroll to position [95, 713]
click at [465, 249] on div "Rows per page: 10 10 1–2 of 2" at bounding box center [514, 253] width 713 height 25
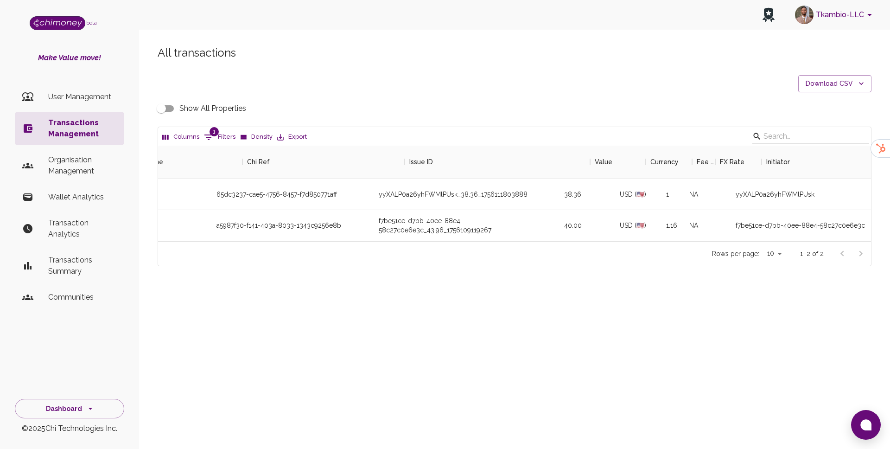
scroll to position [0, 90]
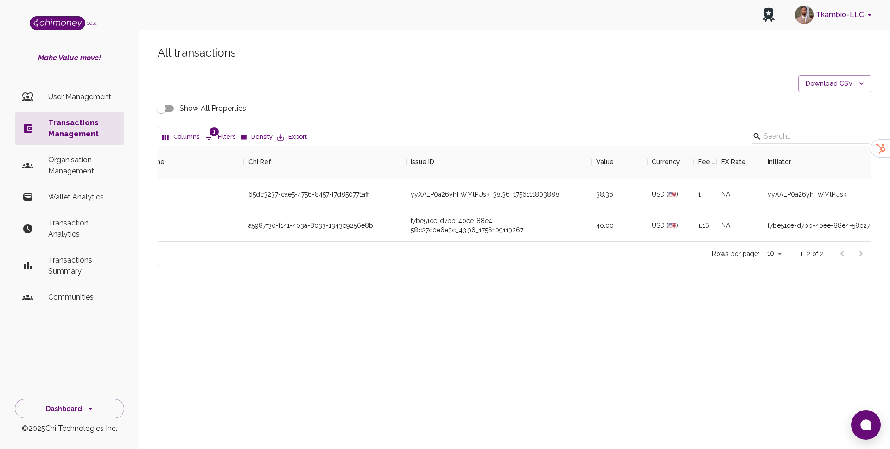
click at [171, 109] on input "Show All Properties" at bounding box center [161, 109] width 53 height 18
checkbox input "true"
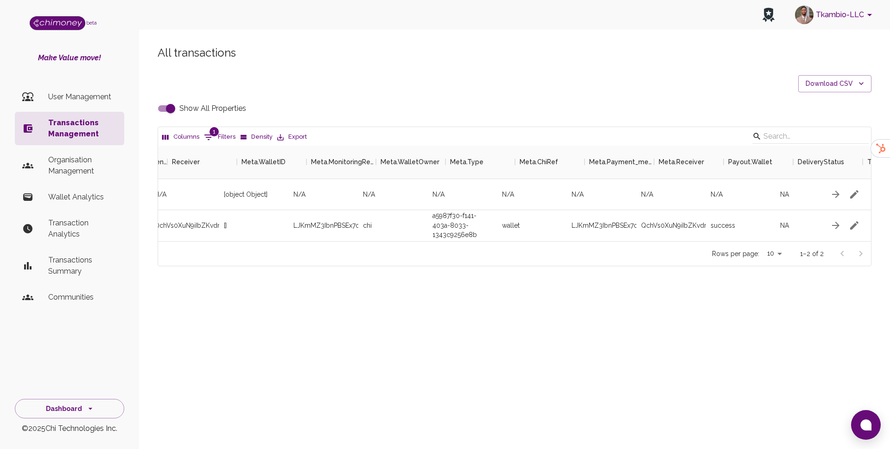
scroll to position [0, 5592]
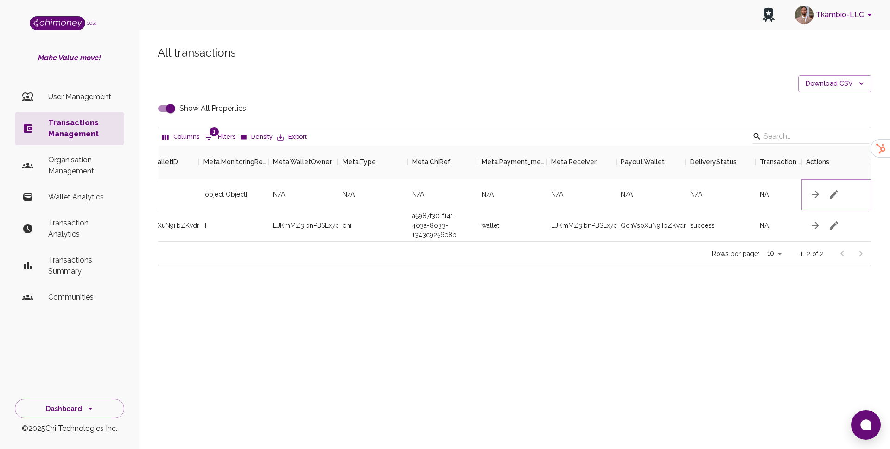
click at [840, 197] on button "button" at bounding box center [834, 194] width 19 height 19
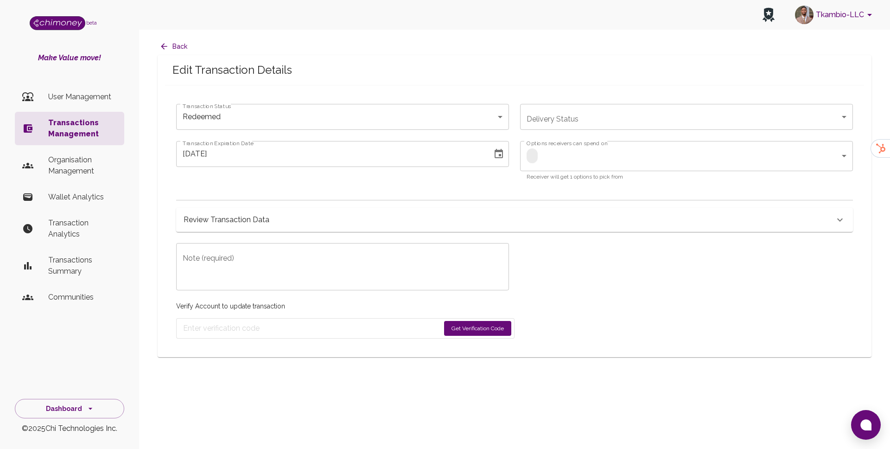
click at [208, 216] on h6 "Review Transaction Data" at bounding box center [227, 219] width 86 height 13
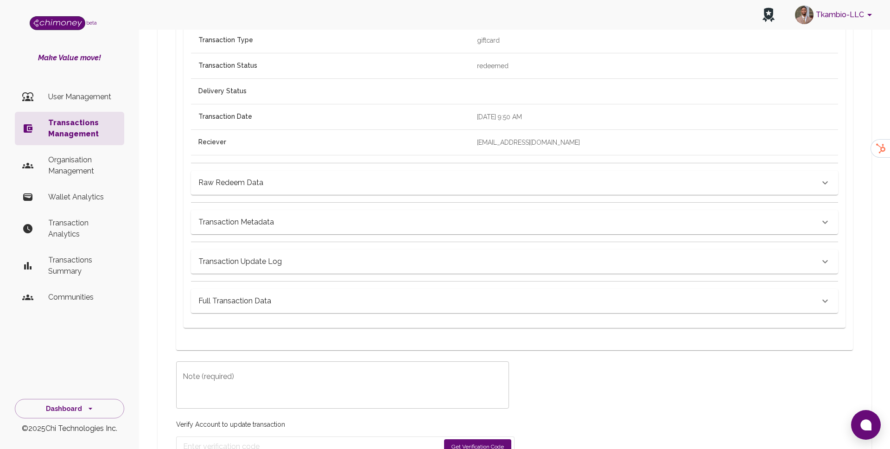
scroll to position [398, 0]
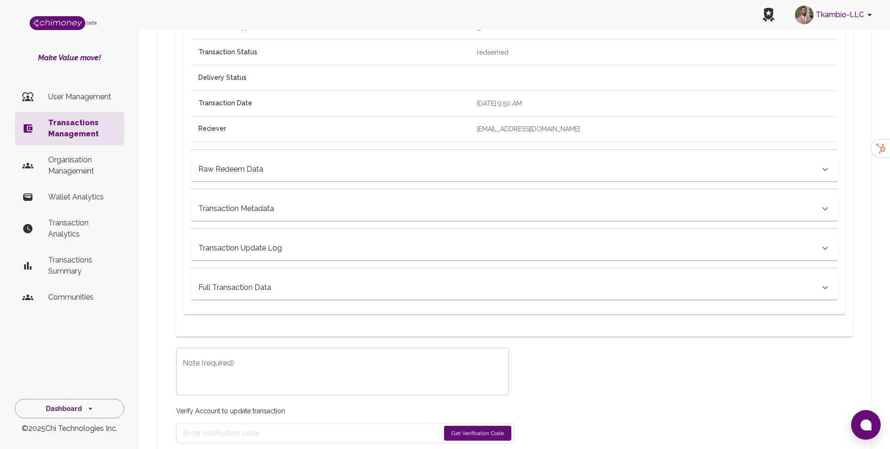
click at [227, 199] on div "Transaction Metadata" at bounding box center [514, 209] width 647 height 24
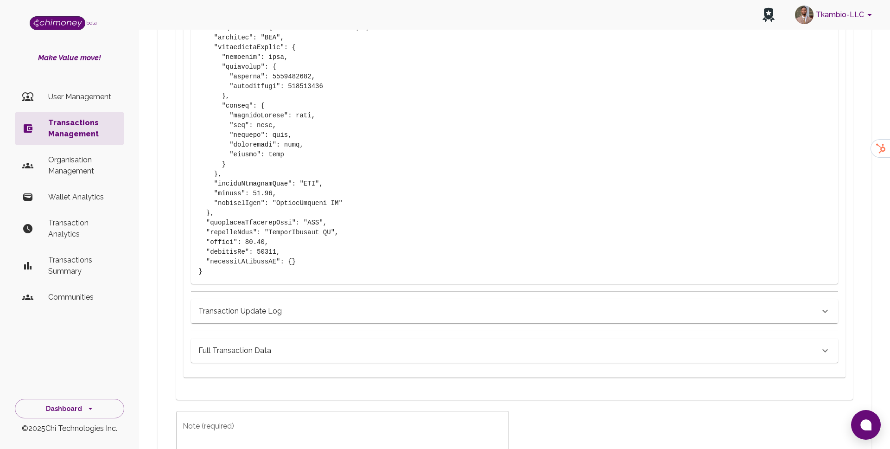
scroll to position [891, 0]
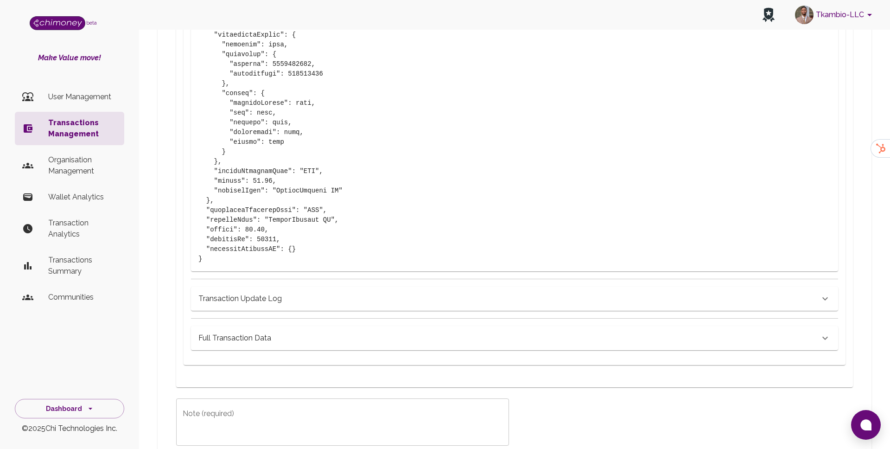
click at [261, 285] on div "Transaction Update Log" at bounding box center [514, 295] width 647 height 32
click at [261, 291] on div "Transaction Update Log" at bounding box center [514, 298] width 647 height 24
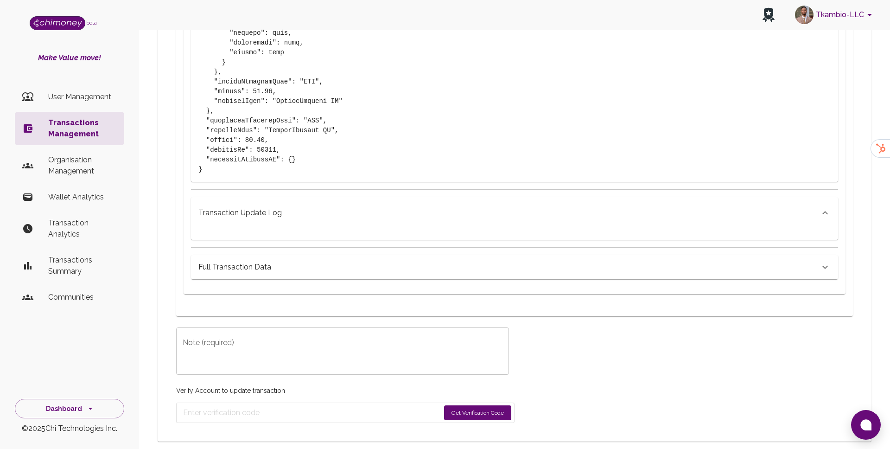
click at [252, 261] on h6 "Full Transaction Data" at bounding box center [234, 267] width 73 height 13
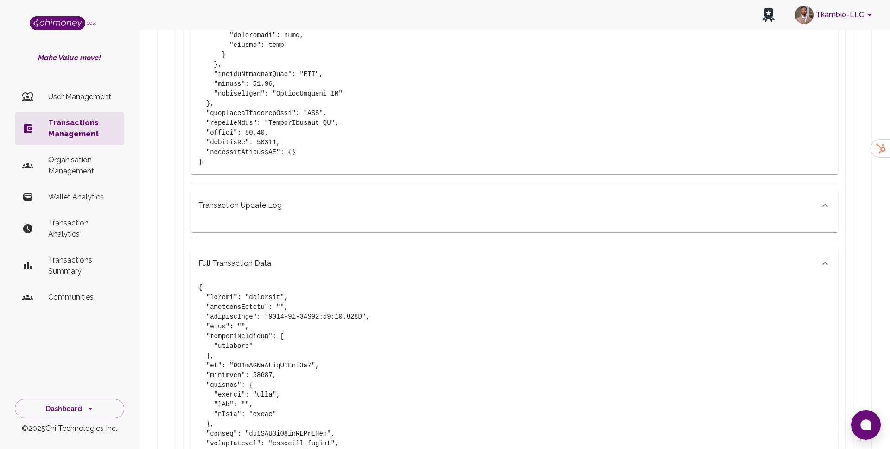
scroll to position [1002, 0]
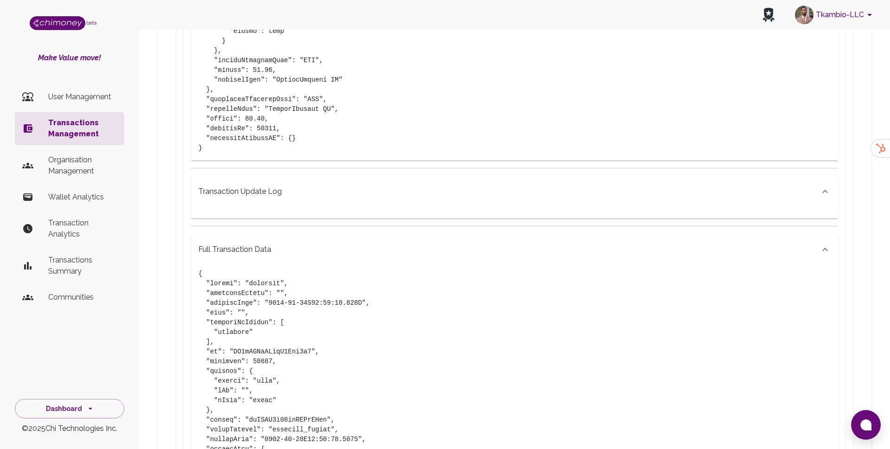
click at [259, 197] on h6 "Transaction Update Log" at bounding box center [239, 191] width 83 height 13
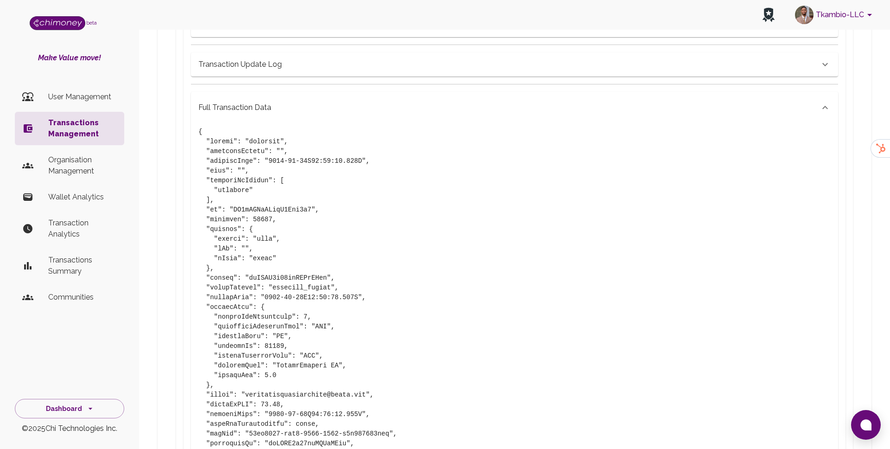
scroll to position [1123, 0]
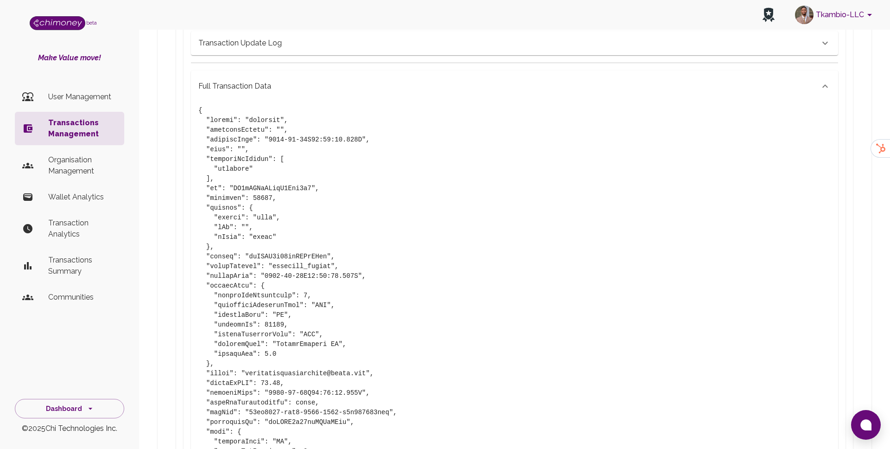
click at [226, 85] on h6 "Full Transaction Data" at bounding box center [234, 86] width 73 height 13
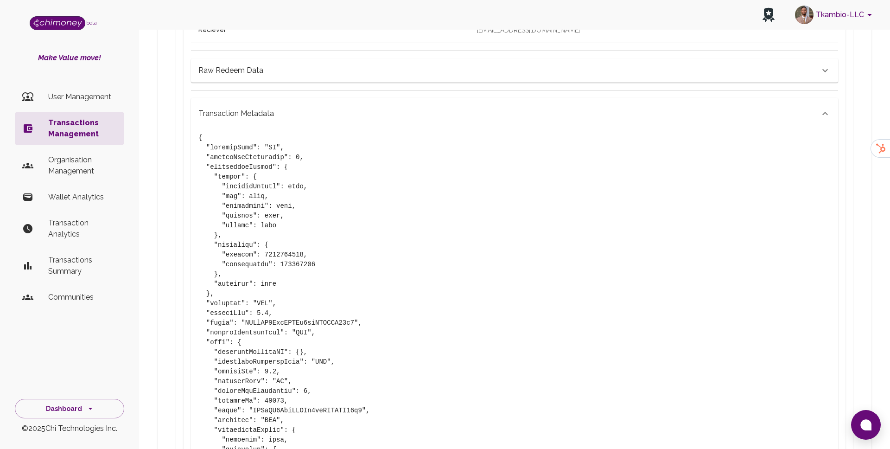
scroll to position [409, 0]
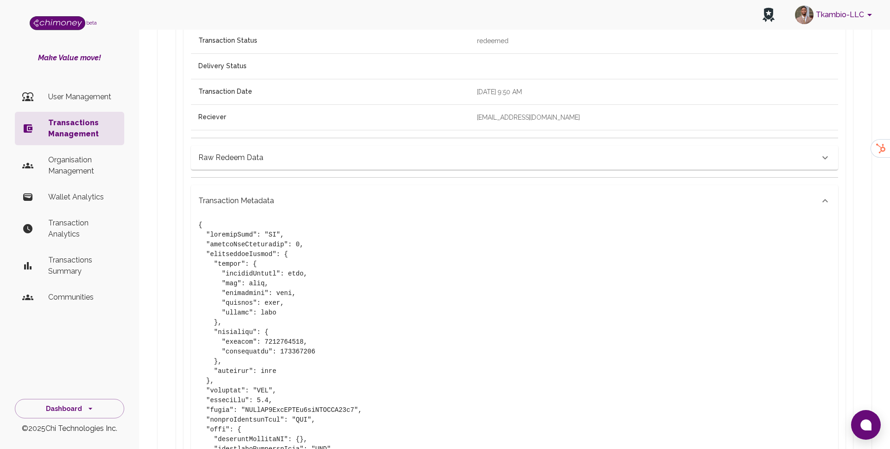
click at [218, 194] on h6 "Transaction Metadata" at bounding box center [236, 200] width 76 height 13
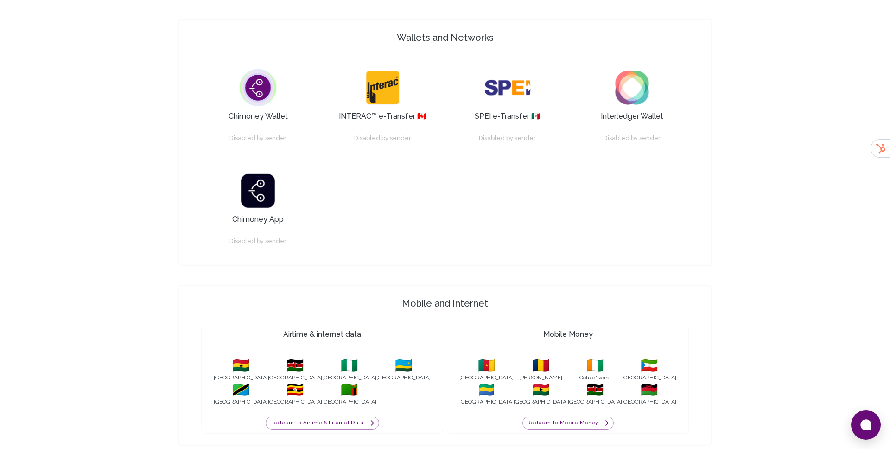
scroll to position [835, 0]
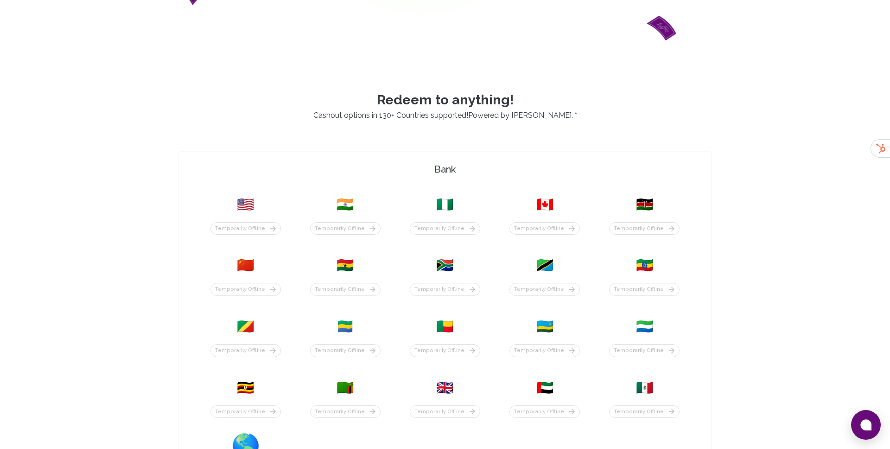
scroll to position [272, 0]
